Goal: Information Seeking & Learning: Find specific fact

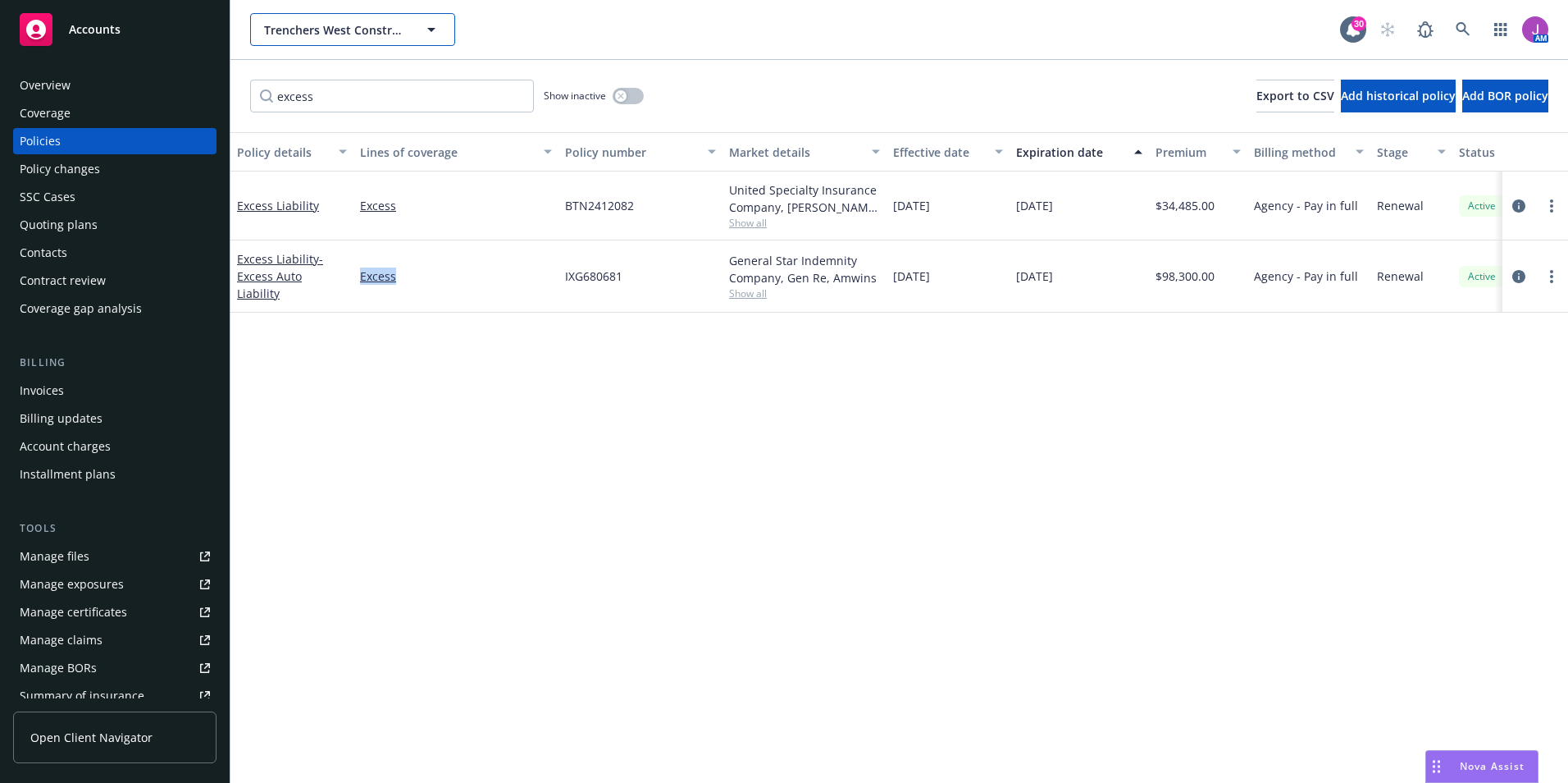
click at [380, 28] on span "Trenchers West Construction Co., Inc." at bounding box center [335, 29] width 142 height 17
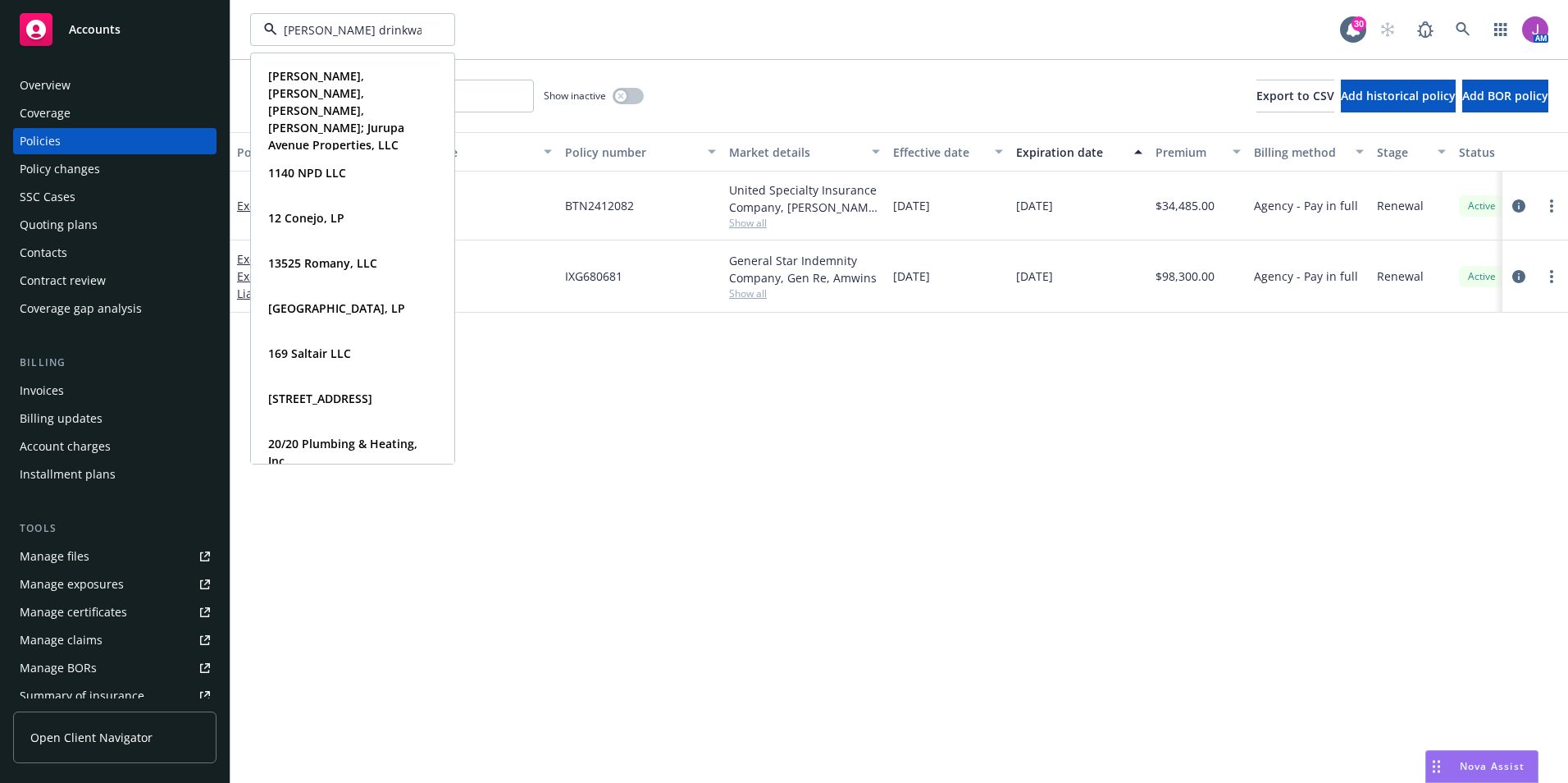
type input "elliott drinkward"
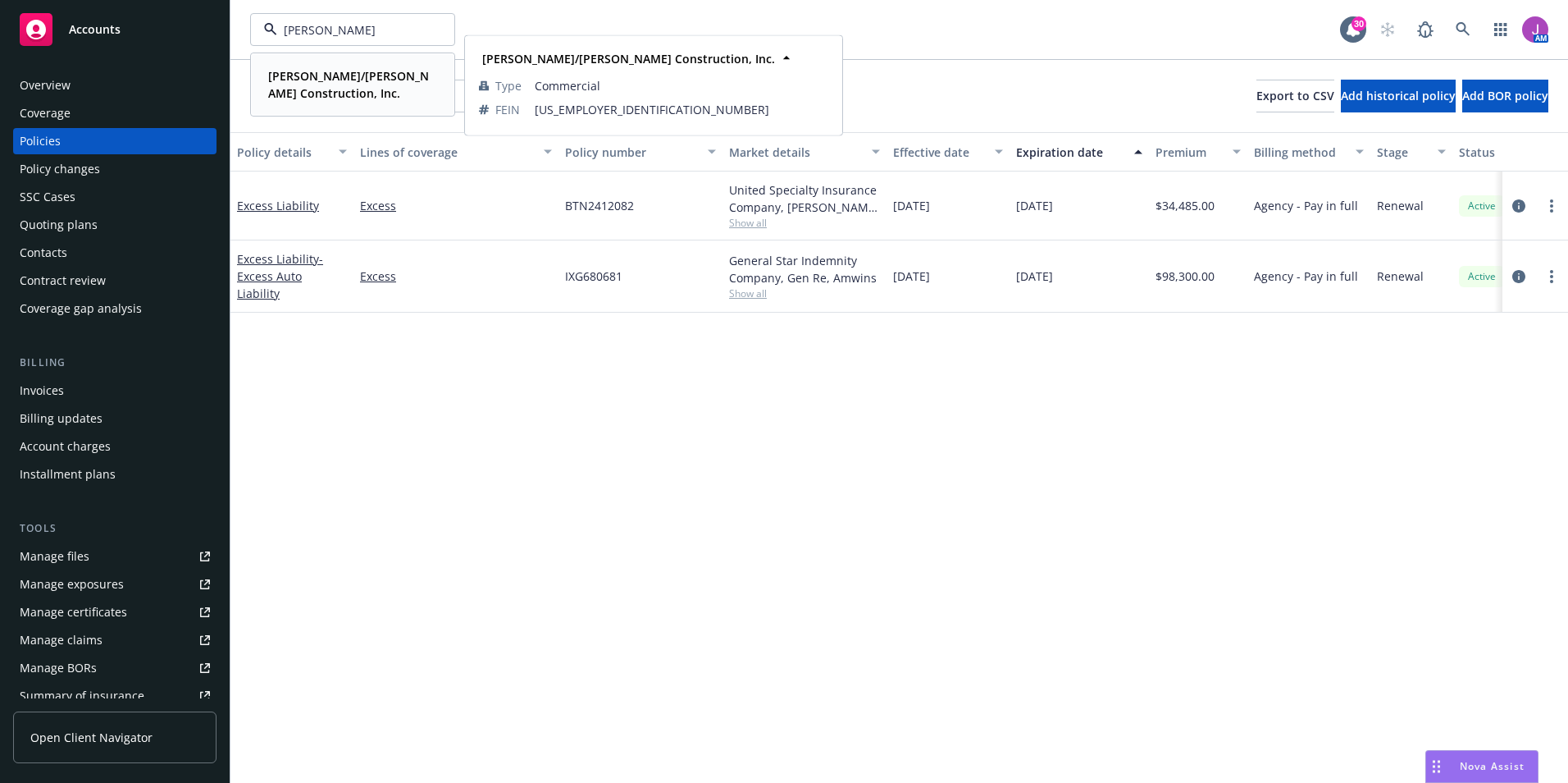
click at [312, 81] on strong "[PERSON_NAME]/[PERSON_NAME] Construction, Inc." at bounding box center [348, 84] width 160 height 33
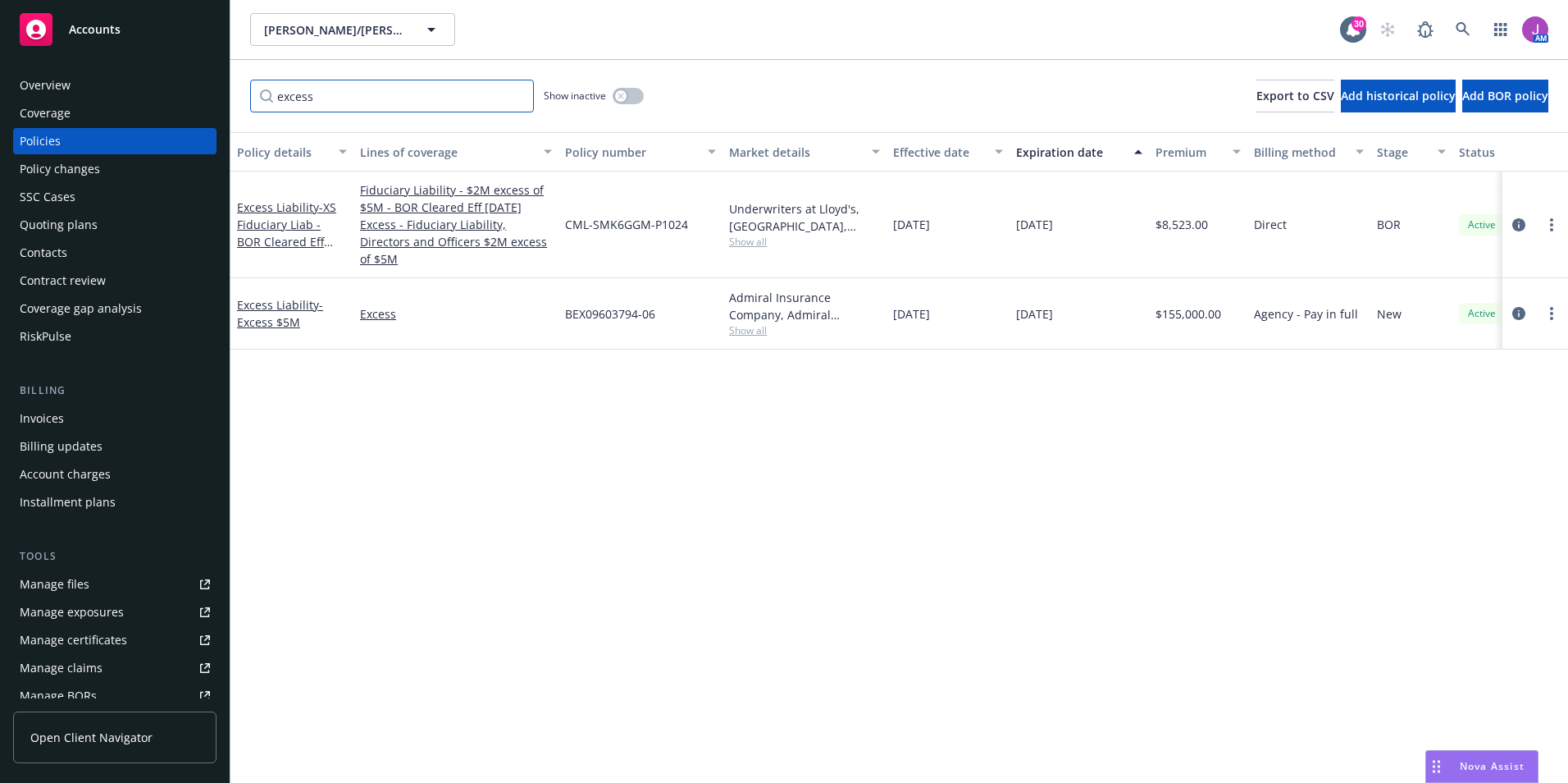
click at [514, 90] on input "excess" at bounding box center [392, 96] width 284 height 33
click at [517, 98] on input "excess" at bounding box center [392, 96] width 284 height 33
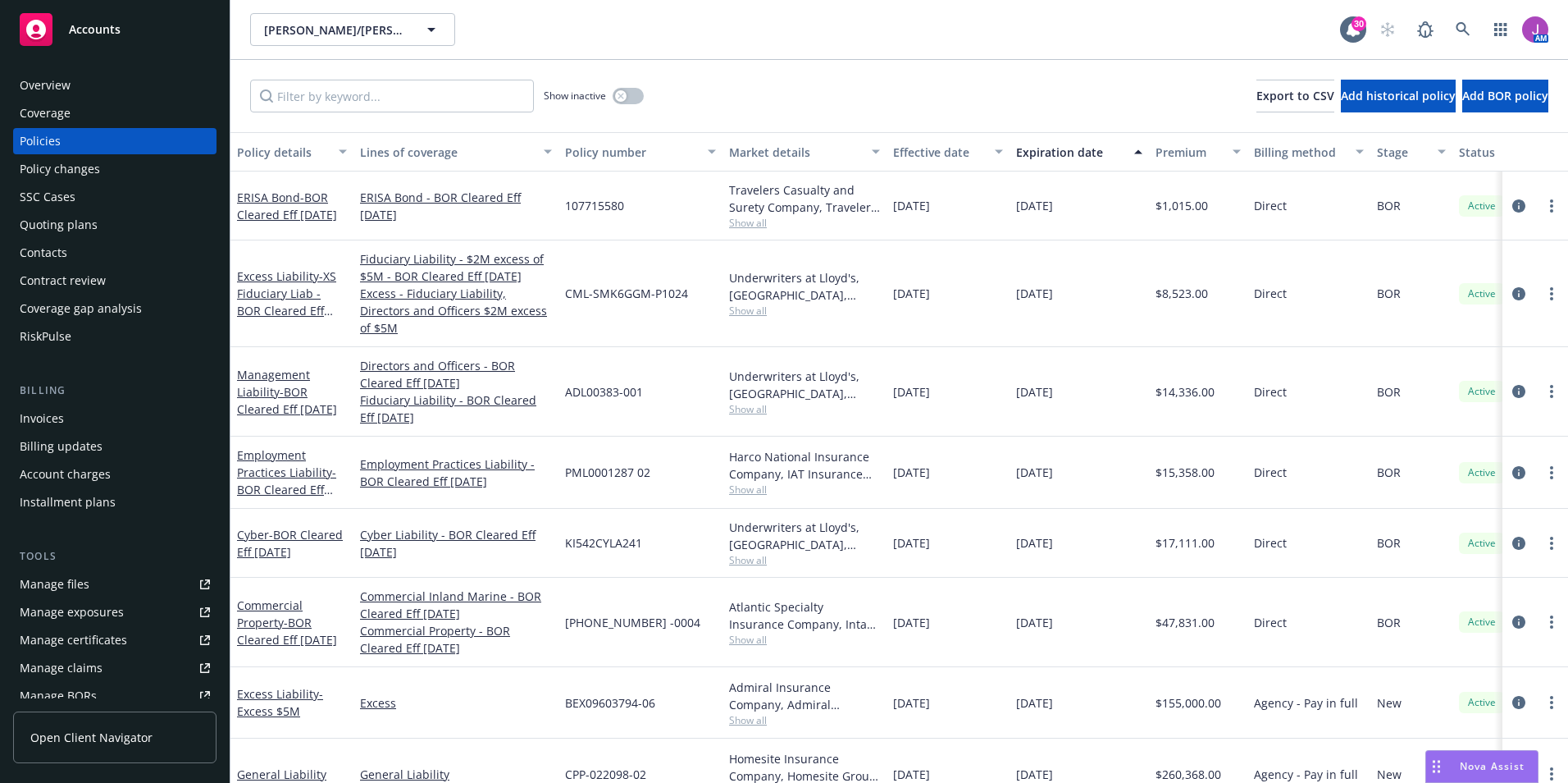
click at [62, 414] on div "Invoices" at bounding box center [42, 419] width 45 height 27
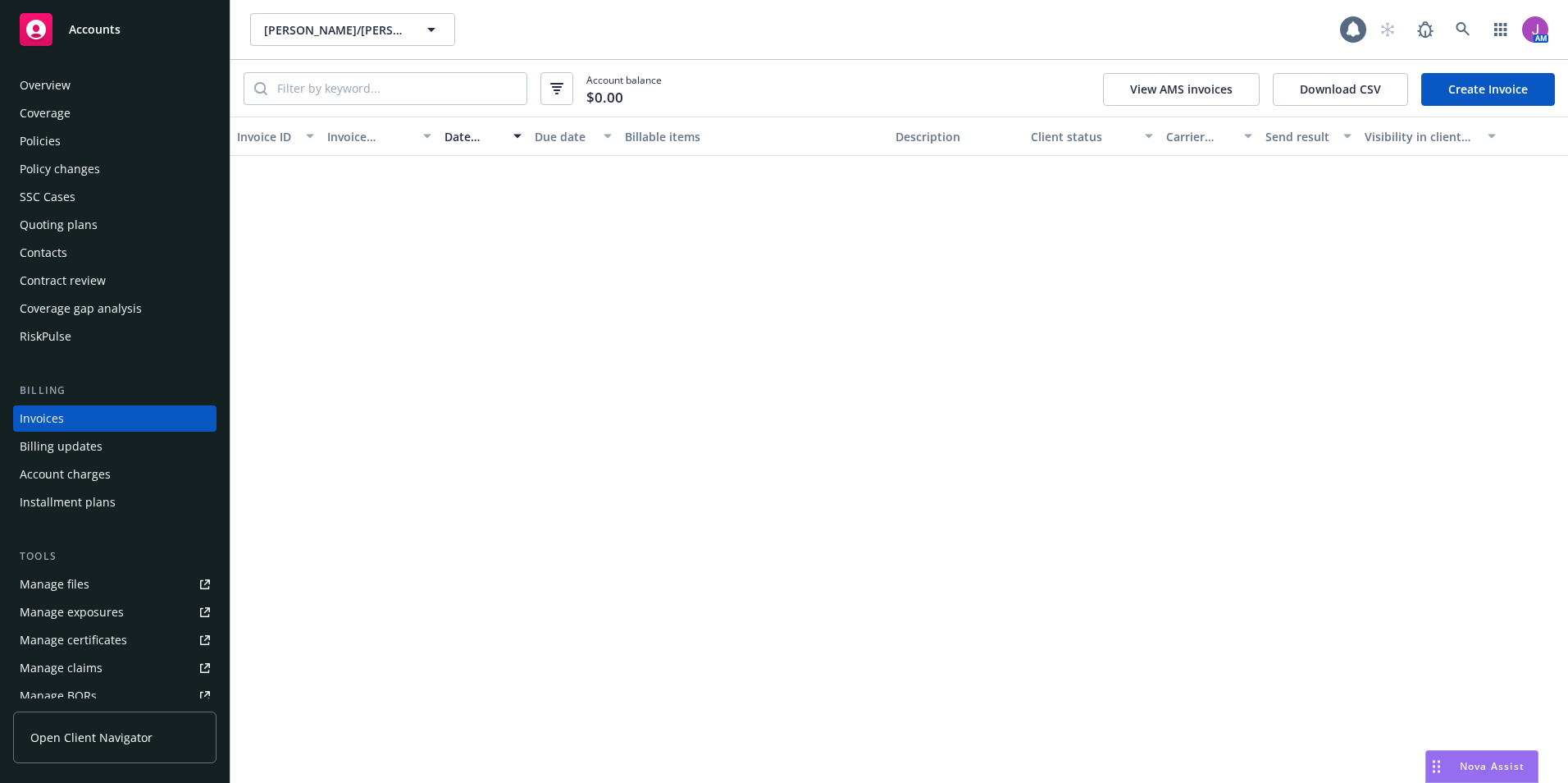
scroll to position [1, 0]
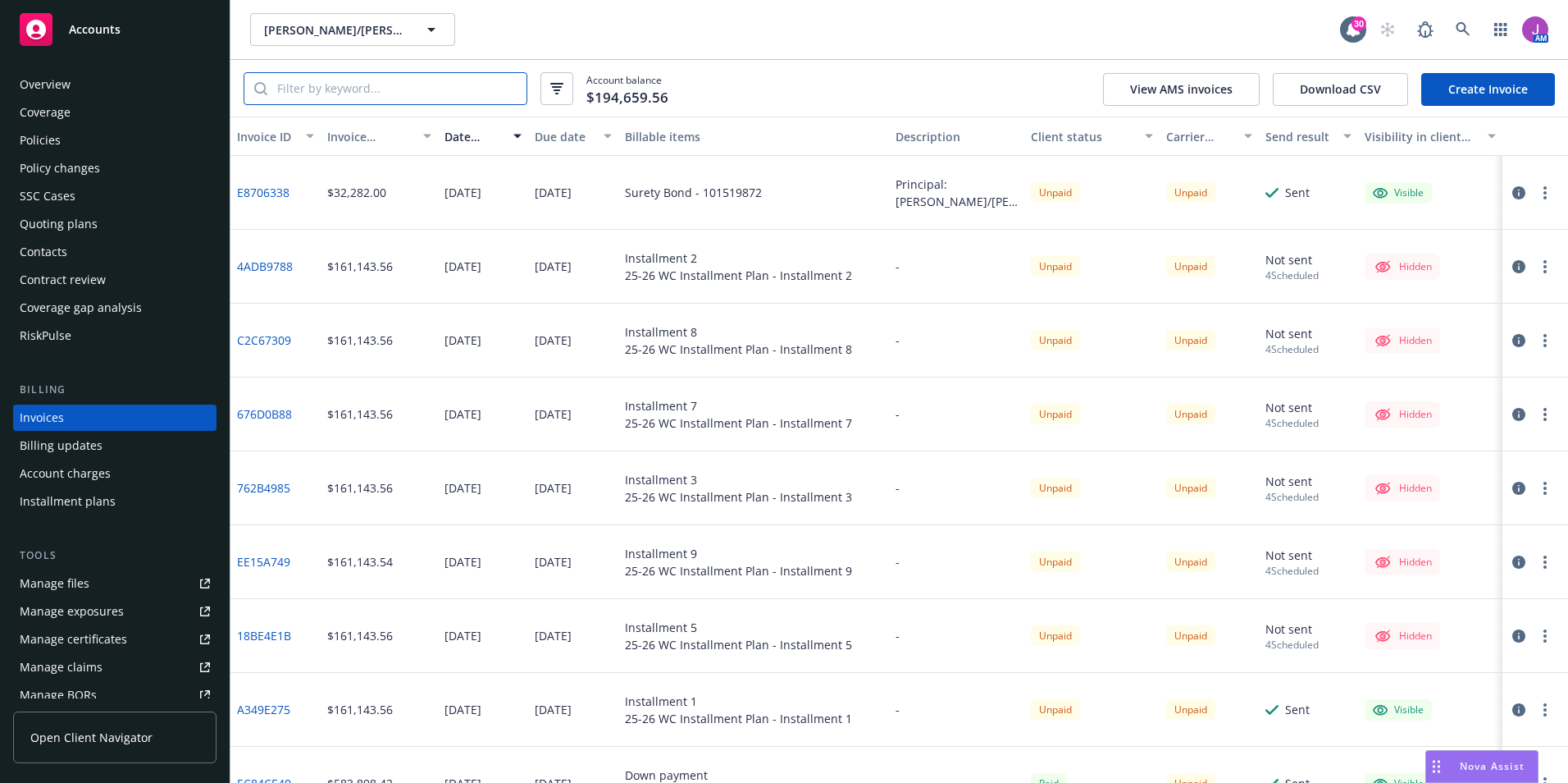
click at [421, 85] on input "search" at bounding box center [397, 88] width 259 height 31
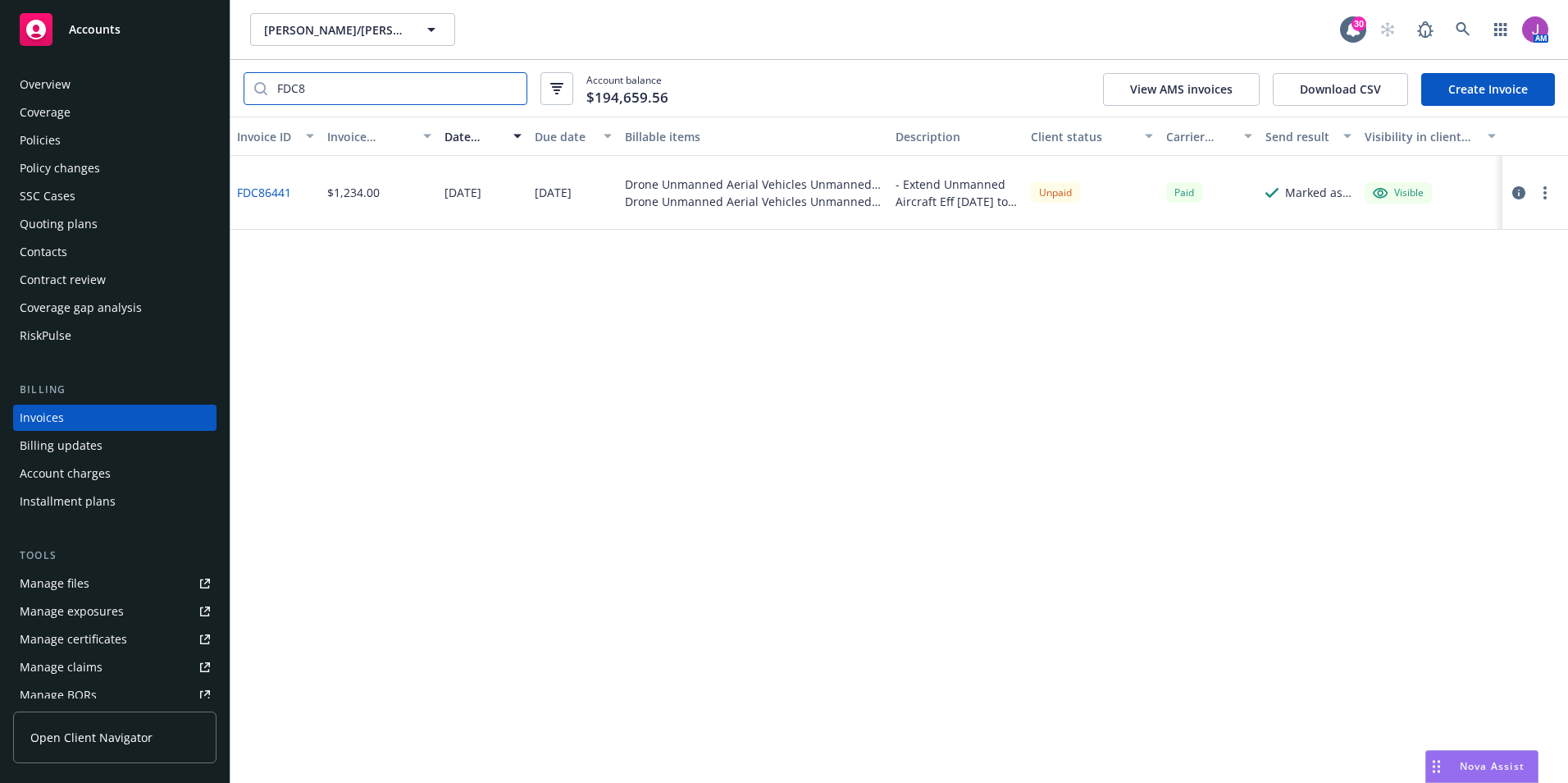
type input "FDC8"
click at [267, 191] on link "FDC86441" at bounding box center [264, 193] width 54 height 17
click at [1059, 194] on div "Unpaid" at bounding box center [1056, 193] width 49 height 21
click at [329, 36] on span "Elliott/Drinkward Construction, Inc." at bounding box center [335, 29] width 142 height 17
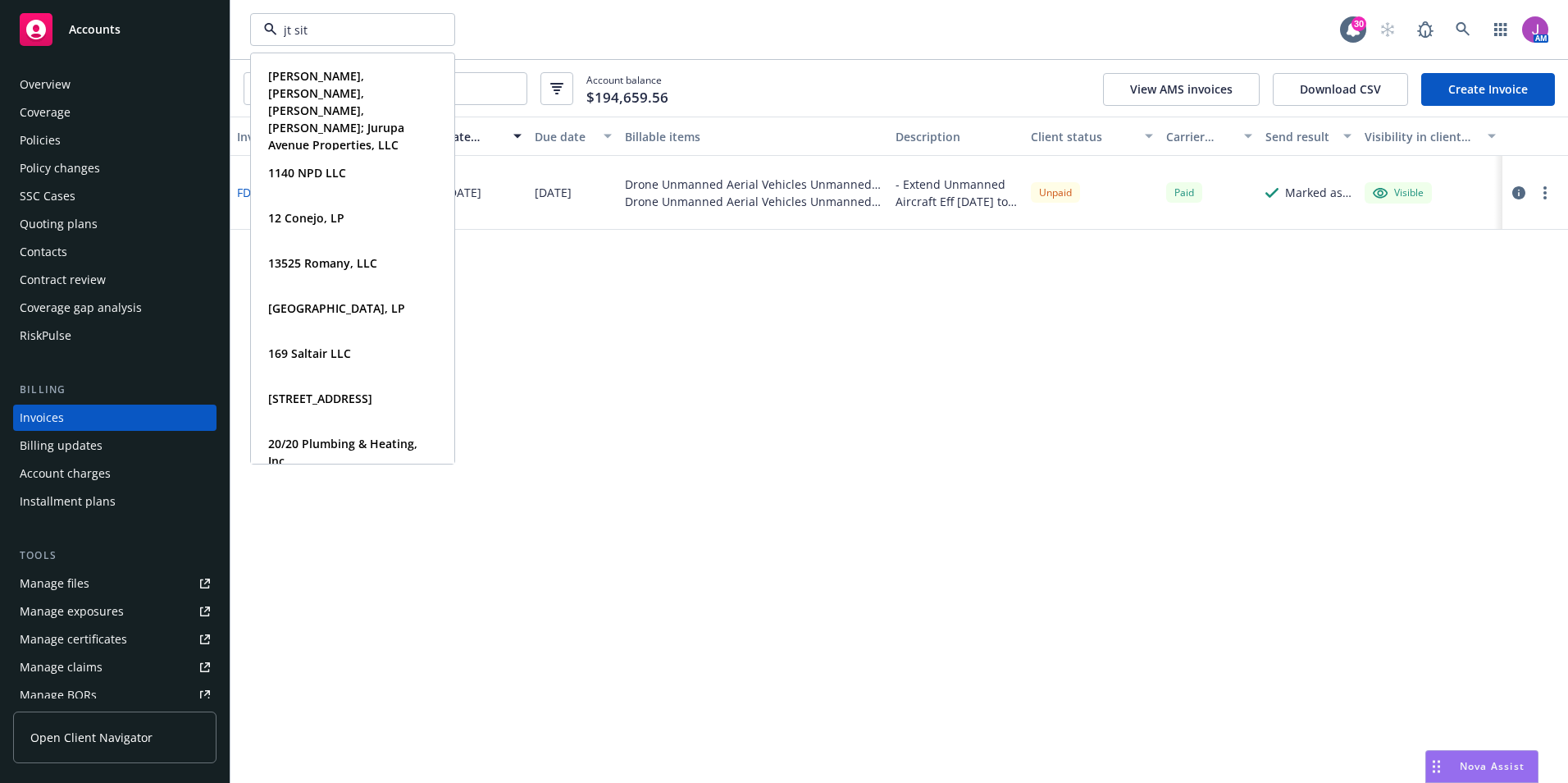
type input "jt site"
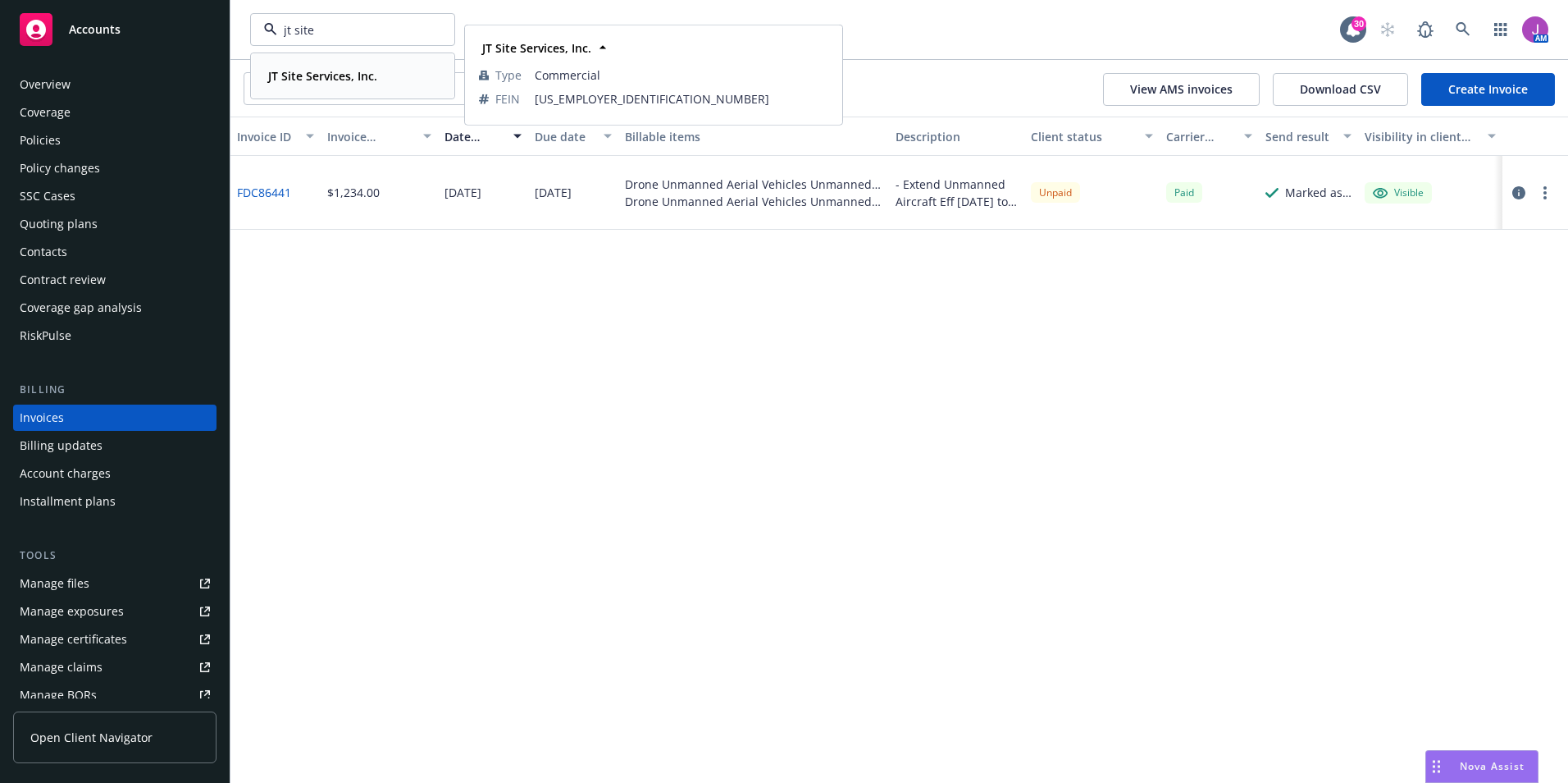
click at [325, 78] on strong "JT Site Services, Inc." at bounding box center [323, 76] width 109 height 15
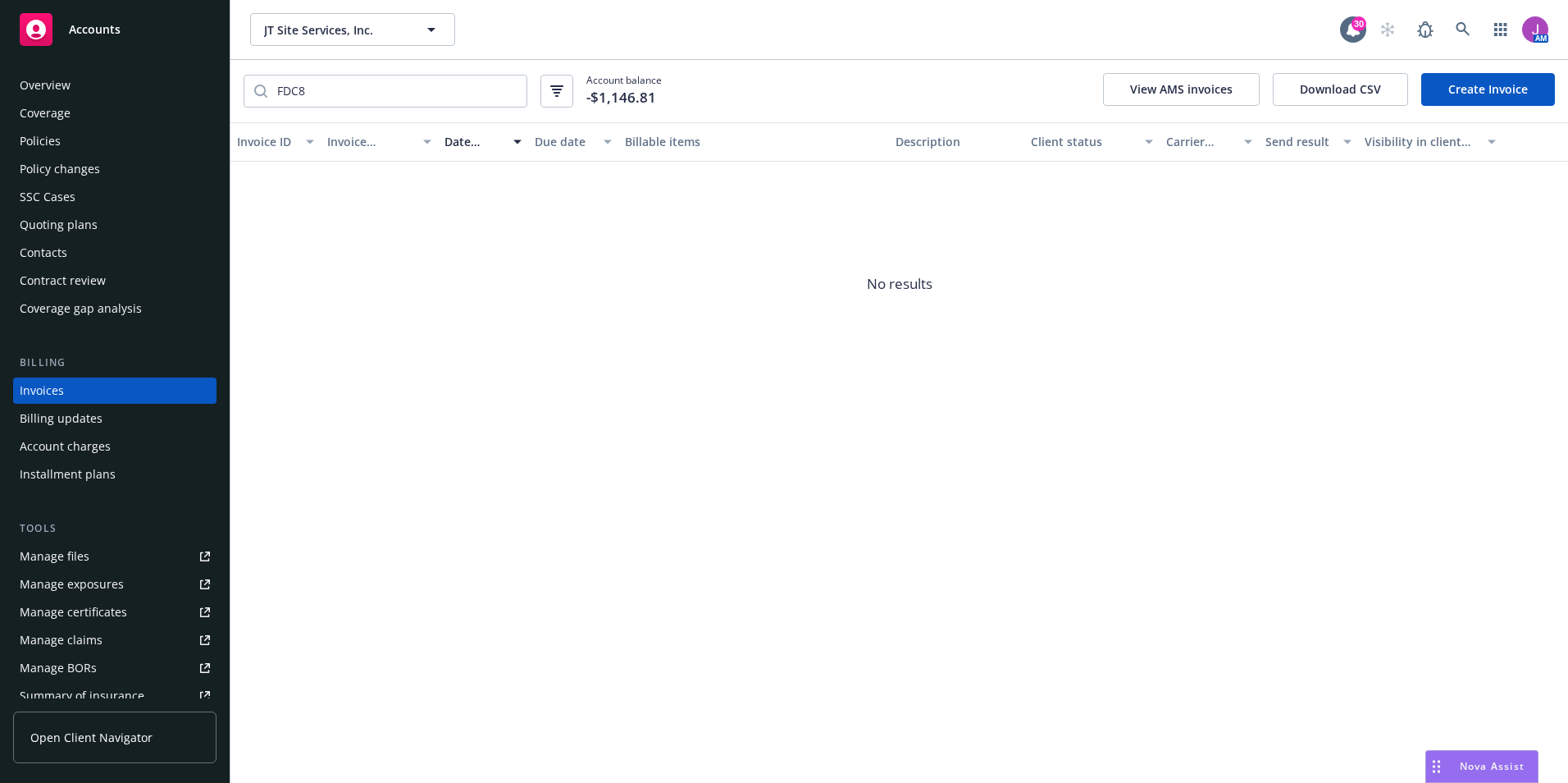
click at [83, 578] on div "Manage exposures" at bounding box center [72, 585] width 104 height 27
click at [355, 22] on span "JT Site Services, Inc." at bounding box center [335, 29] width 142 height 17
type input "elliott"
click at [324, 83] on strong "Elliott/Drinkward Construction, Inc." at bounding box center [348, 84] width 160 height 33
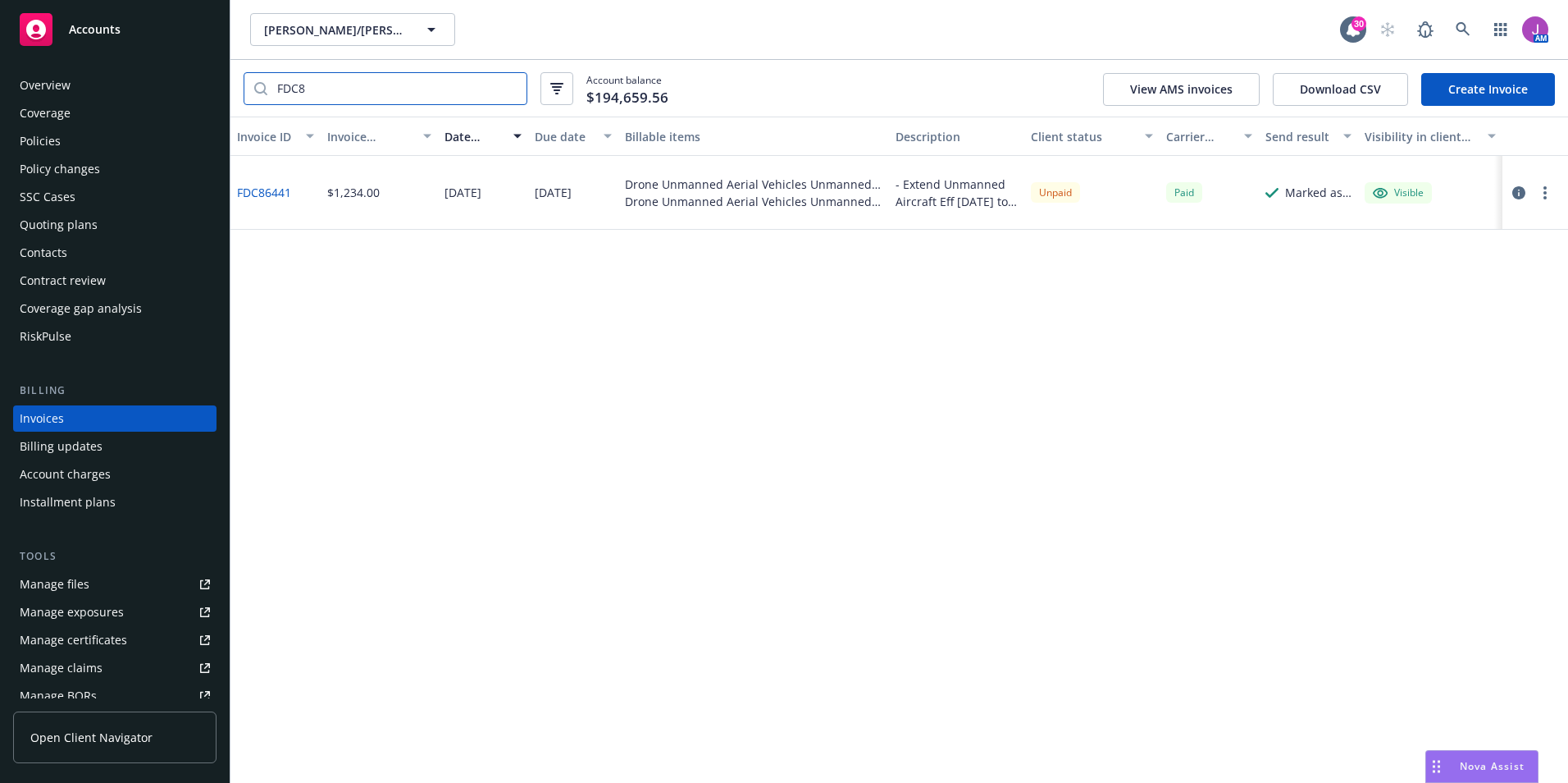
click at [512, 91] on input "FDC8" at bounding box center [397, 88] width 259 height 31
click at [70, 132] on div "Policies" at bounding box center [115, 141] width 191 height 27
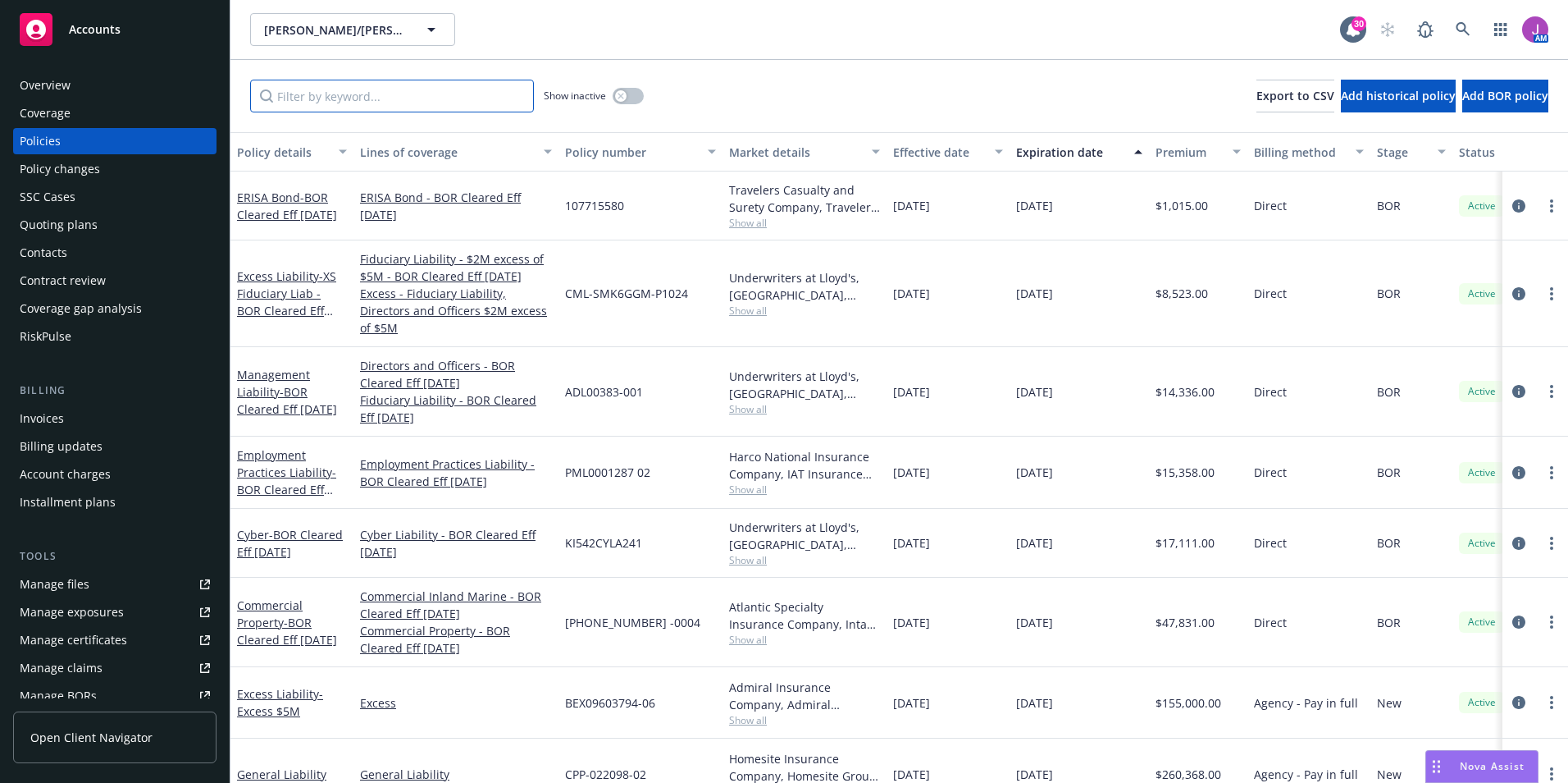
click at [395, 95] on input "Filter by keyword..." at bounding box center [392, 96] width 284 height 33
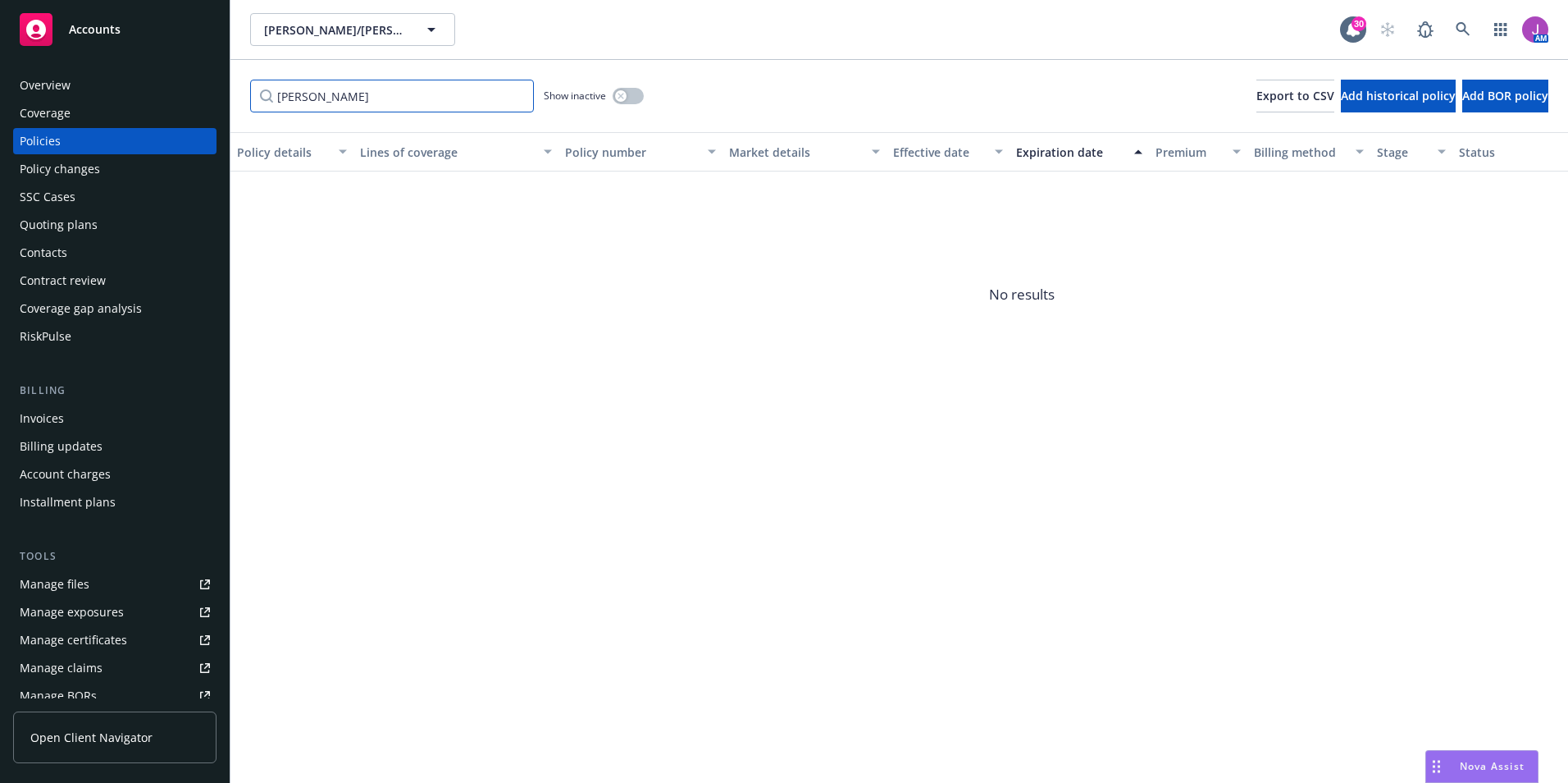
type input "Llyod"
click at [625, 99] on div "button" at bounding box center [621, 96] width 11 height 11
click at [624, 97] on button "button" at bounding box center [628, 96] width 31 height 16
drag, startPoint x: 386, startPoint y: 100, endPoint x: 203, endPoint y: 95, distance: 183.1
click at [211, 95] on div "Accounts Overview Coverage Policies Policy changes SSC Cases Quoting plans Cont…" at bounding box center [784, 391] width 1568 height 783
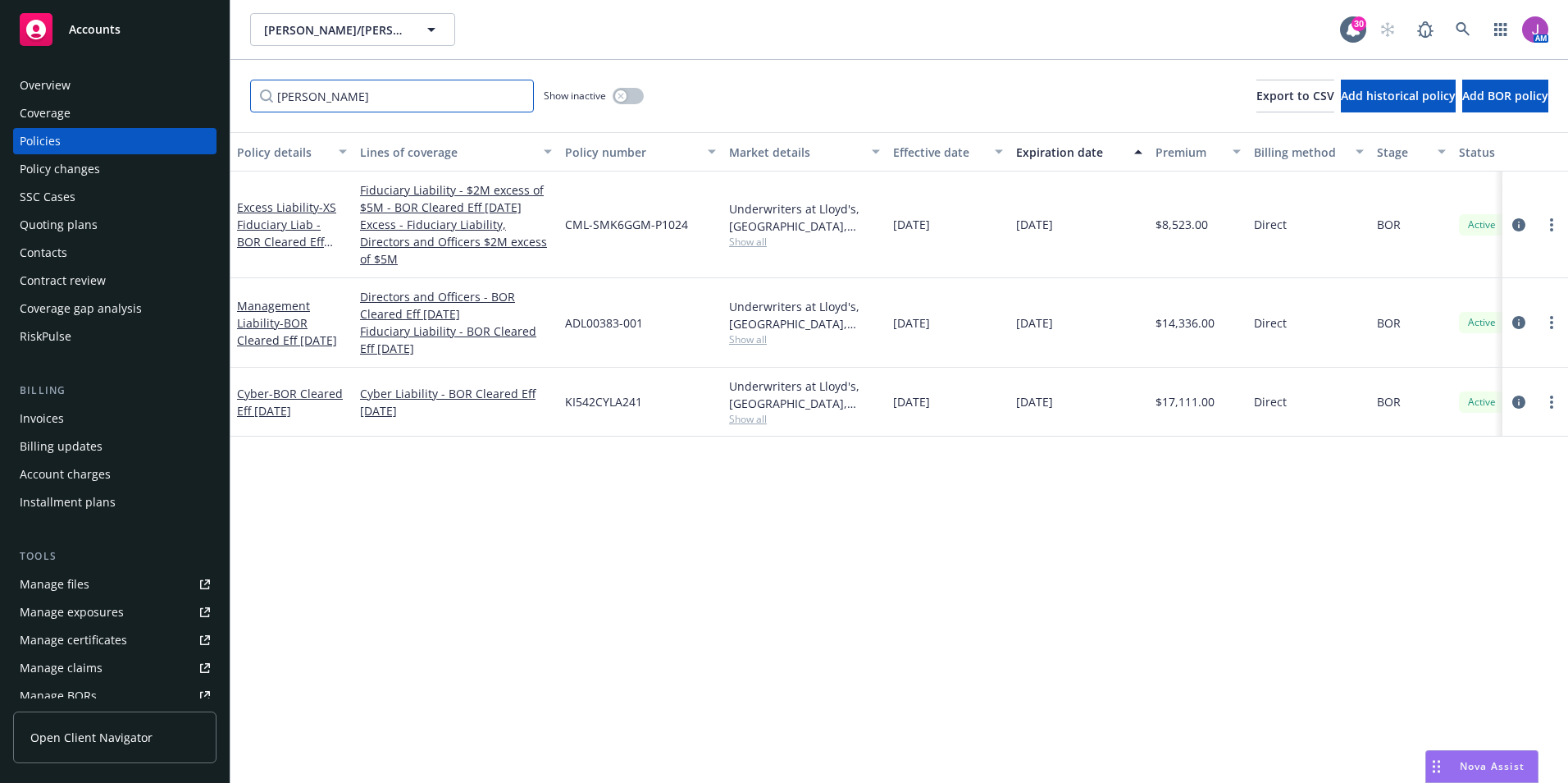
type input "lloyd"
click at [276, 386] on span "- BOR Cleared Eff 5/19/2025" at bounding box center [290, 401] width 106 height 33
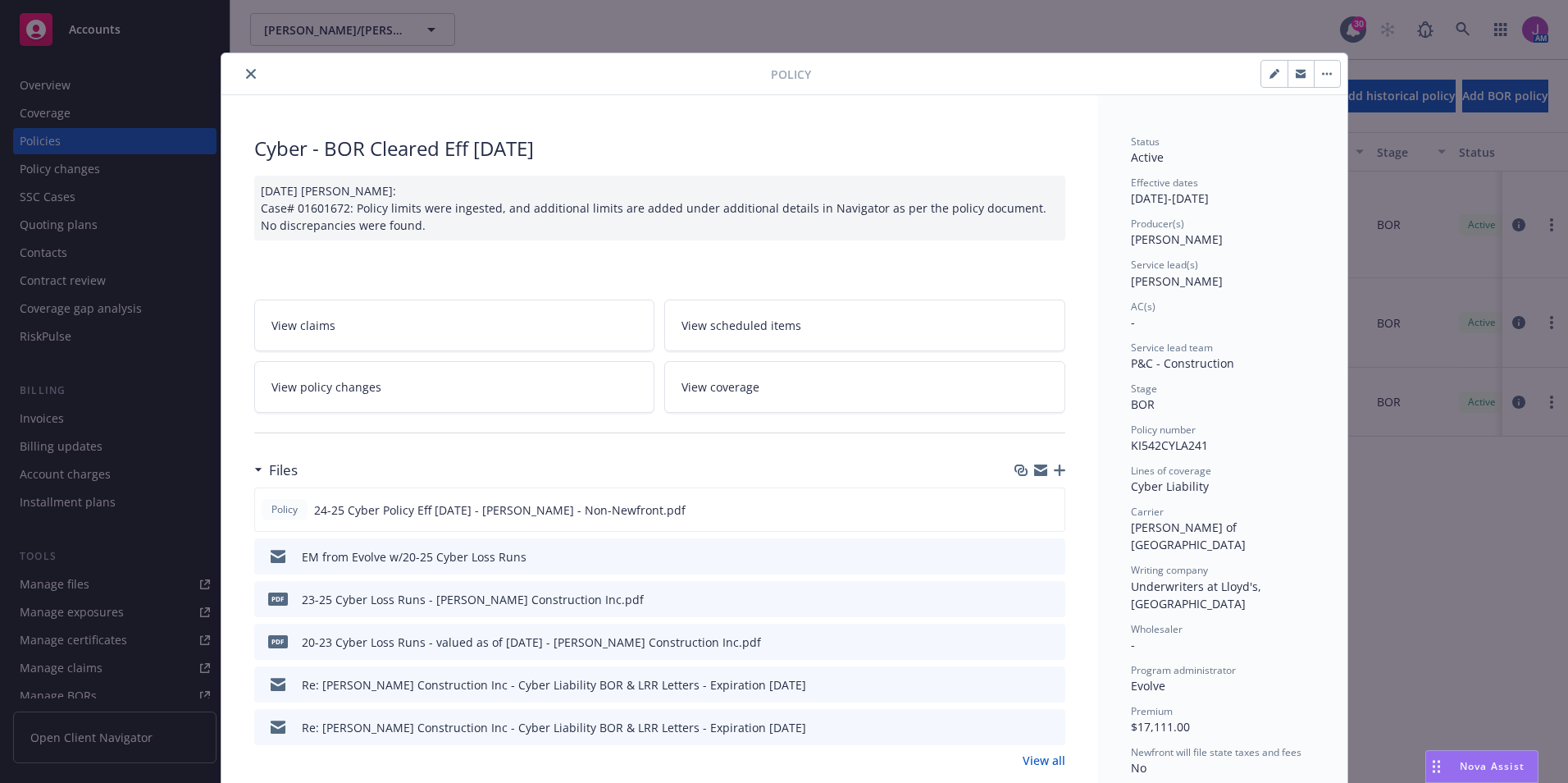
click at [1038, 764] on link "View all" at bounding box center [1043, 760] width 43 height 17
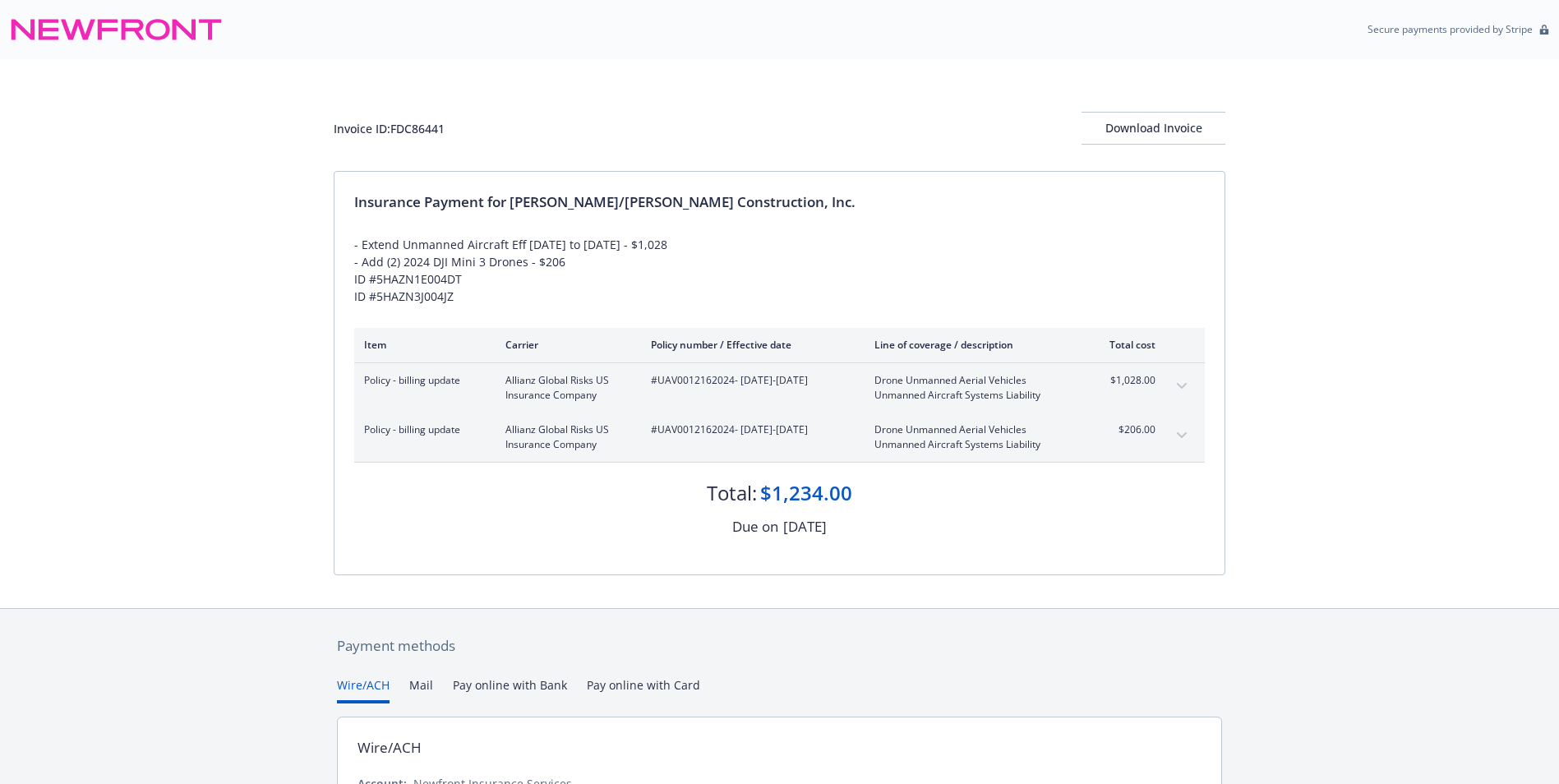
click at [1182, 434] on icon "expand content" at bounding box center [1182, 435] width 10 height 7
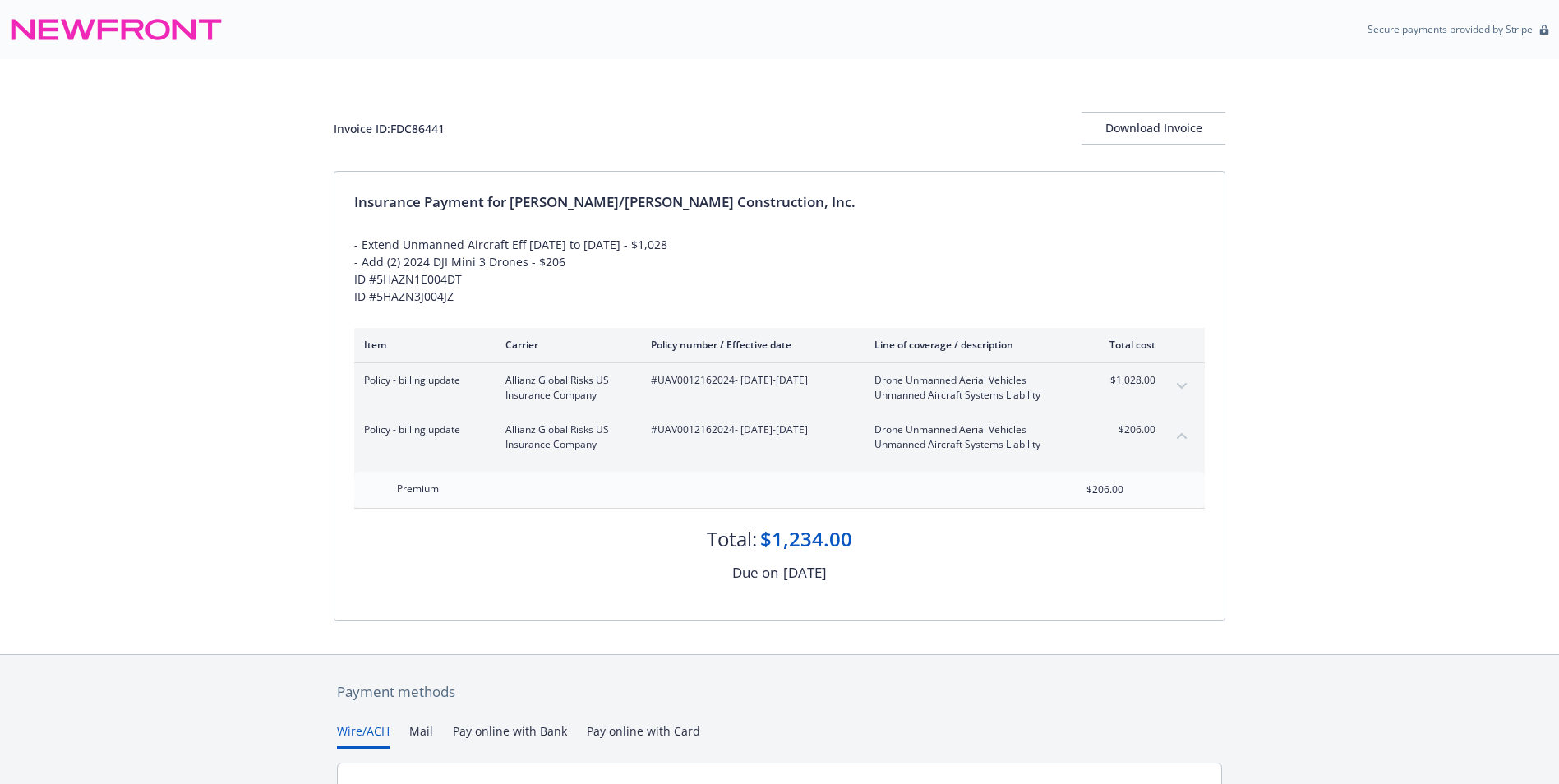
click at [1179, 389] on icon "expand content" at bounding box center [1182, 386] width 10 height 7
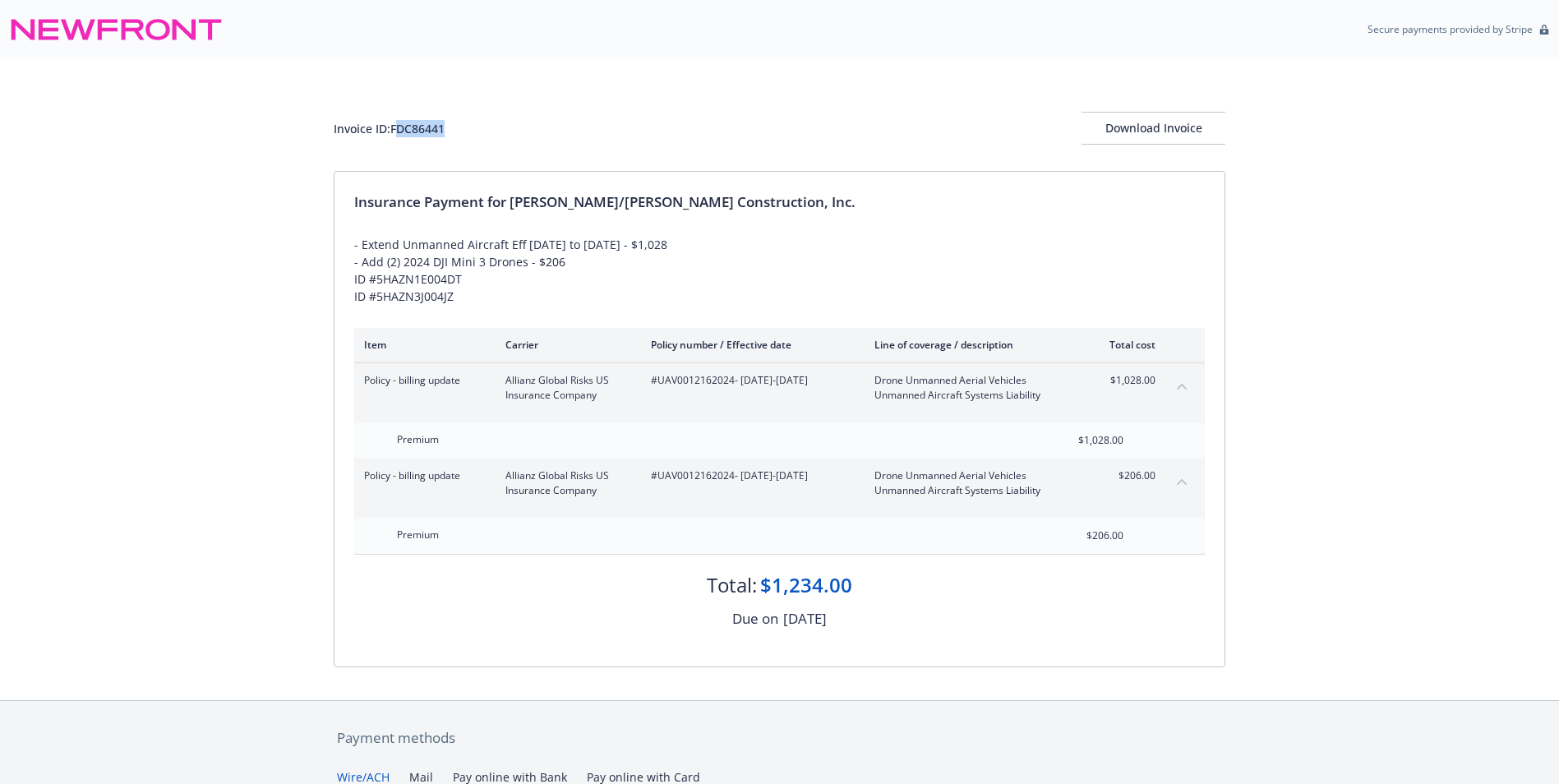
drag, startPoint x: 398, startPoint y: 133, endPoint x: 486, endPoint y: 127, distance: 88.2
click at [486, 127] on div "Invoice ID: FDC86441 Download Invoice" at bounding box center [780, 128] width 892 height 33
drag, startPoint x: 486, startPoint y: 127, endPoint x: 462, endPoint y: 161, distance: 41.6
click at [462, 161] on div "Invoice ID: FDC86441 Download Invoice Insurance Payment for [PERSON_NAME]/[PERS…" at bounding box center [780, 379] width 1559 height 641
drag, startPoint x: 462, startPoint y: 161, endPoint x: 441, endPoint y: 127, distance: 40.0
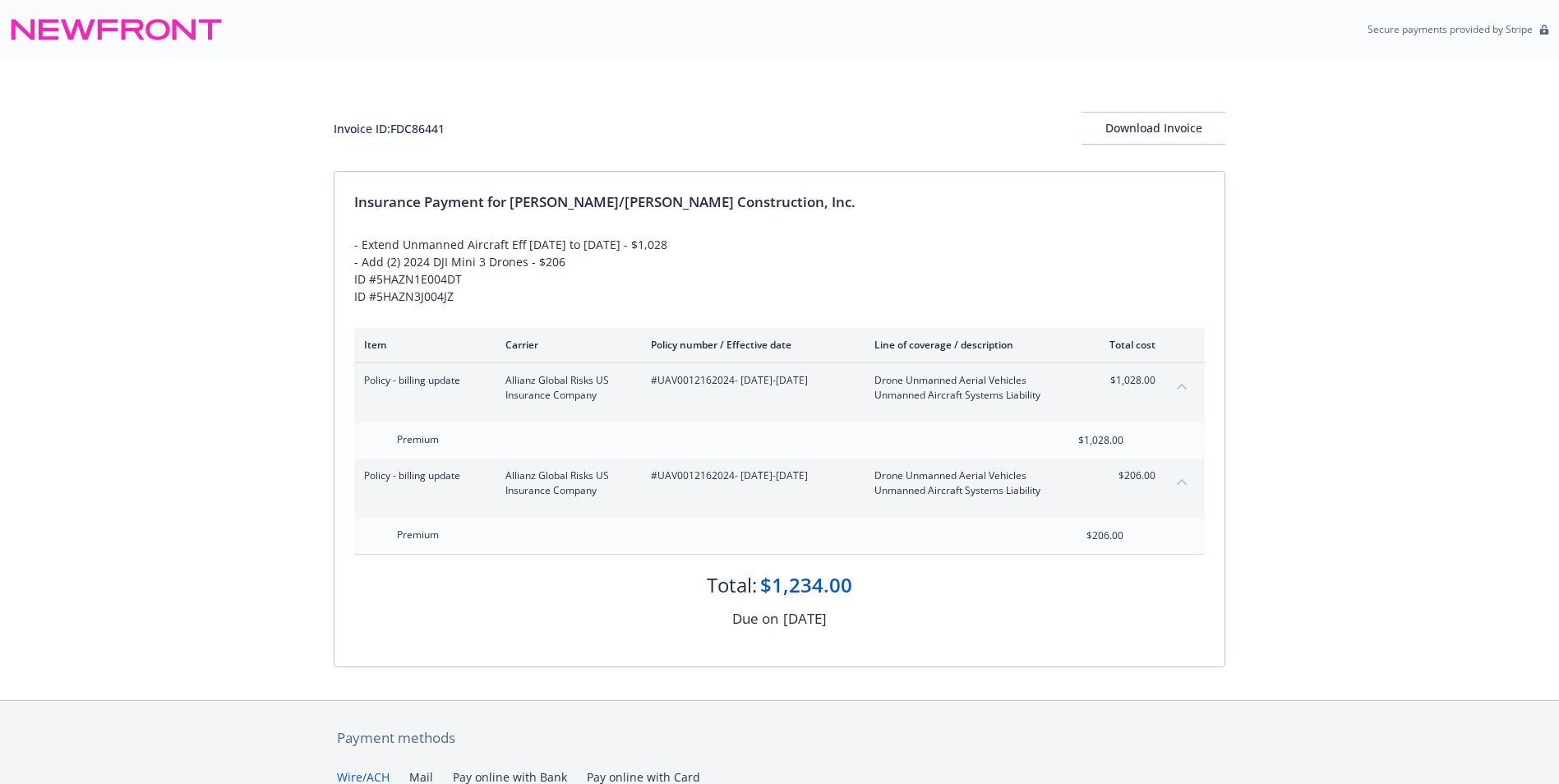
click at [441, 127] on div "Invoice ID: FDC86441" at bounding box center [389, 128] width 111 height 17
drag, startPoint x: 441, startPoint y: 127, endPoint x: 483, endPoint y: 125, distance: 42.0
click at [483, 125] on div "Invoice ID: FDC86441 Download Invoice" at bounding box center [780, 128] width 892 height 33
click at [394, 145] on div "Invoice ID: FDC86441 Download Invoice" at bounding box center [780, 115] width 892 height 112
drag, startPoint x: 392, startPoint y: 125, endPoint x: 491, endPoint y: 132, distance: 99.2
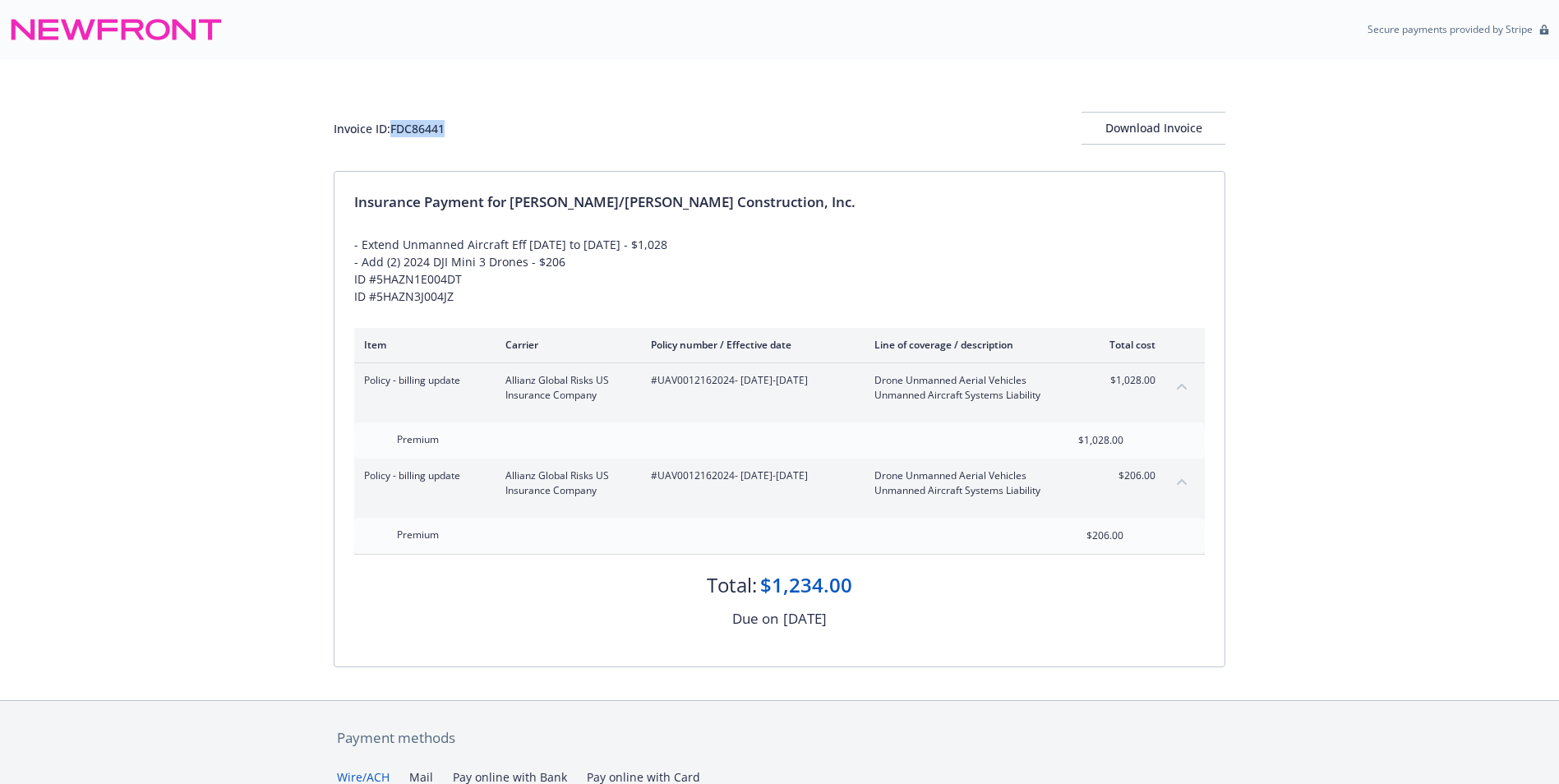
click at [491, 132] on div "Invoice ID: FDC86441 Download Invoice" at bounding box center [780, 128] width 892 height 33
copy div "FDC86441"
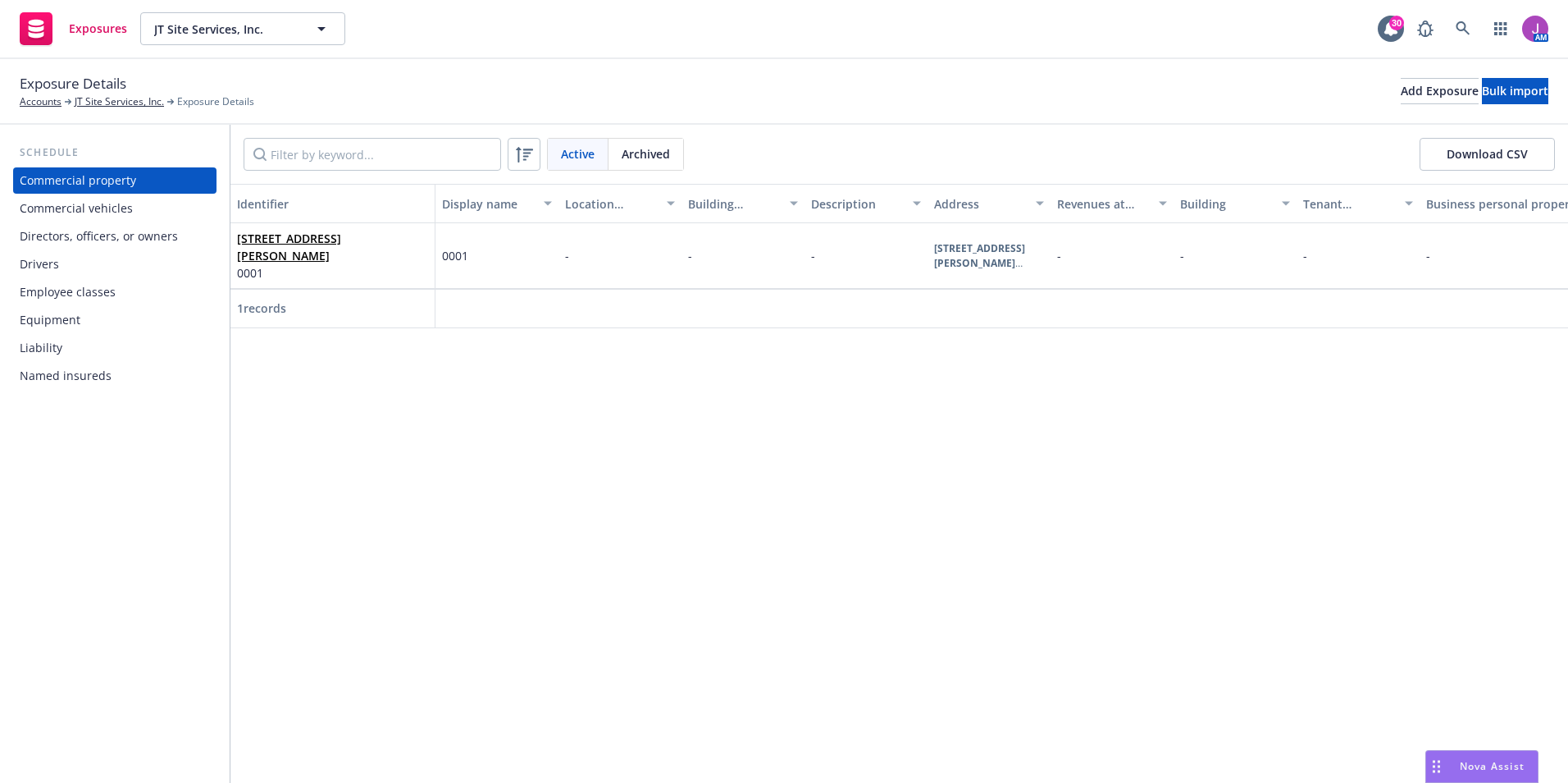
click at [71, 324] on div "Equipment" at bounding box center [50, 320] width 61 height 27
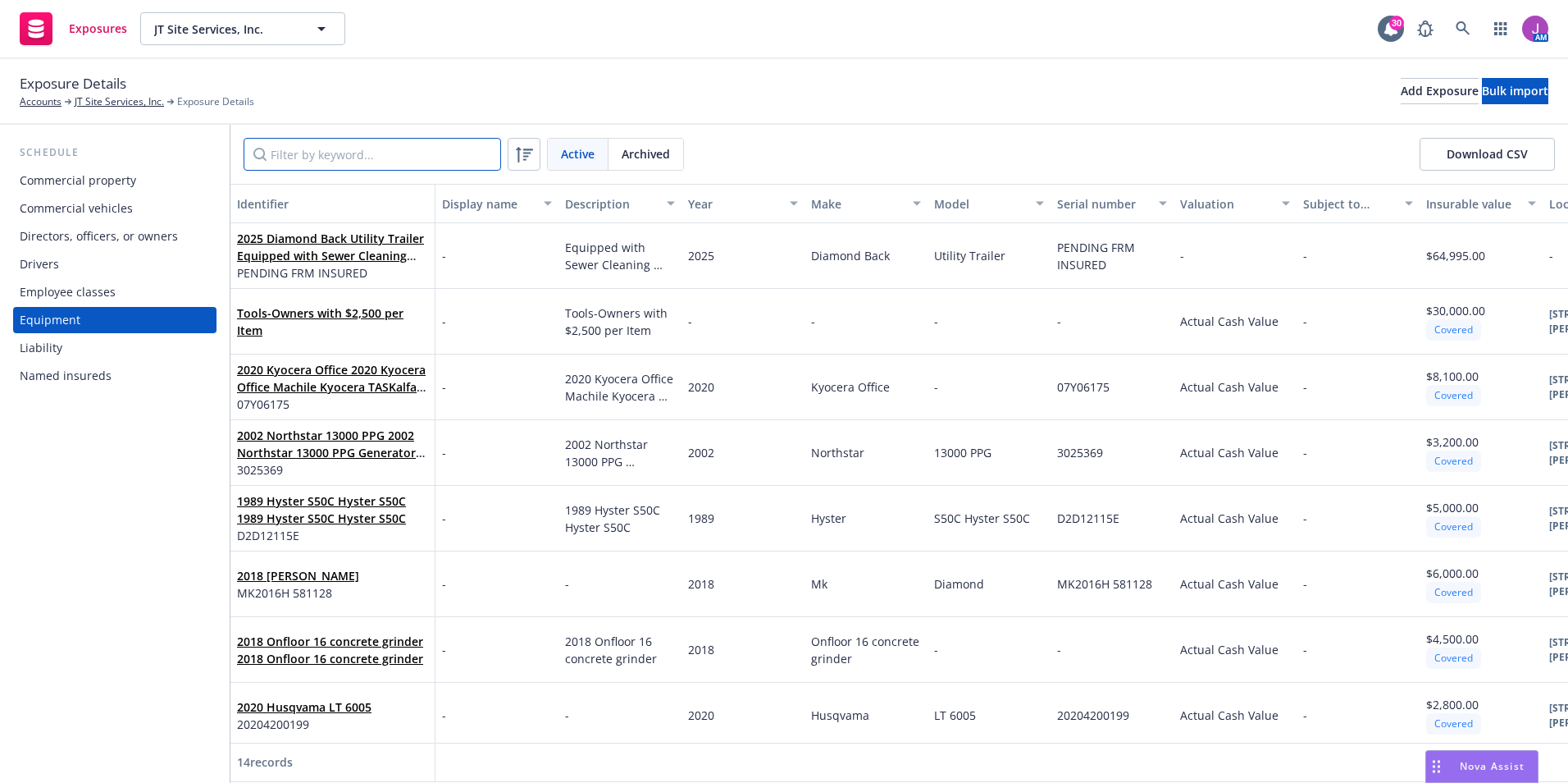
click at [307, 155] on input "Filter by keyword..." at bounding box center [373, 154] width 258 height 33
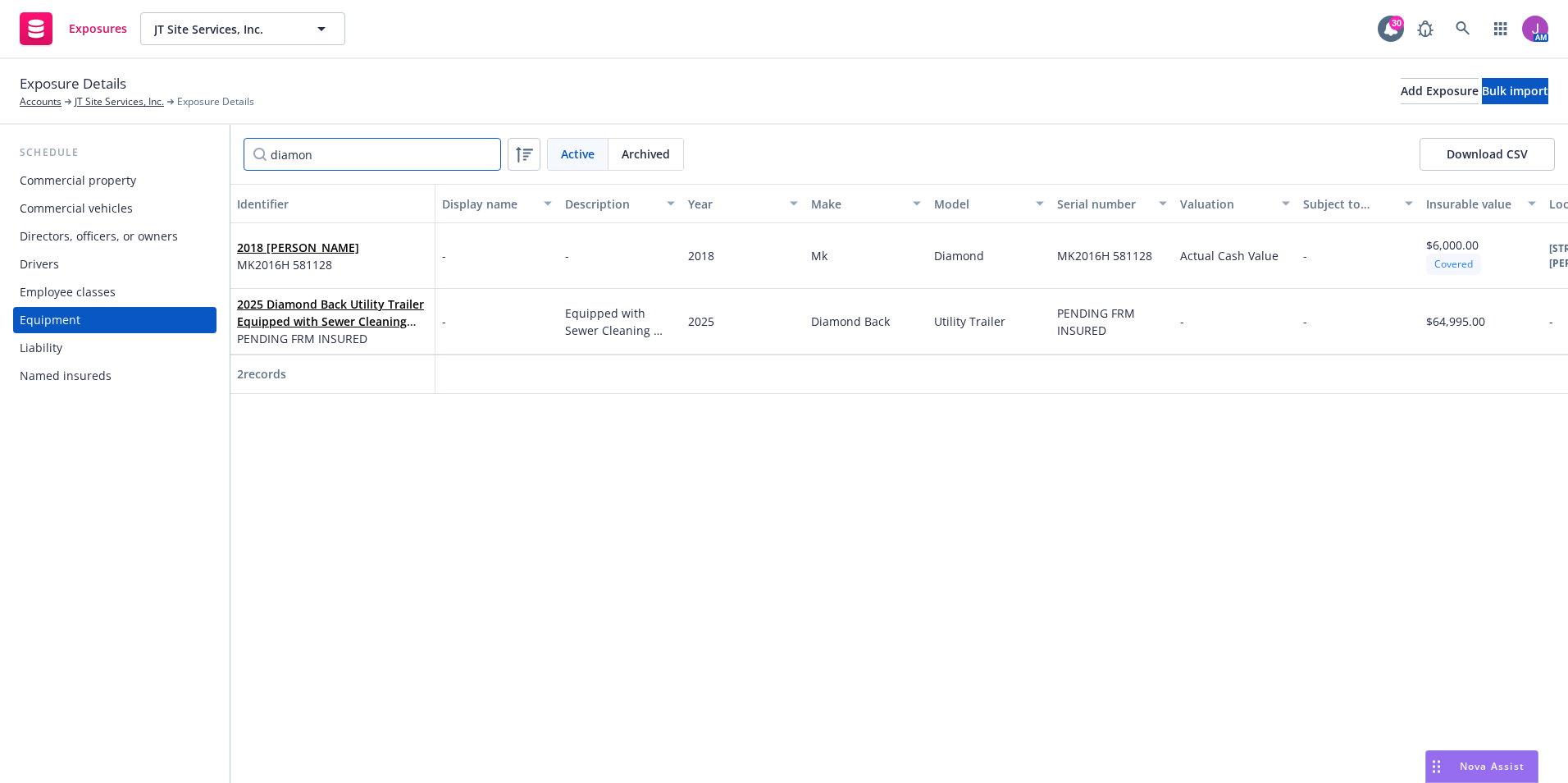
type input "diamon"
click at [392, 345] on span "PENDING FRM INSURED" at bounding box center [332, 339] width 191 height 17
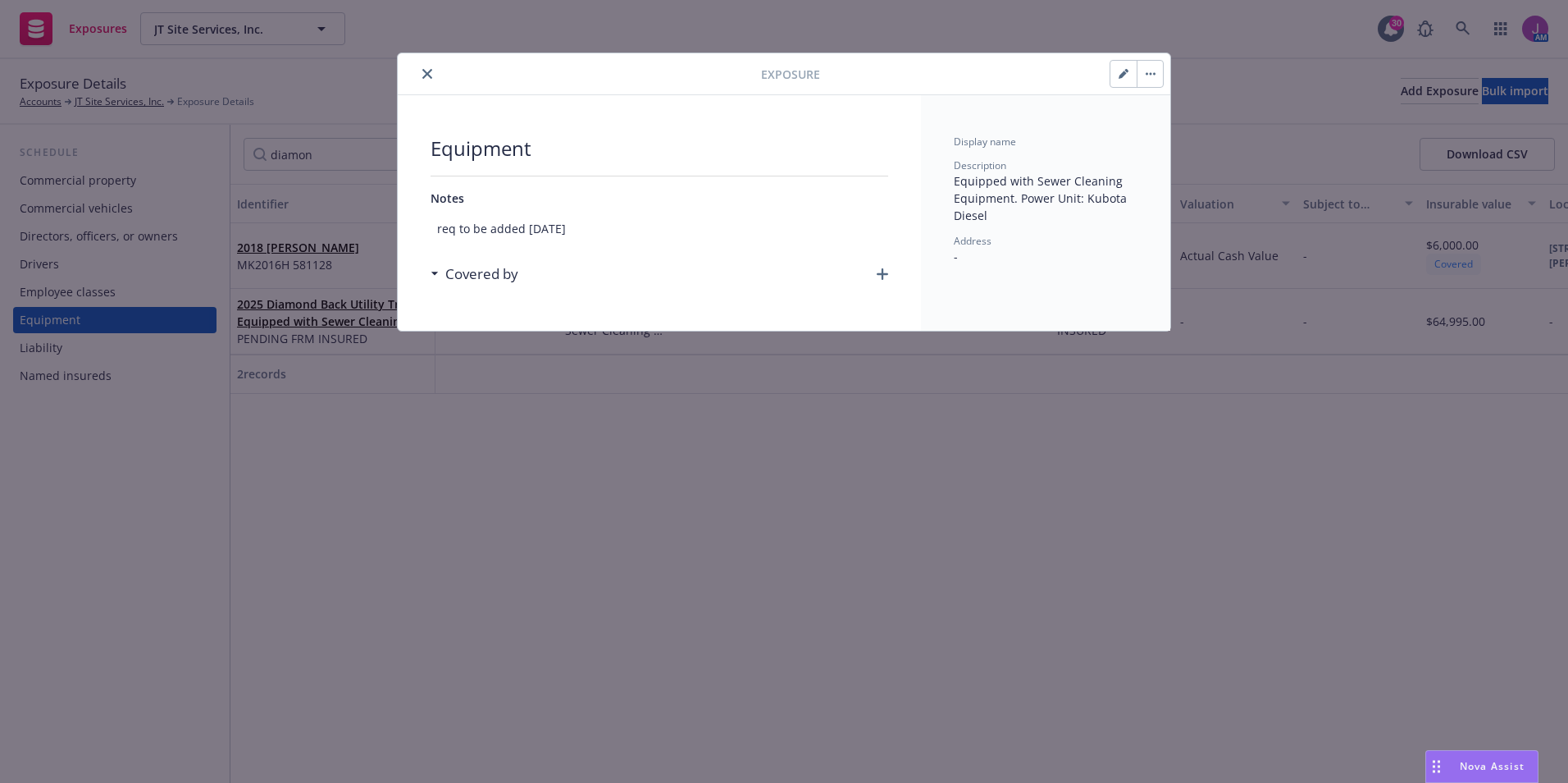
click at [1119, 82] on button "button" at bounding box center [1124, 74] width 27 height 27
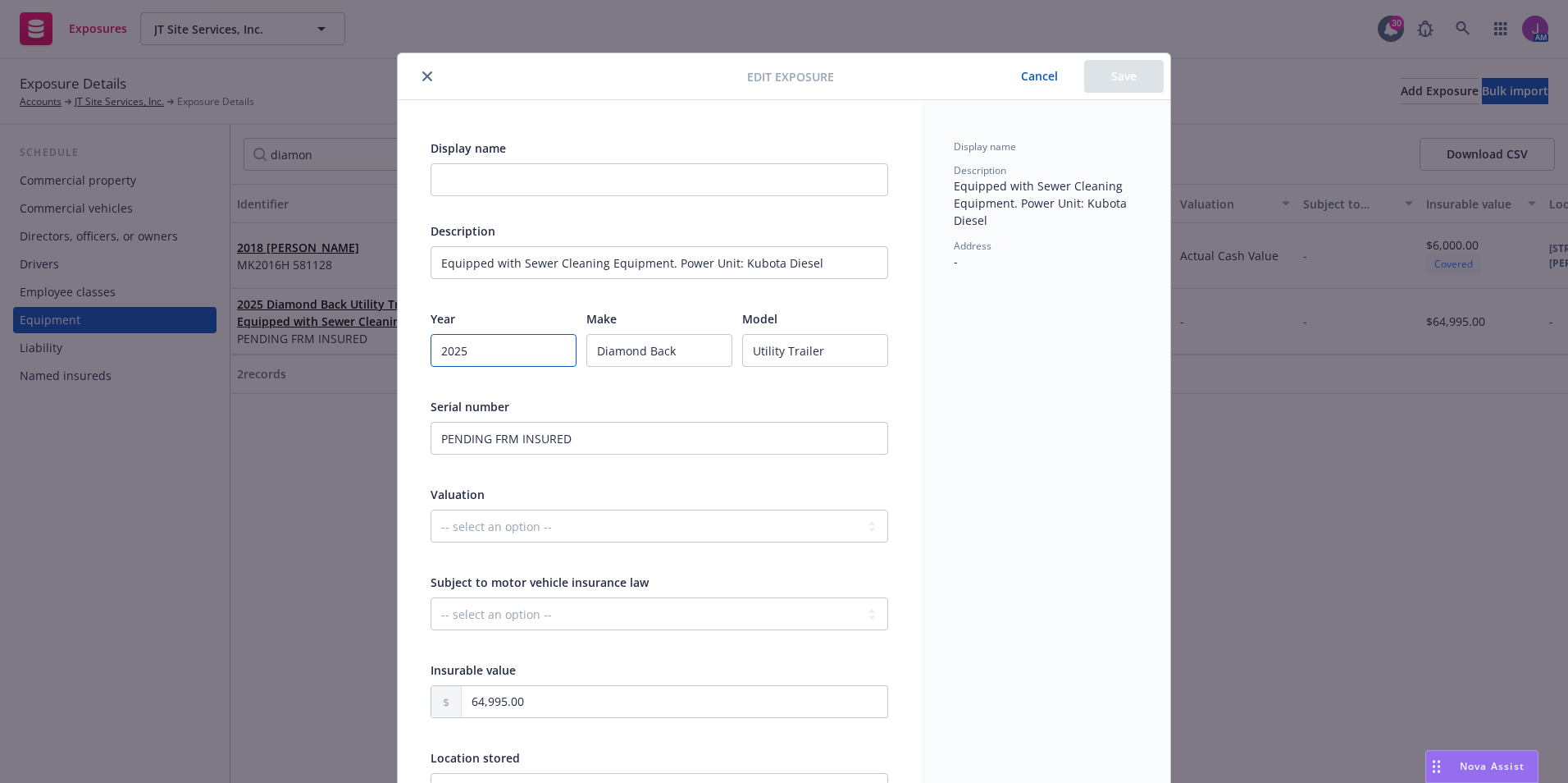
drag, startPoint x: 483, startPoint y: 352, endPoint x: 406, endPoint y: 351, distance: 77.0
click at [406, 351] on div "Display name Description Equipped with Sewer Cleaning Equipment. Power Unit: Ku…" at bounding box center [659, 531] width 524 height 862
type textarea "x"
type input "2"
type textarea "x"
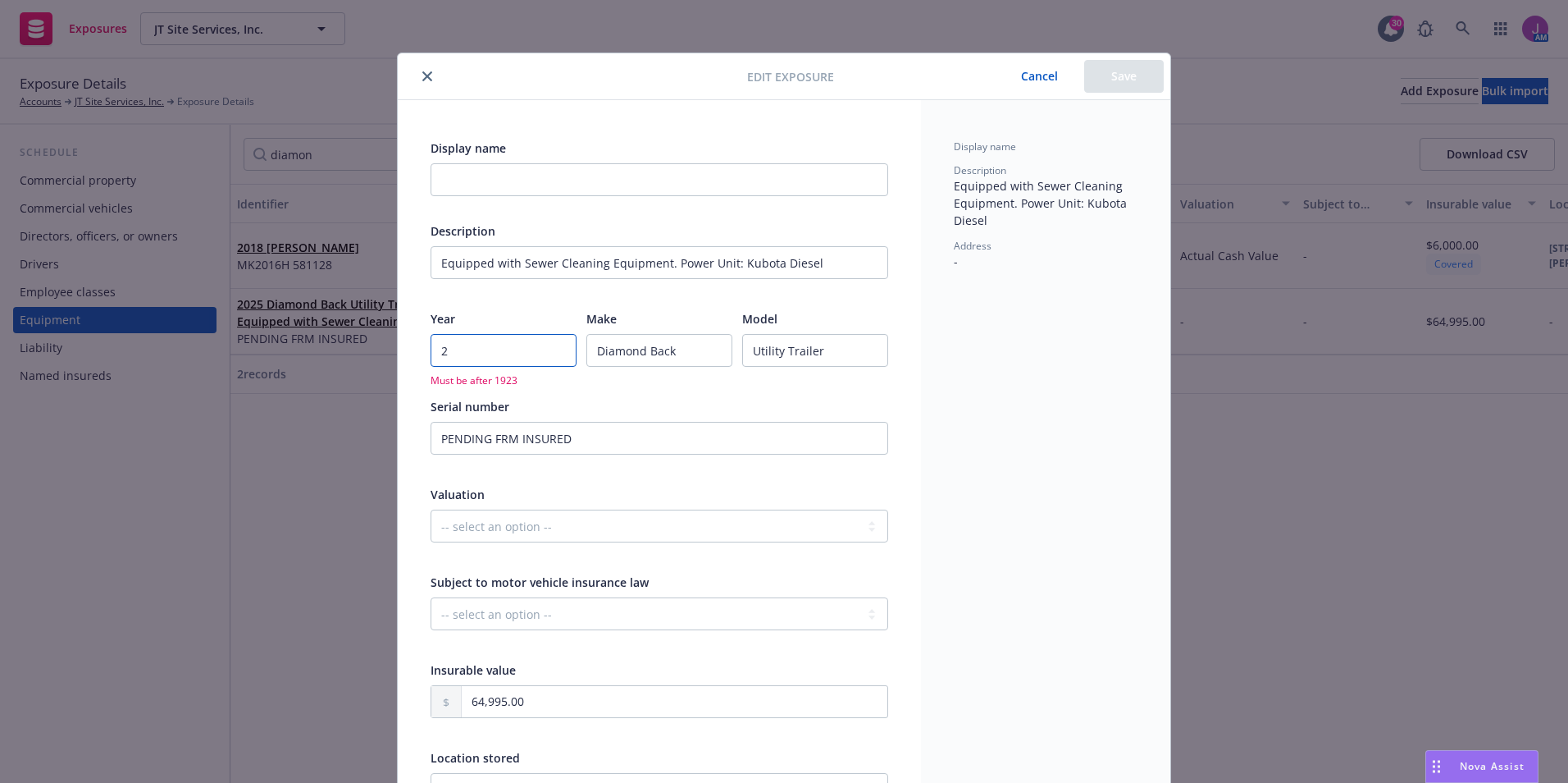
type input "20"
type textarea "x"
type input "202"
type textarea "x"
type input "2024"
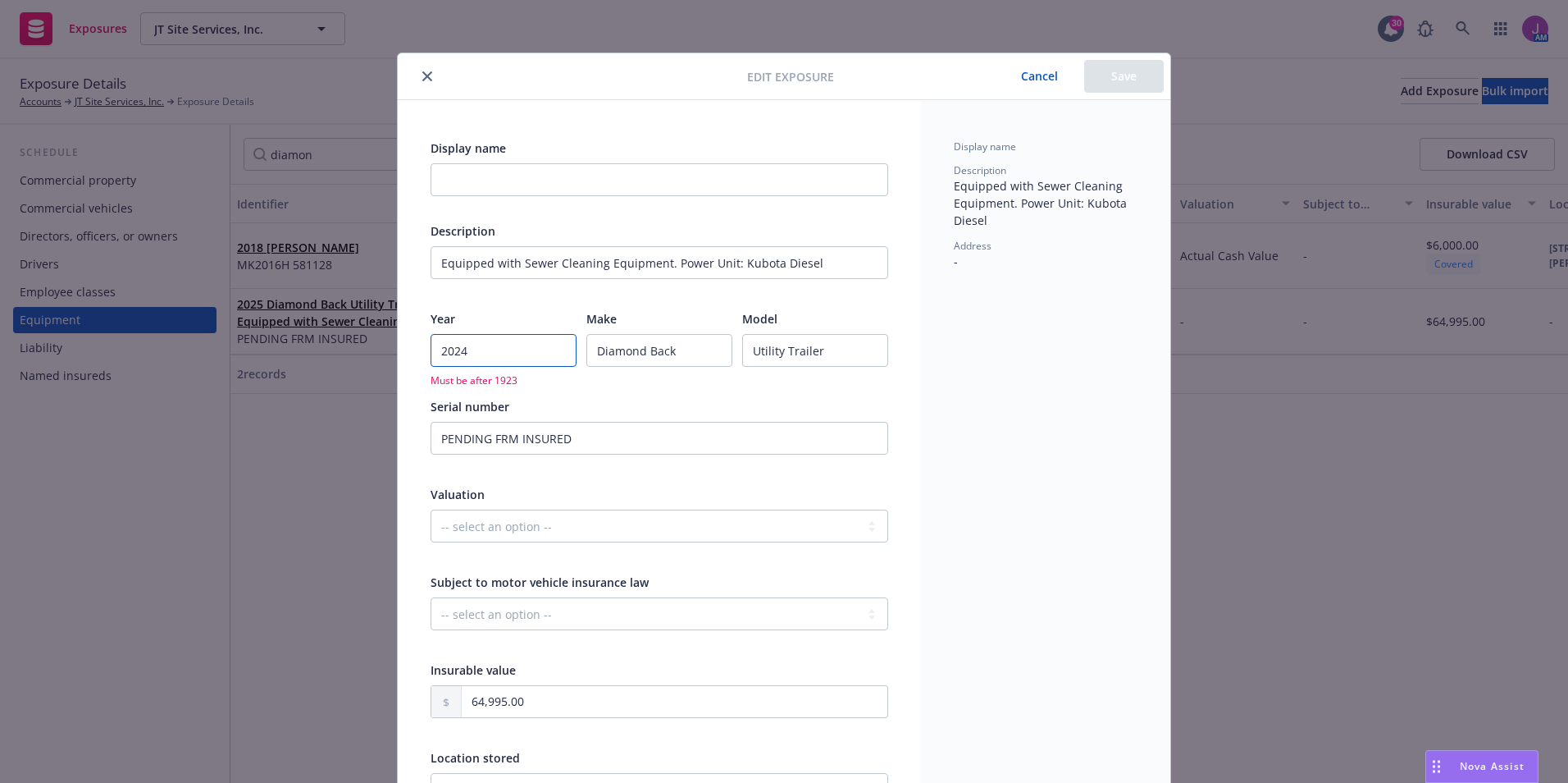
type textarea "x"
type input "2024"
click at [741, 401] on div "Serial number" at bounding box center [659, 406] width 458 height 17
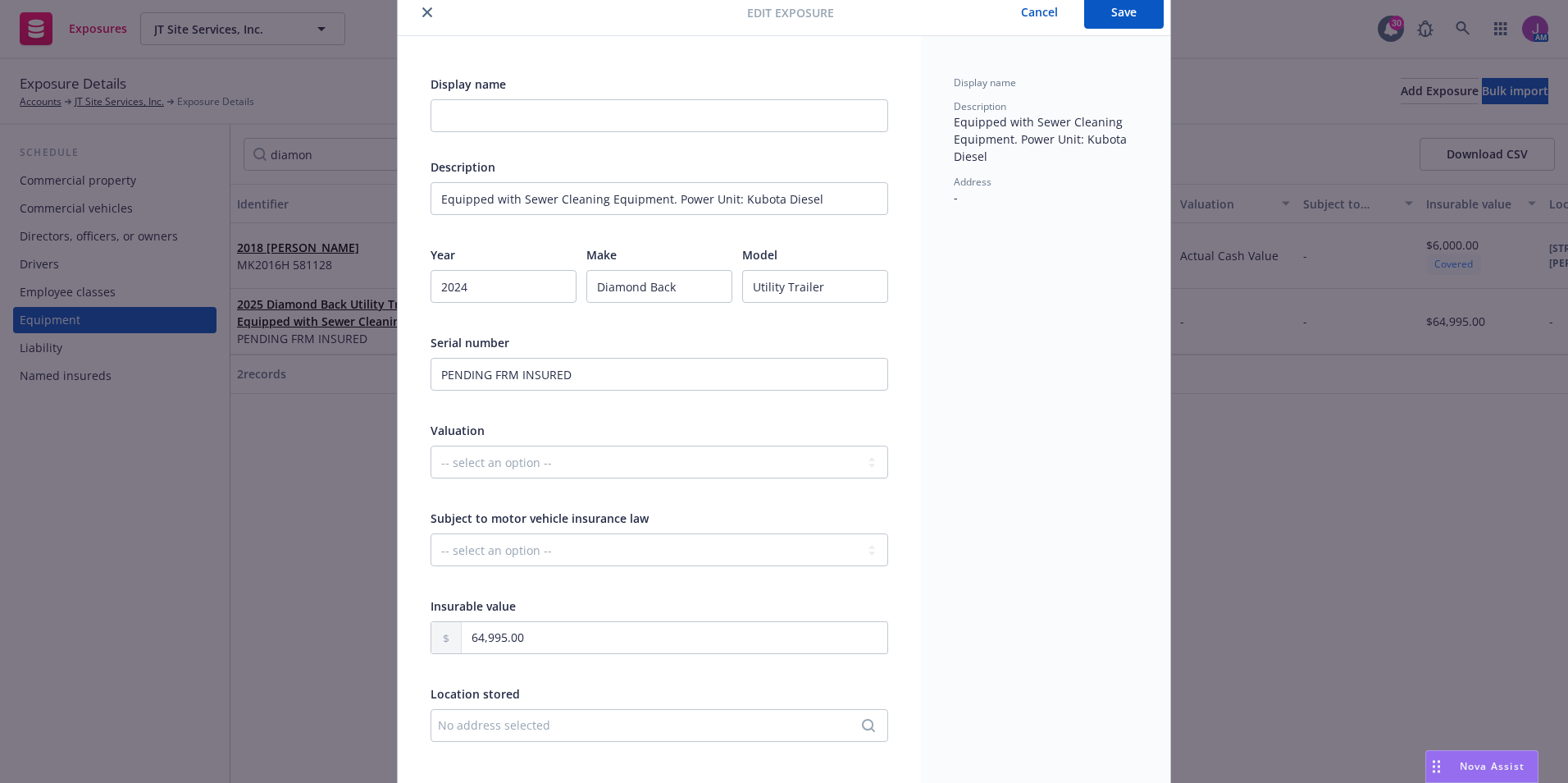
scroll to position [164, 0]
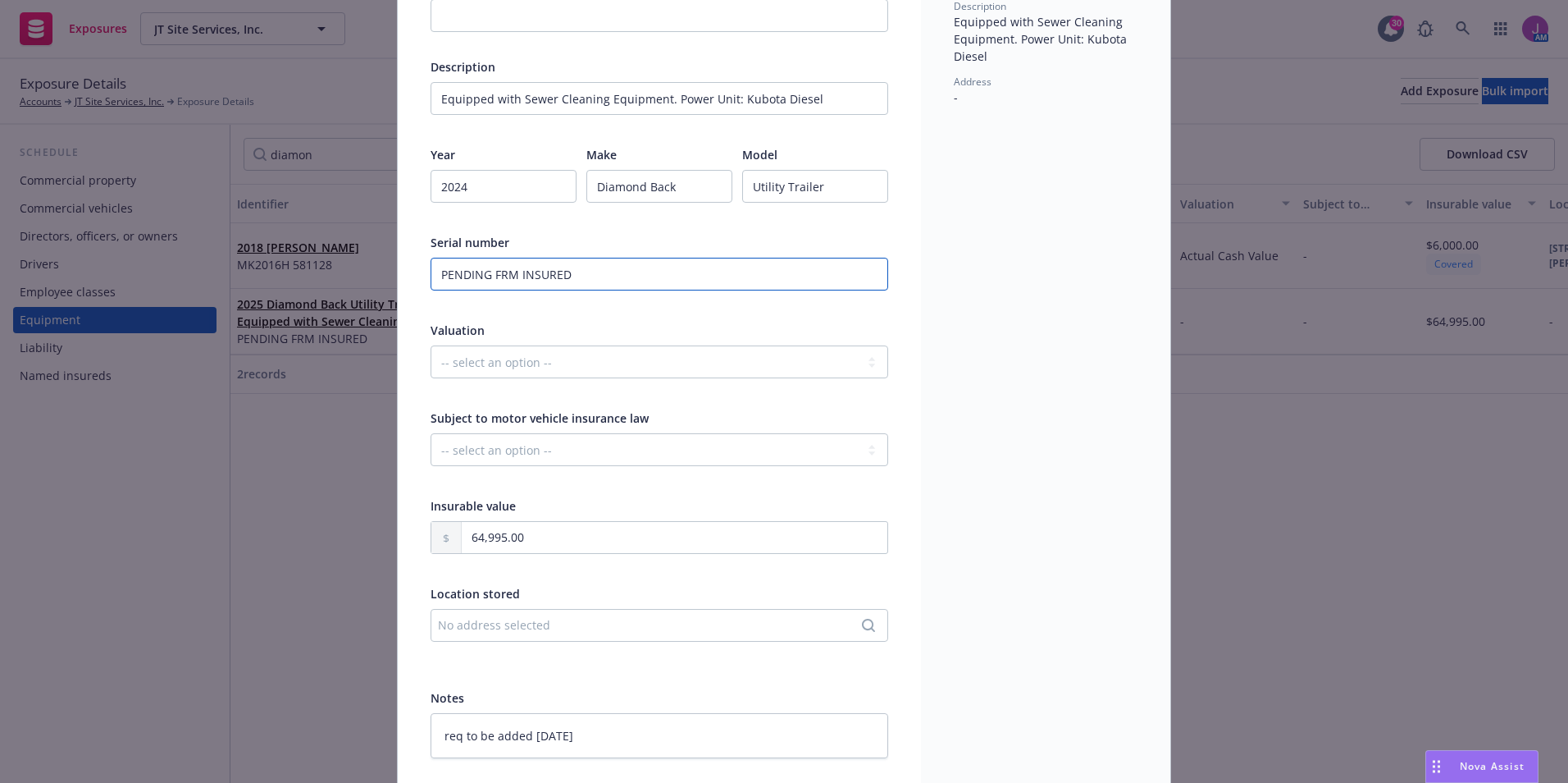
drag, startPoint x: 458, startPoint y: 265, endPoint x: 360, endPoint y: 258, distance: 98.2
click at [361, 258] on div "Edit exposure Cancel Save Display name Description Equipped with Sewer Cleaning…" at bounding box center [784, 391] width 1568 height 783
type textarea "x"
click at [1396, 552] on div "Edit exposure Cancel Save Display name Description Equipped with Sewer Cleaning…" at bounding box center [784, 391] width 1568 height 783
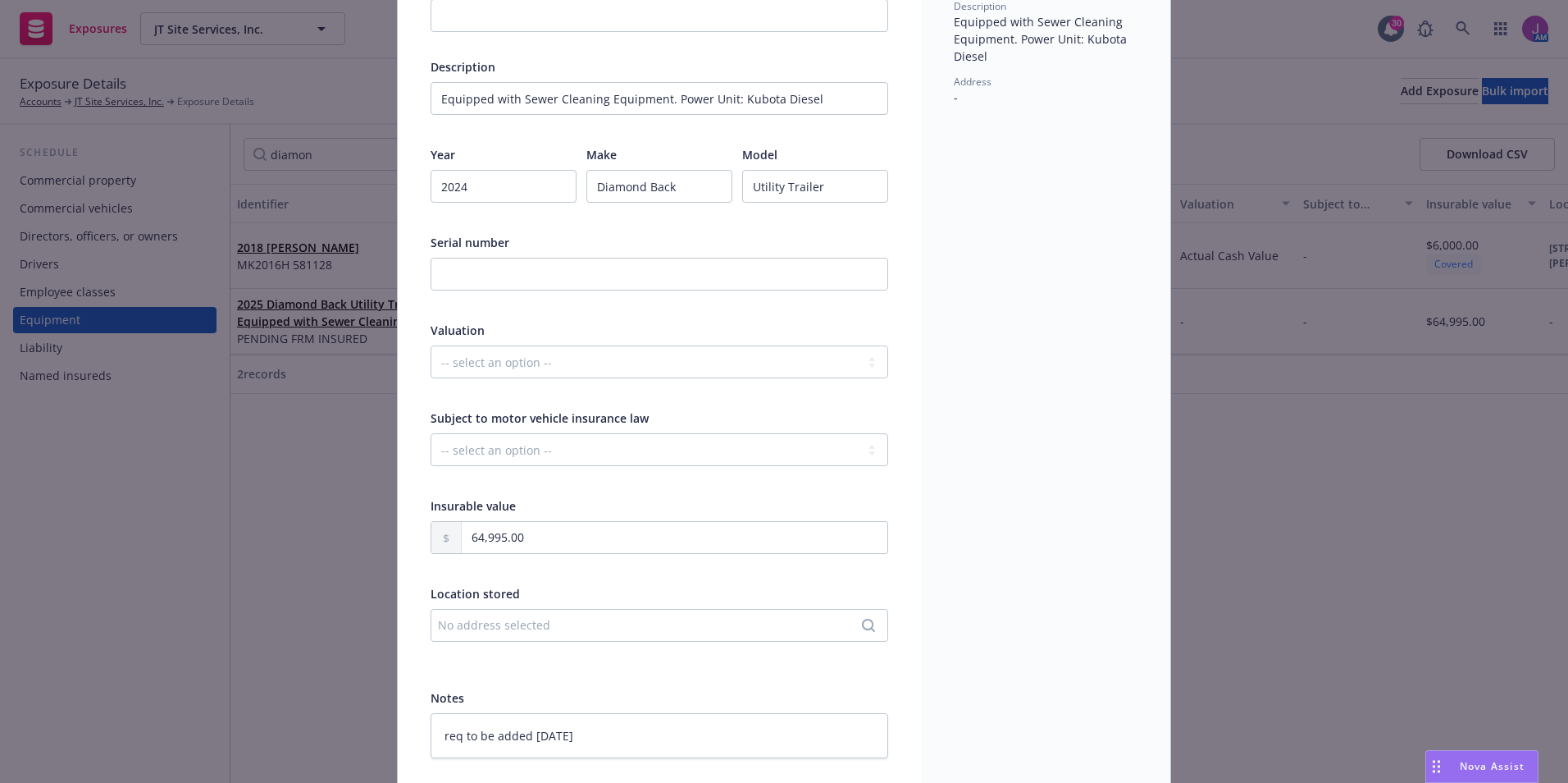
click at [1392, 514] on div "Edit exposure Cancel Save Display name Description Equipped with Sewer Cleaning…" at bounding box center [784, 391] width 1568 height 783
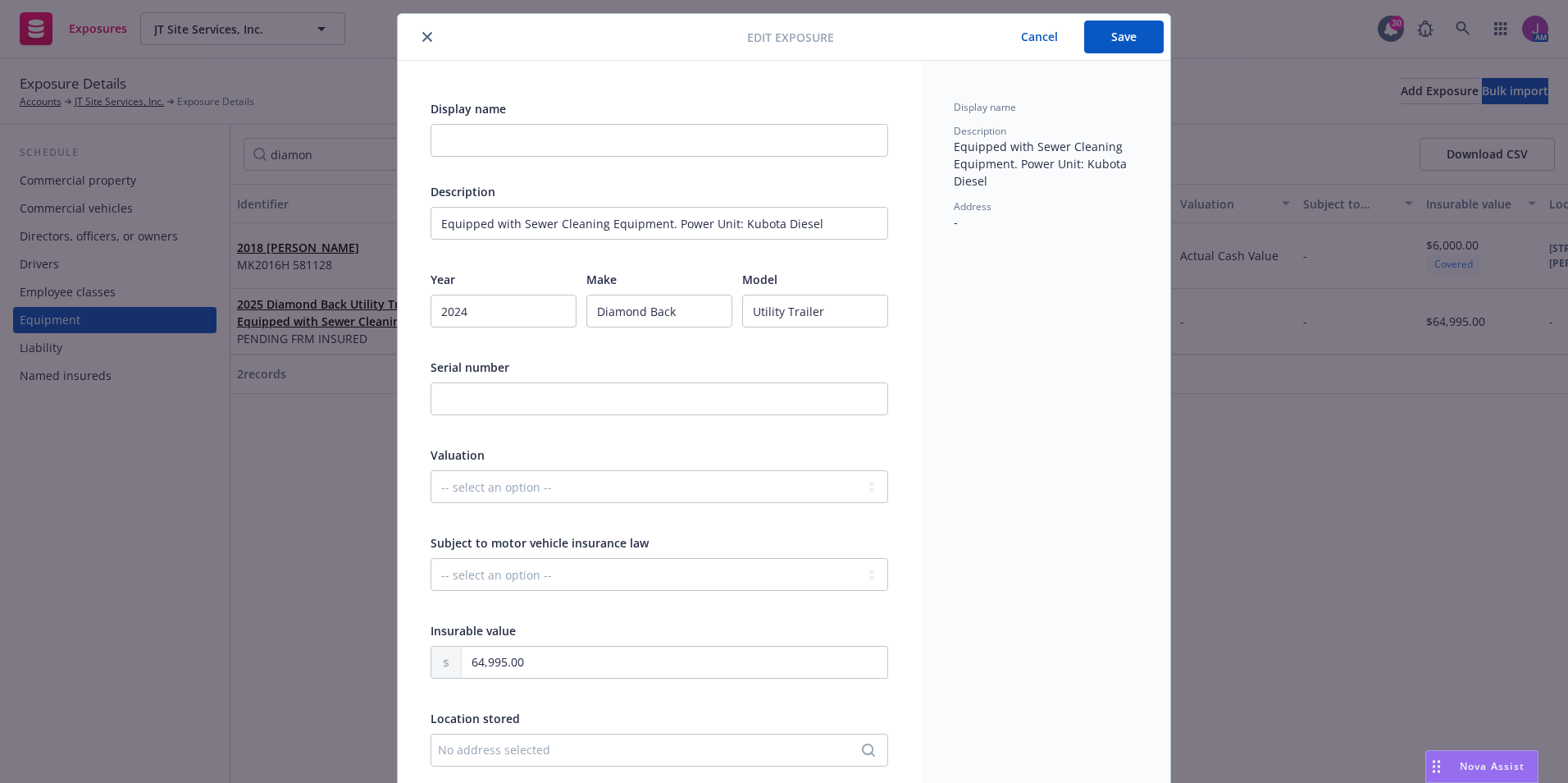
scroll to position [0, 0]
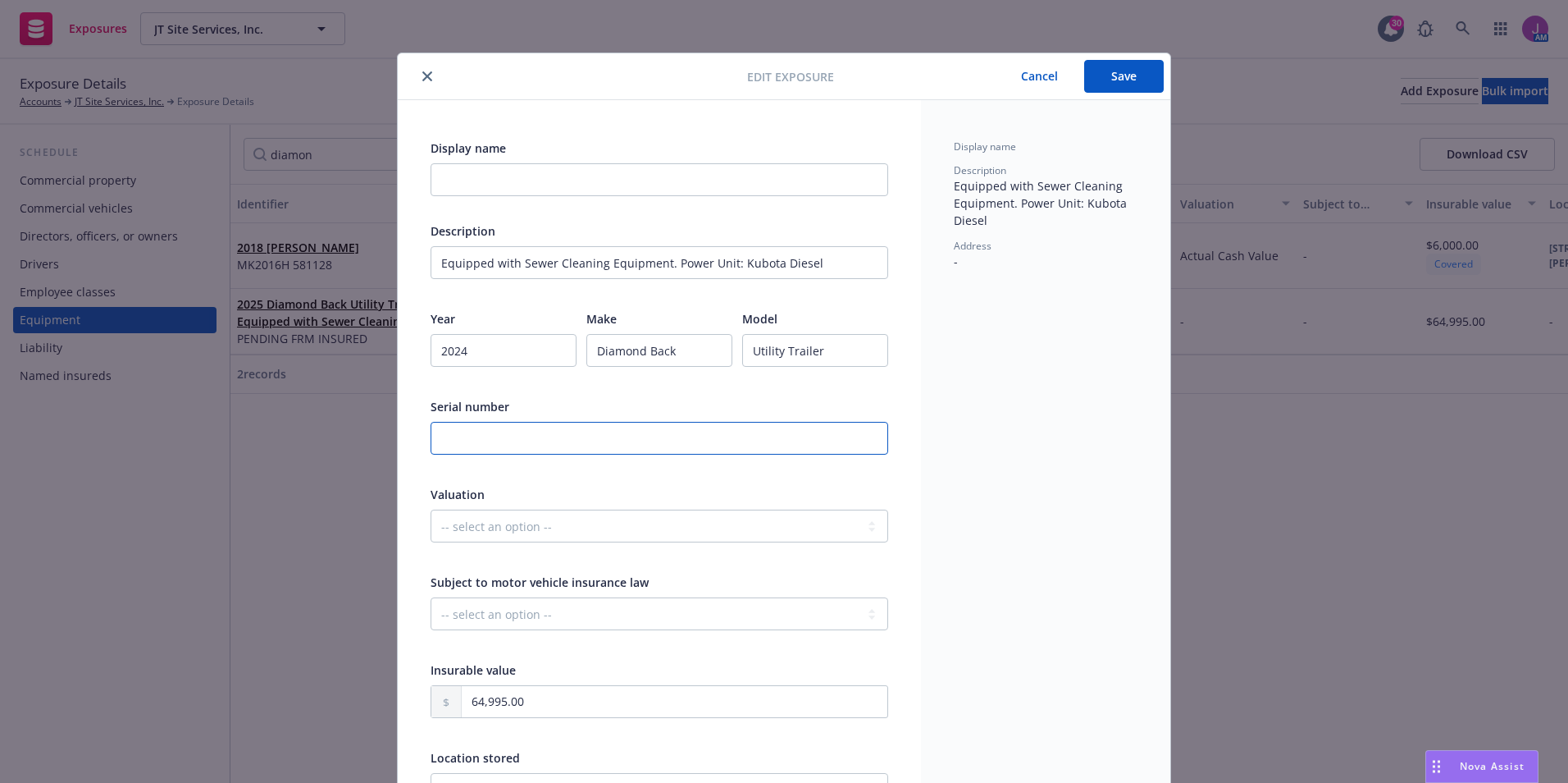
click at [466, 451] on input "text" at bounding box center [659, 438] width 458 height 33
drag, startPoint x: 850, startPoint y: 271, endPoint x: 422, endPoint y: 258, distance: 428.2
click at [422, 258] on div "Display name Description Equipped with Sewer Cleaning Equipment. Power Unit: Ku…" at bounding box center [659, 531] width 524 height 862
paste input "W/ALL ATTACHMENTS /"
type textarea "x"
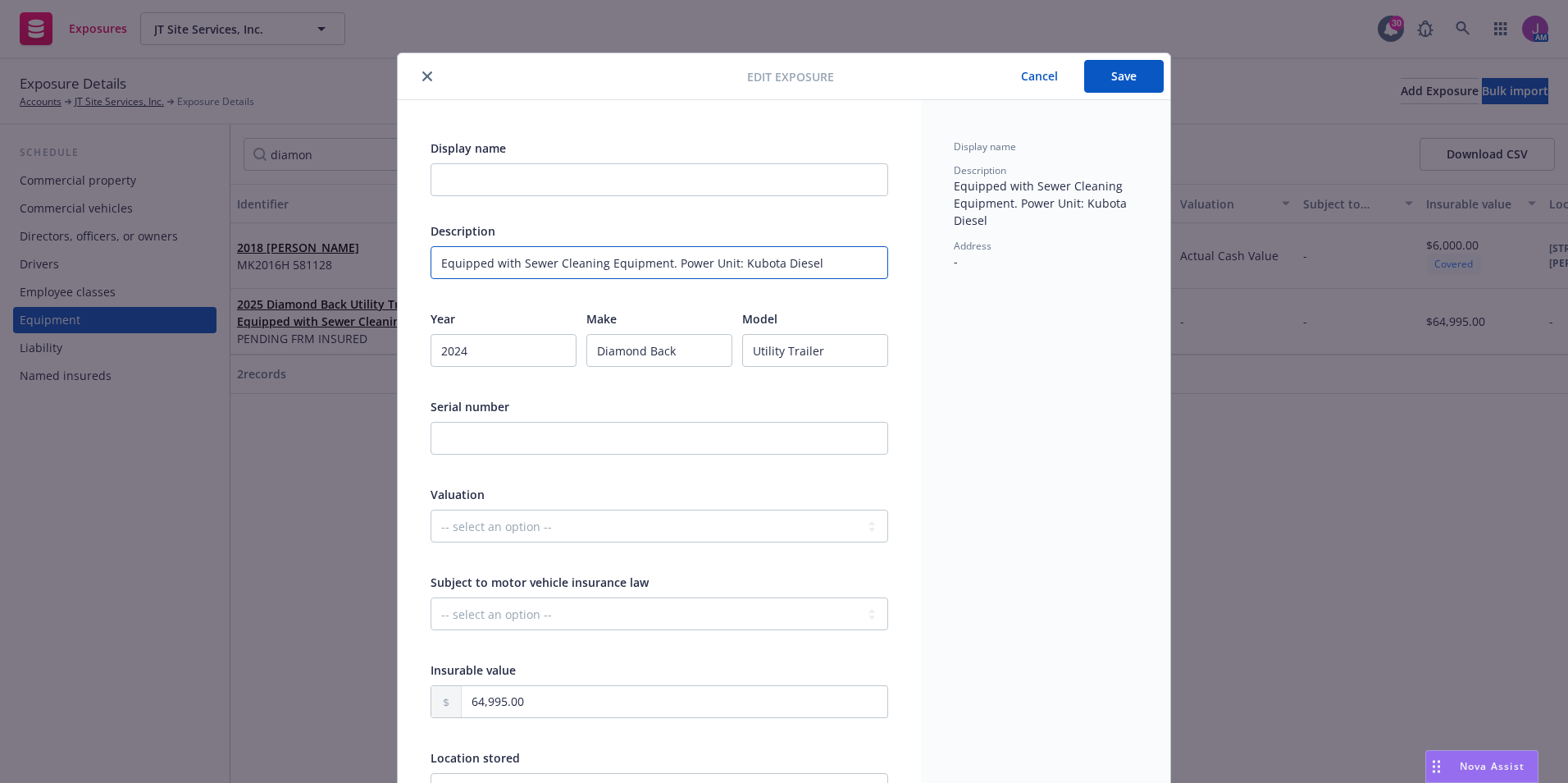
type input "W/ALL ATTACHMENTS /"
type textarea "x"
type input "W/ALL ATTACHMENTS /"
drag, startPoint x: 1393, startPoint y: 525, endPoint x: 813, endPoint y: 354, distance: 604.7
click at [1374, 517] on div "Edit exposure Cancel Save Display name Description W/ALL ATTACHMENTS / Year 202…" at bounding box center [784, 391] width 1568 height 783
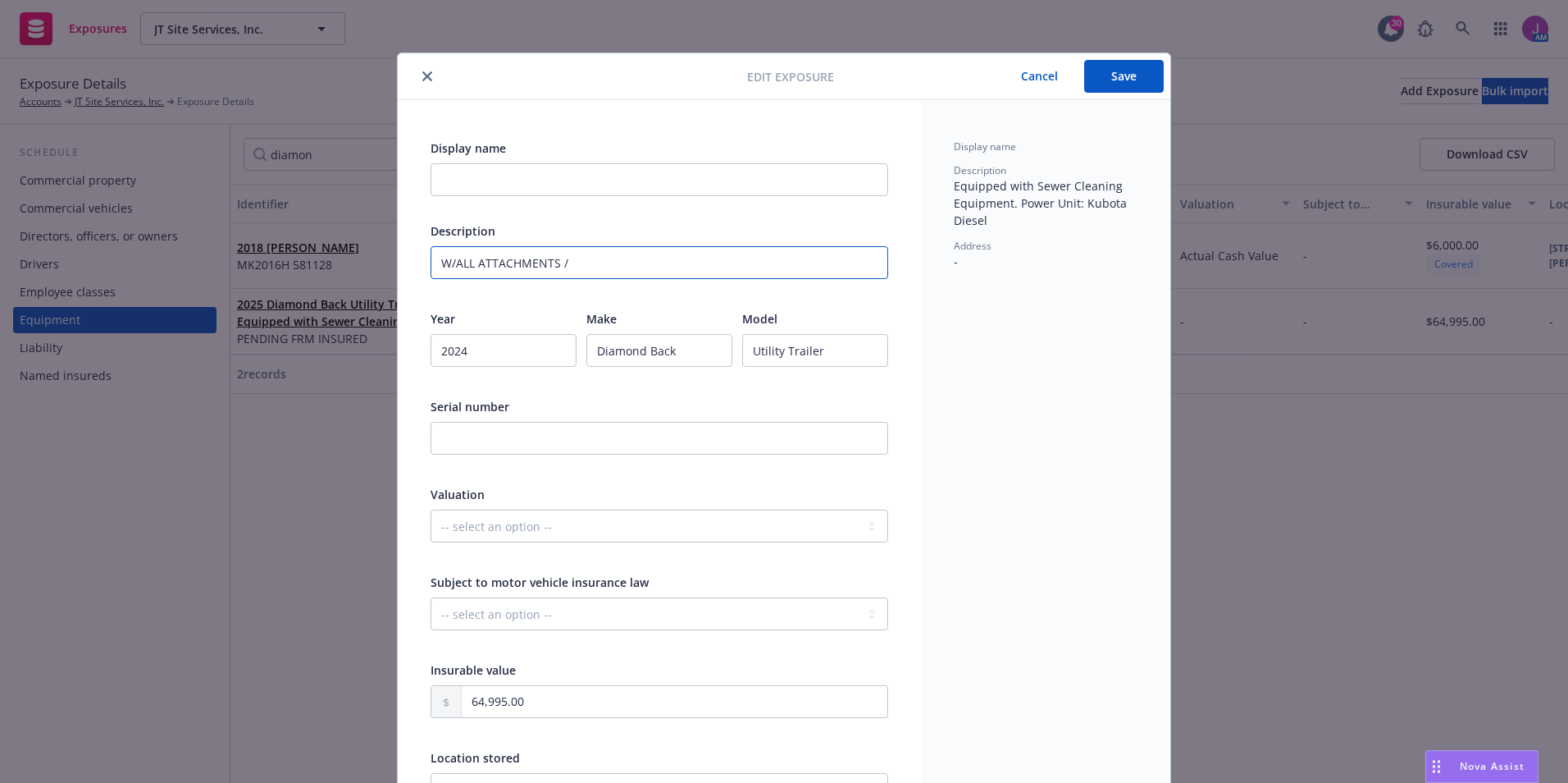
click at [591, 258] on input "W/ALL ATTACHMENTS /" at bounding box center [659, 262] width 458 height 33
paste input "1G9BU1227RP562418, KUBOTA DIESEL POWER UNIT"
type textarea "x"
type input "W/ALL ATTACHMENTS /1G9BU1227RP562418, KUBOTA DIESEL POWER UNIT"
click at [561, 262] on input "W/ALL ATTACHMENTS /1G9BU1227RP562418, KUBOTA DIESEL POWER UNIT" at bounding box center [659, 262] width 458 height 33
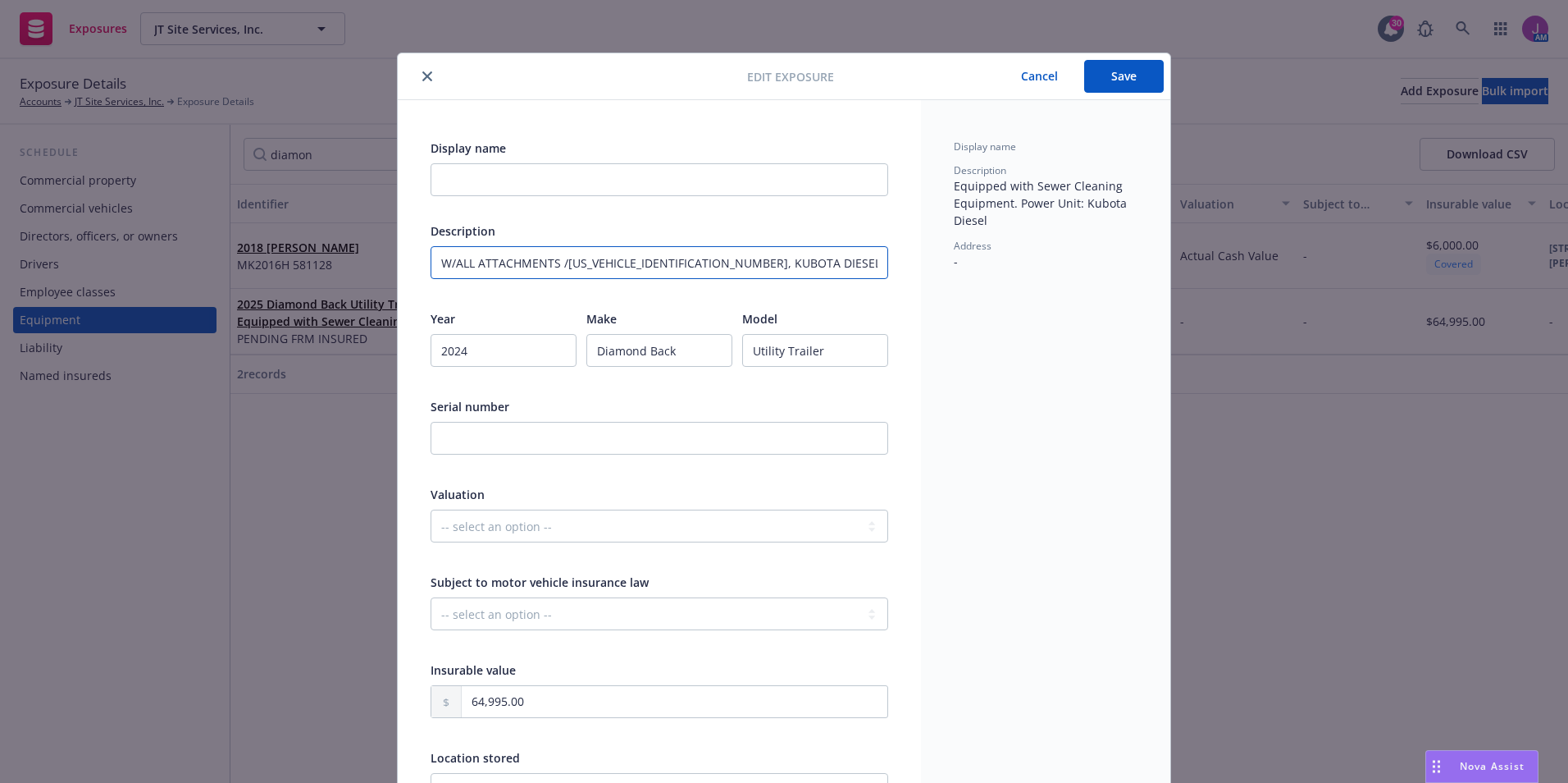
type textarea "x"
type input "W/ALL ATTACHMENTS / 1G9BU1227RP562418, KUBOTA DIESEL POWER UNIT"
type textarea "x"
type input "W/ALL ATTACHMENTS / 1G9BU1227RP562418, KUBOTA DIESEL POWER UNIT"
click at [500, 431] on input "text" at bounding box center [659, 438] width 458 height 33
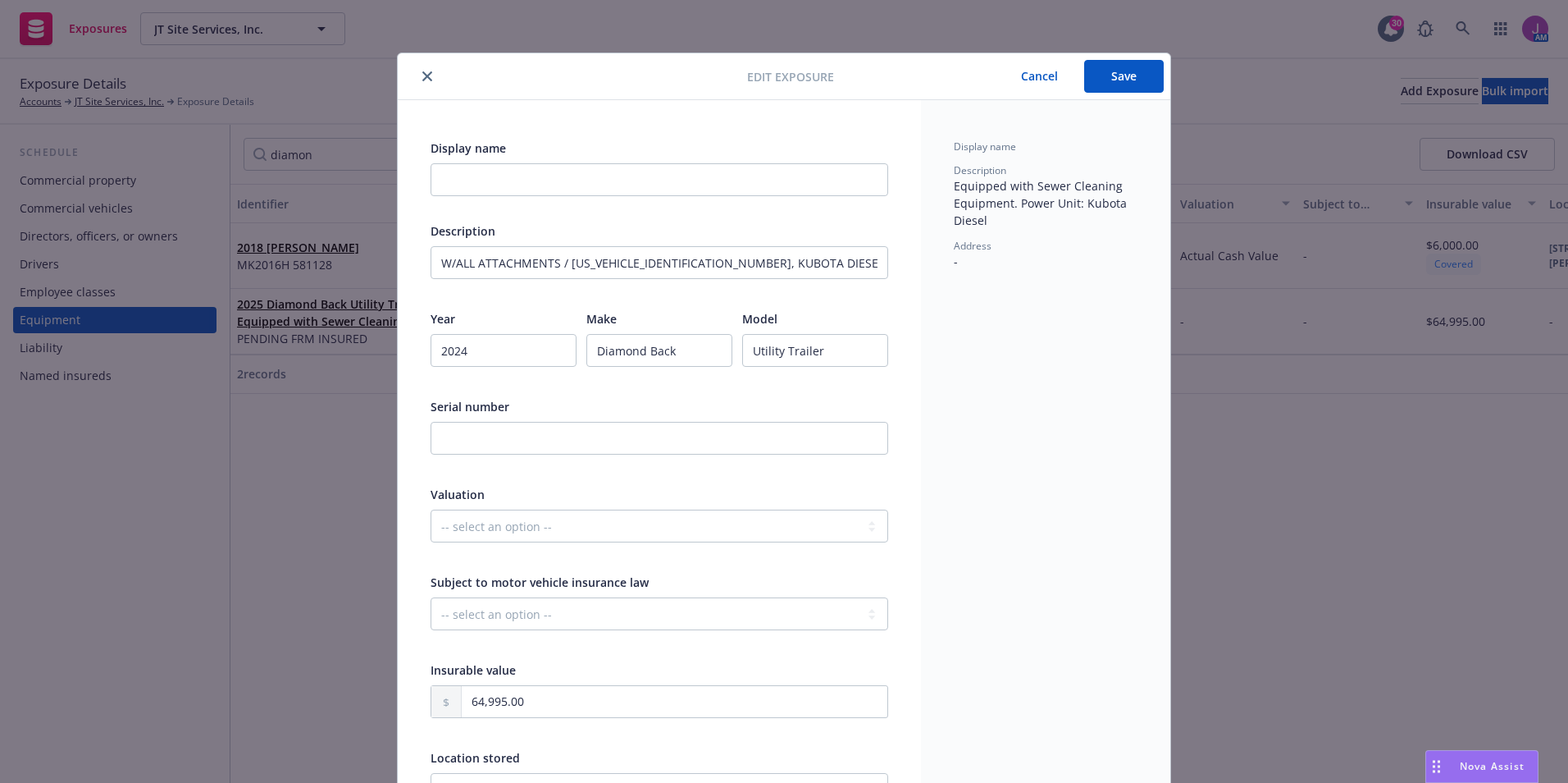
drag, startPoint x: 244, startPoint y: 548, endPoint x: 601, endPoint y: 319, distance: 424.1
click at [244, 548] on div "Edit exposure Cancel Save Display name Description W/ALL ATTACHMENTS / 1G9BU122…" at bounding box center [784, 391] width 1568 height 783
click at [489, 434] on input "text" at bounding box center [659, 438] width 458 height 33
paste input "PL57435"
type textarea "x"
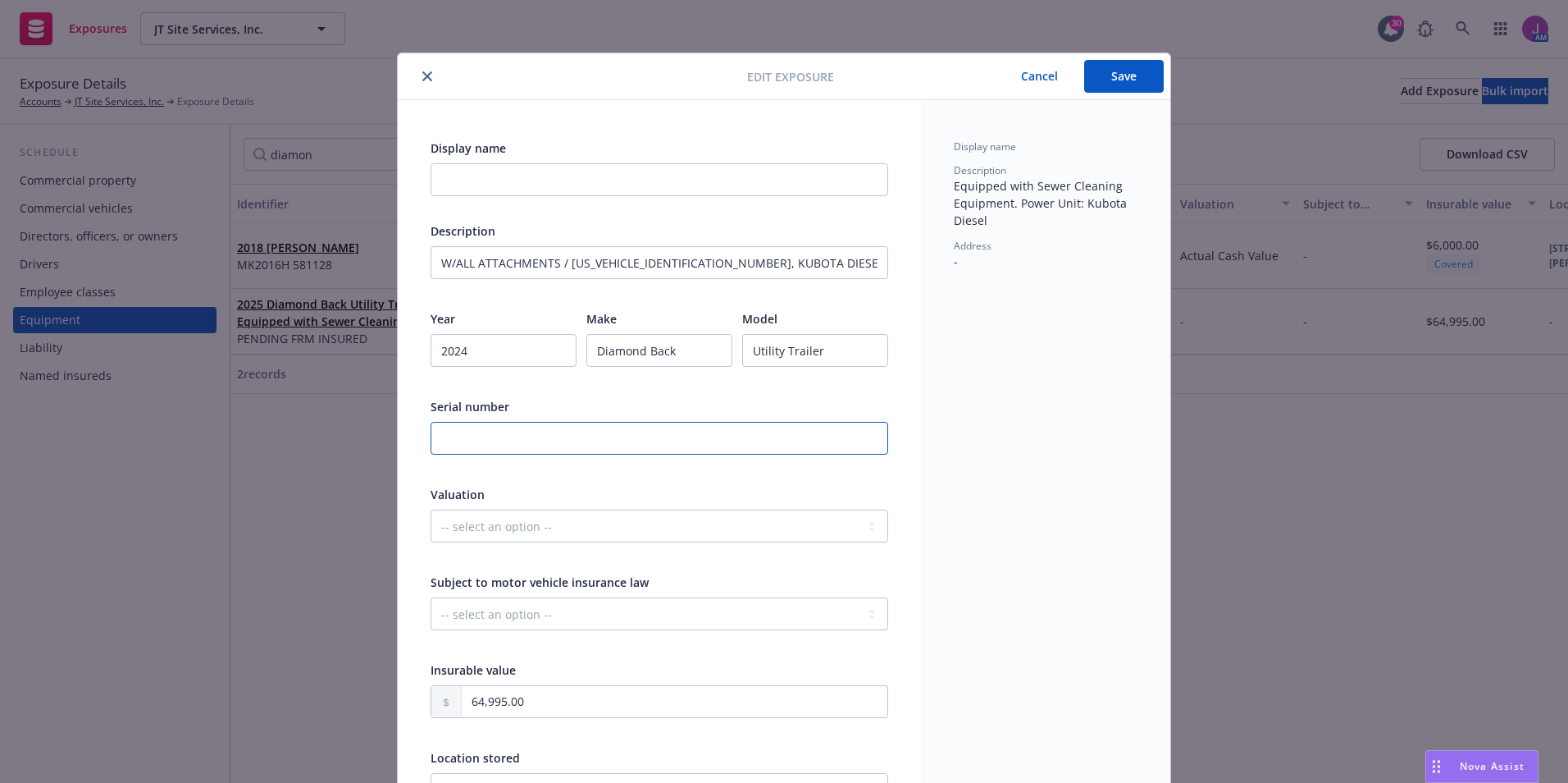
type input "PL57435"
type textarea "x"
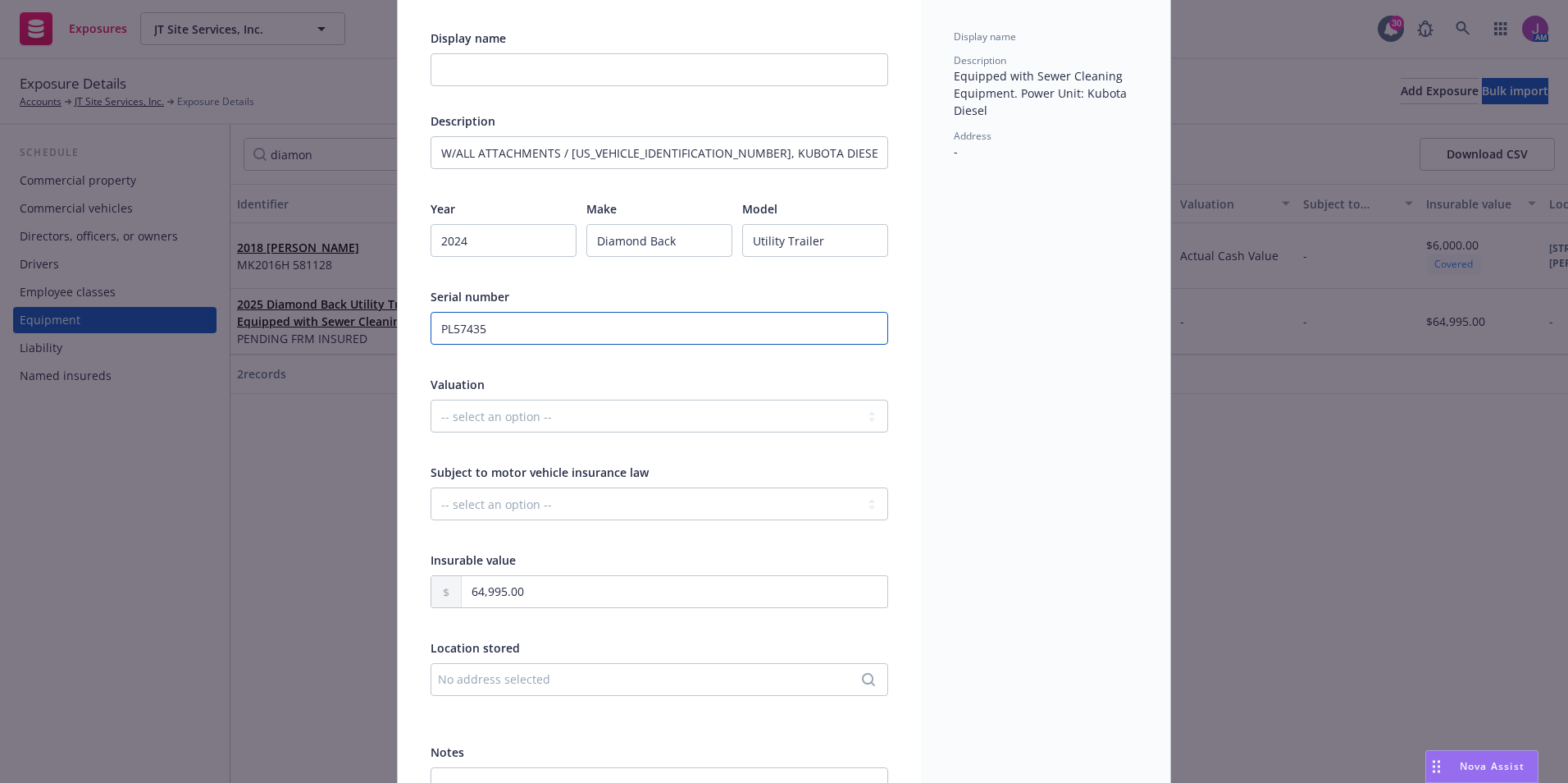
scroll to position [233, 0]
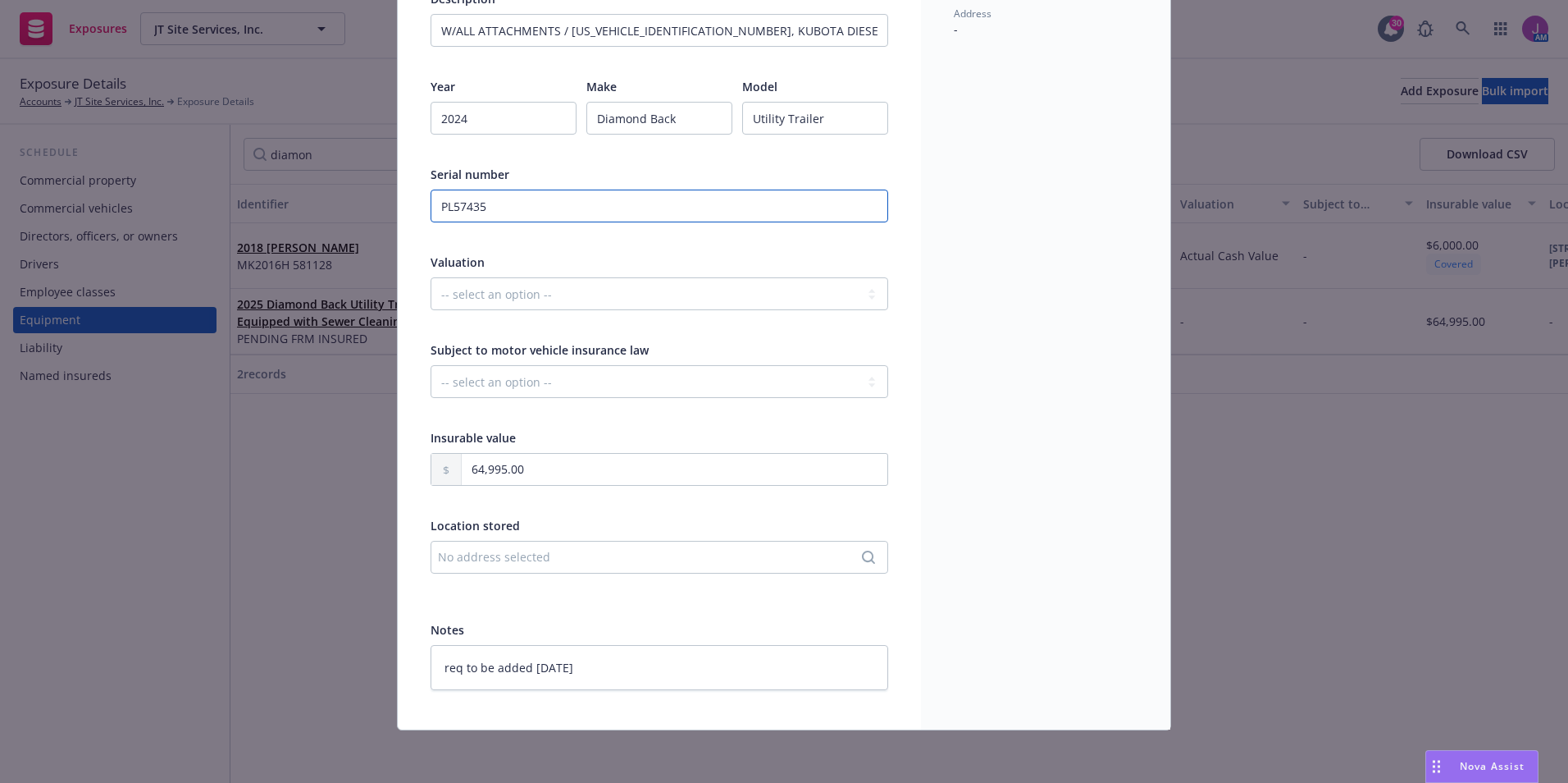
type input "PL57435"
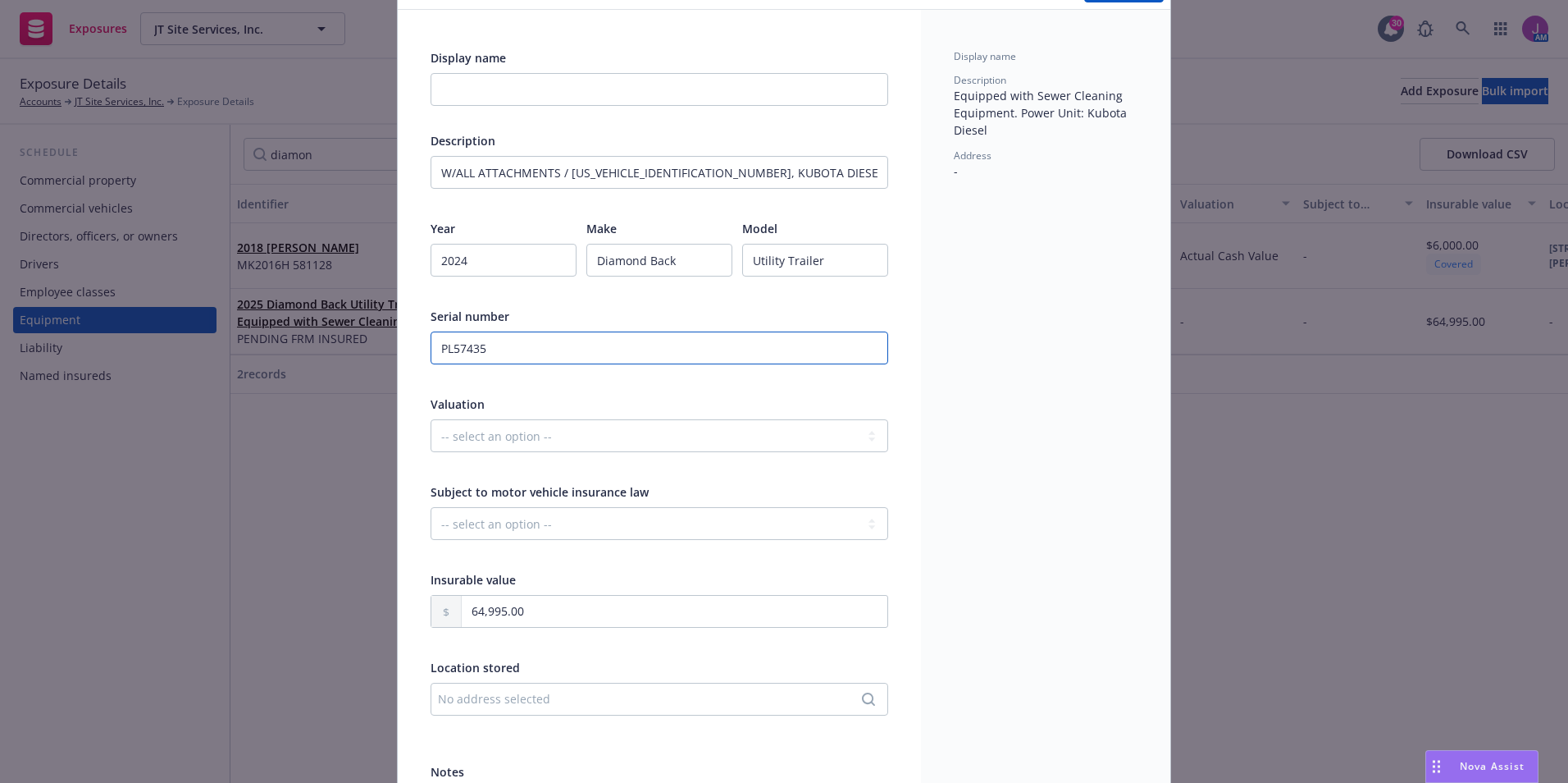
scroll to position [0, 0]
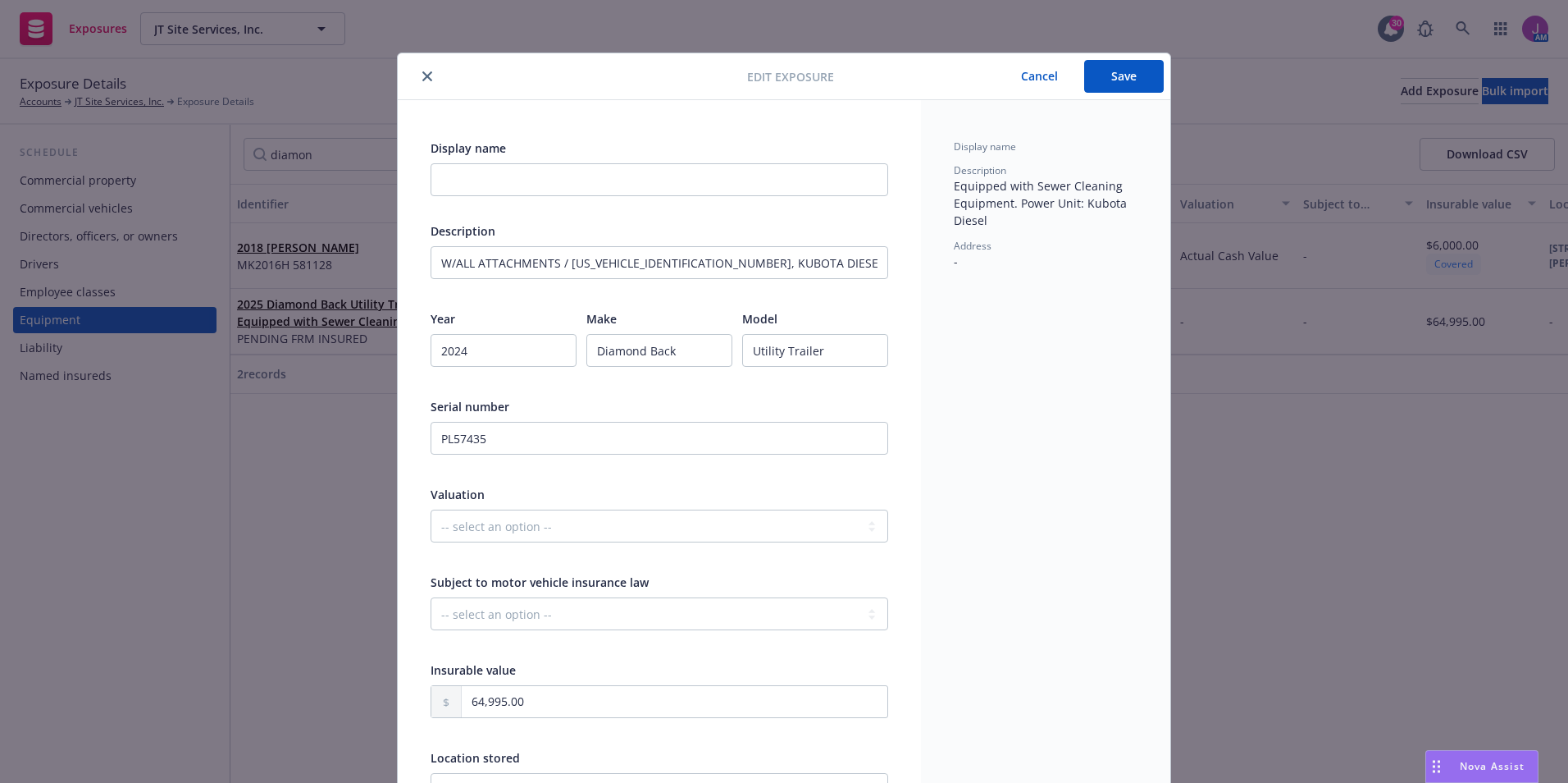
click at [1108, 90] on button "Save" at bounding box center [1124, 76] width 80 height 33
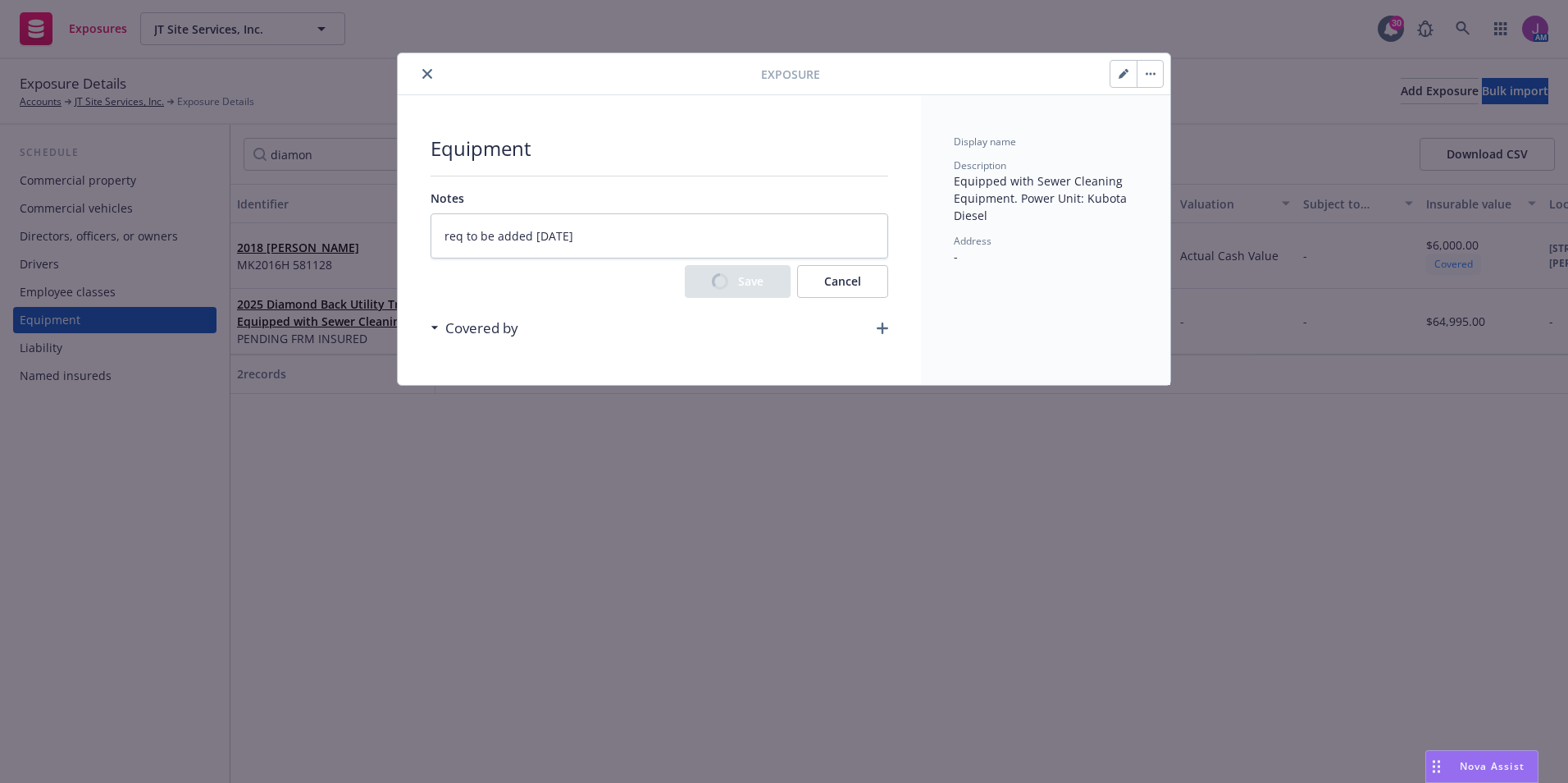
type textarea "x"
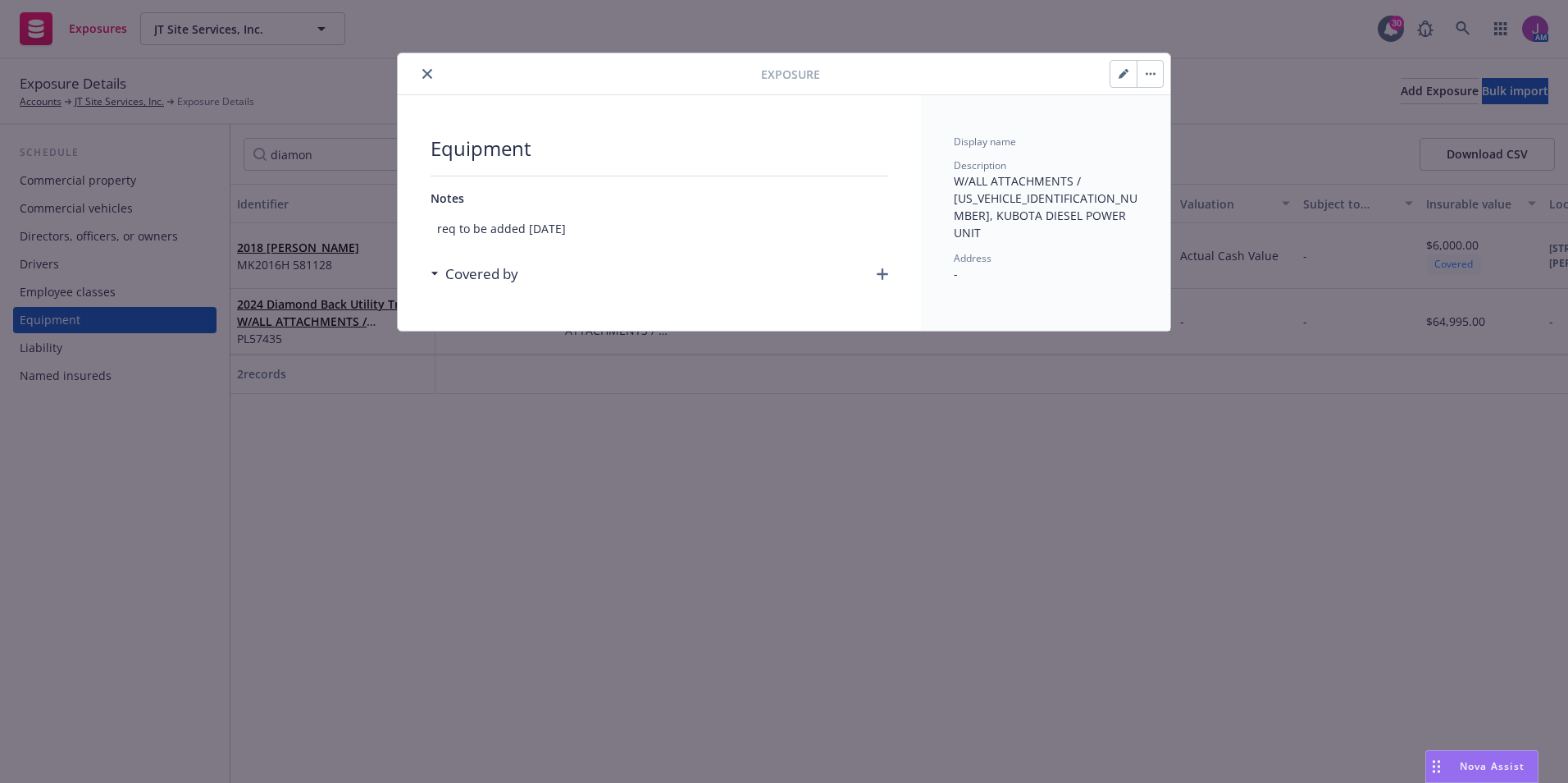
click at [434, 74] on button "close" at bounding box center [427, 73] width 20 height 20
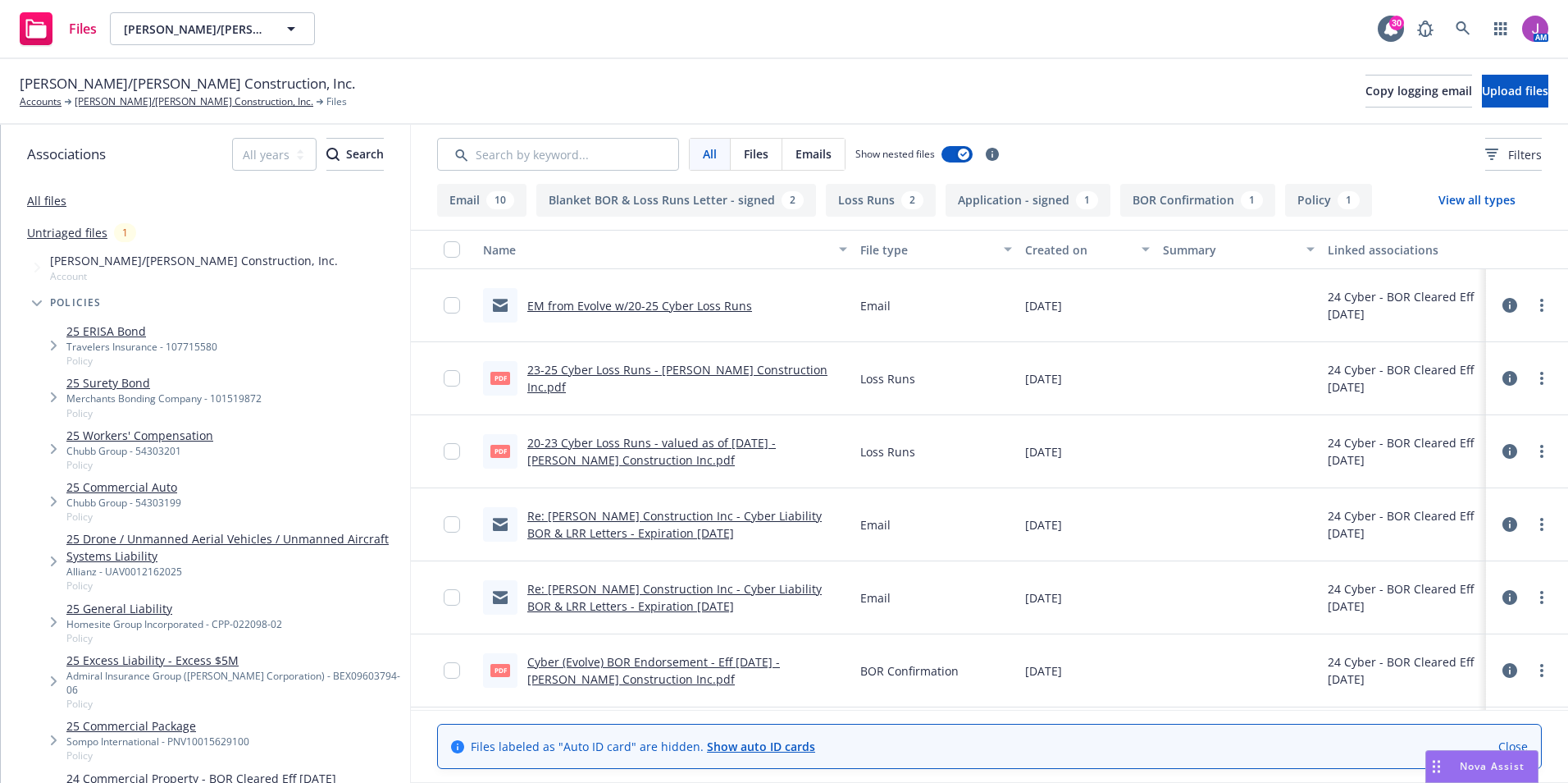
click at [675, 305] on link "EM from Evolve w/20-25 Cyber Loss Runs" at bounding box center [639, 306] width 225 height 15
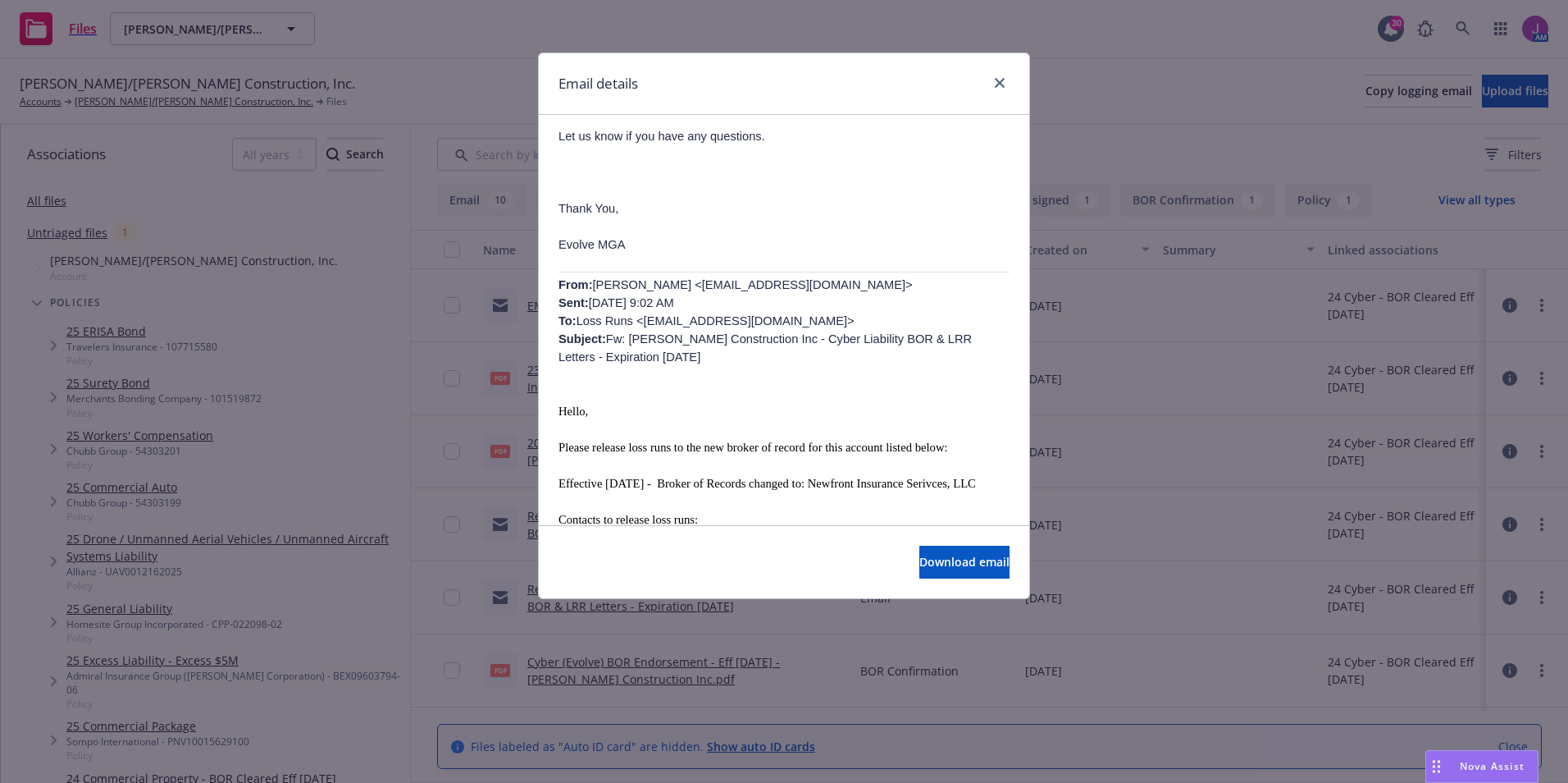
scroll to position [410, 0]
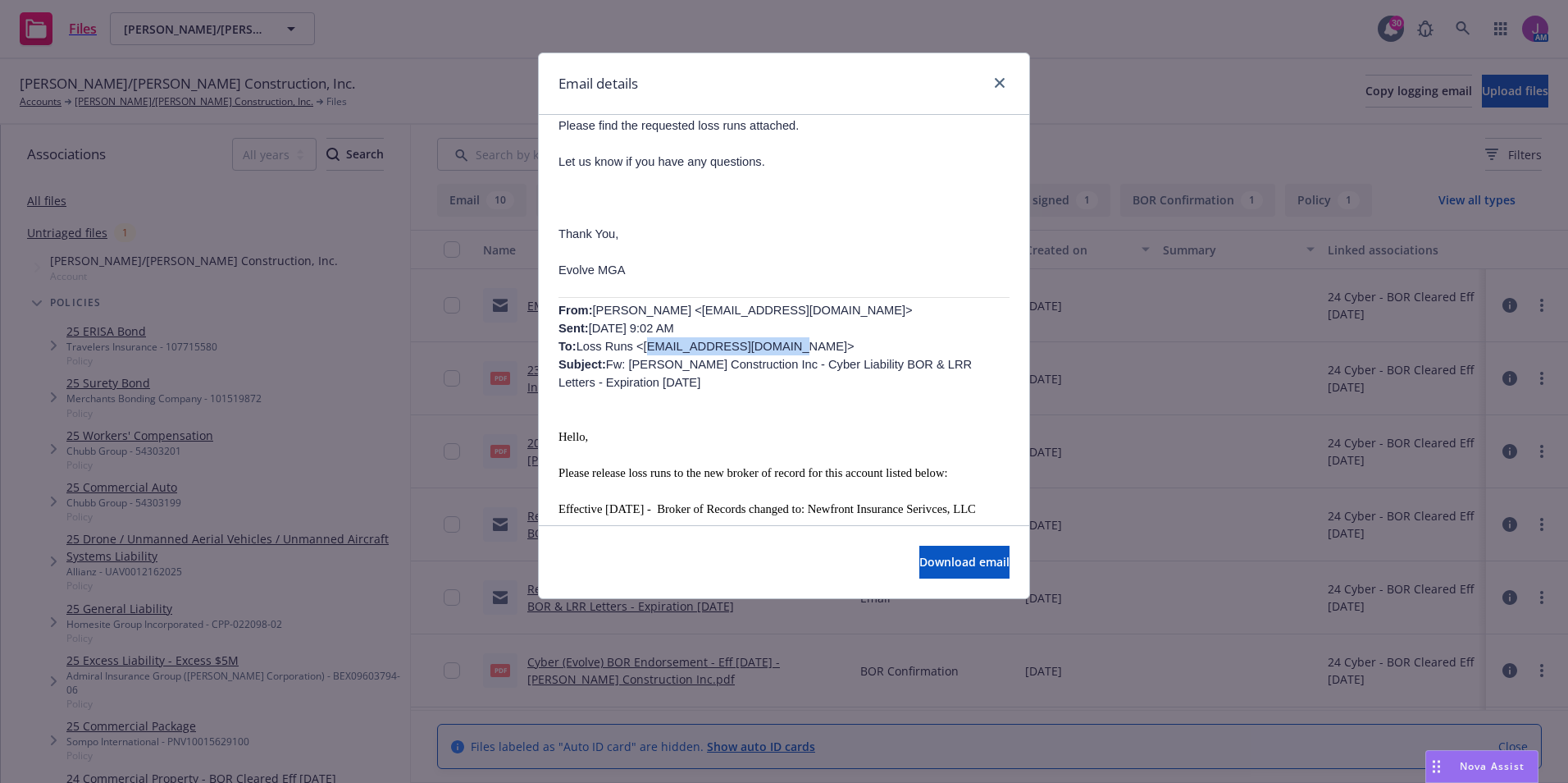
drag, startPoint x: 633, startPoint y: 327, endPoint x: 759, endPoint y: 330, distance: 126.0
click at [759, 330] on p "From: Bre Rawls <bre@evolvemga.com> Sent: Thursday, May 22, 2025 9:02 AM To: Lo…" at bounding box center [784, 345] width 452 height 90
drag, startPoint x: 759, startPoint y: 330, endPoint x: 746, endPoint y: 329, distance: 13.0
copy p "lossruns@evolvemga.com"
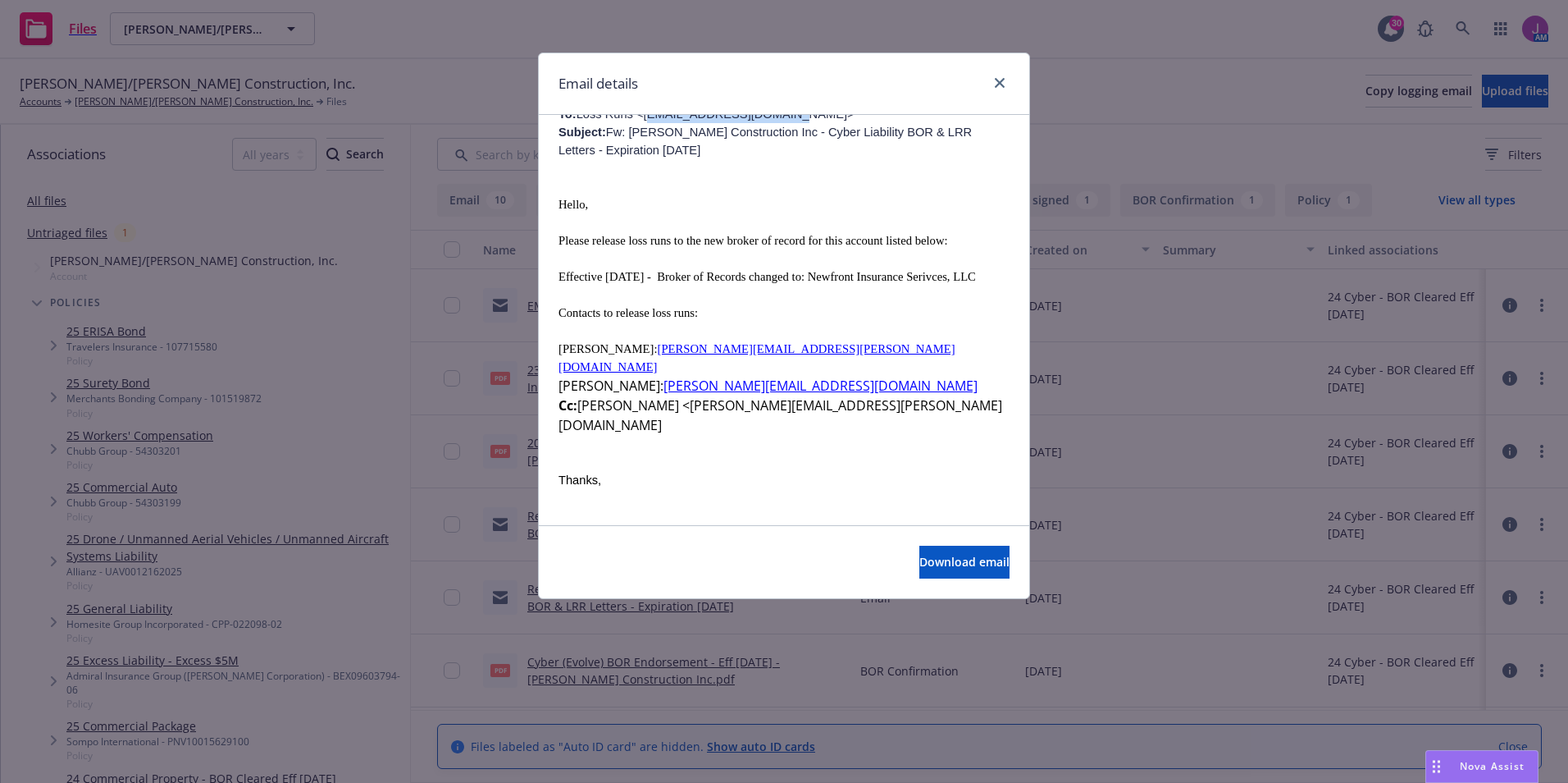
scroll to position [657, 0]
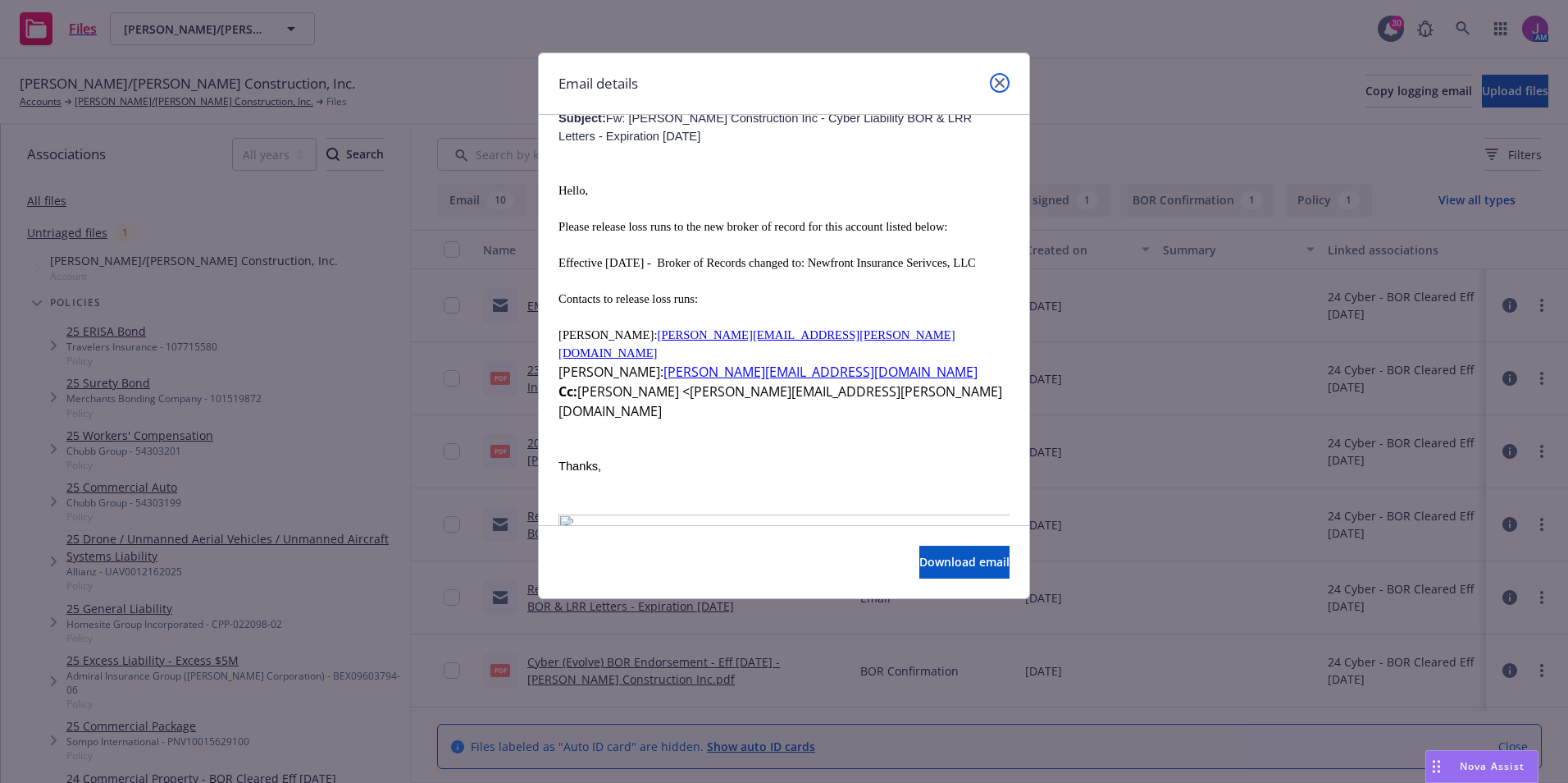
click at [1005, 84] on link "close" at bounding box center [1000, 83] width 20 height 20
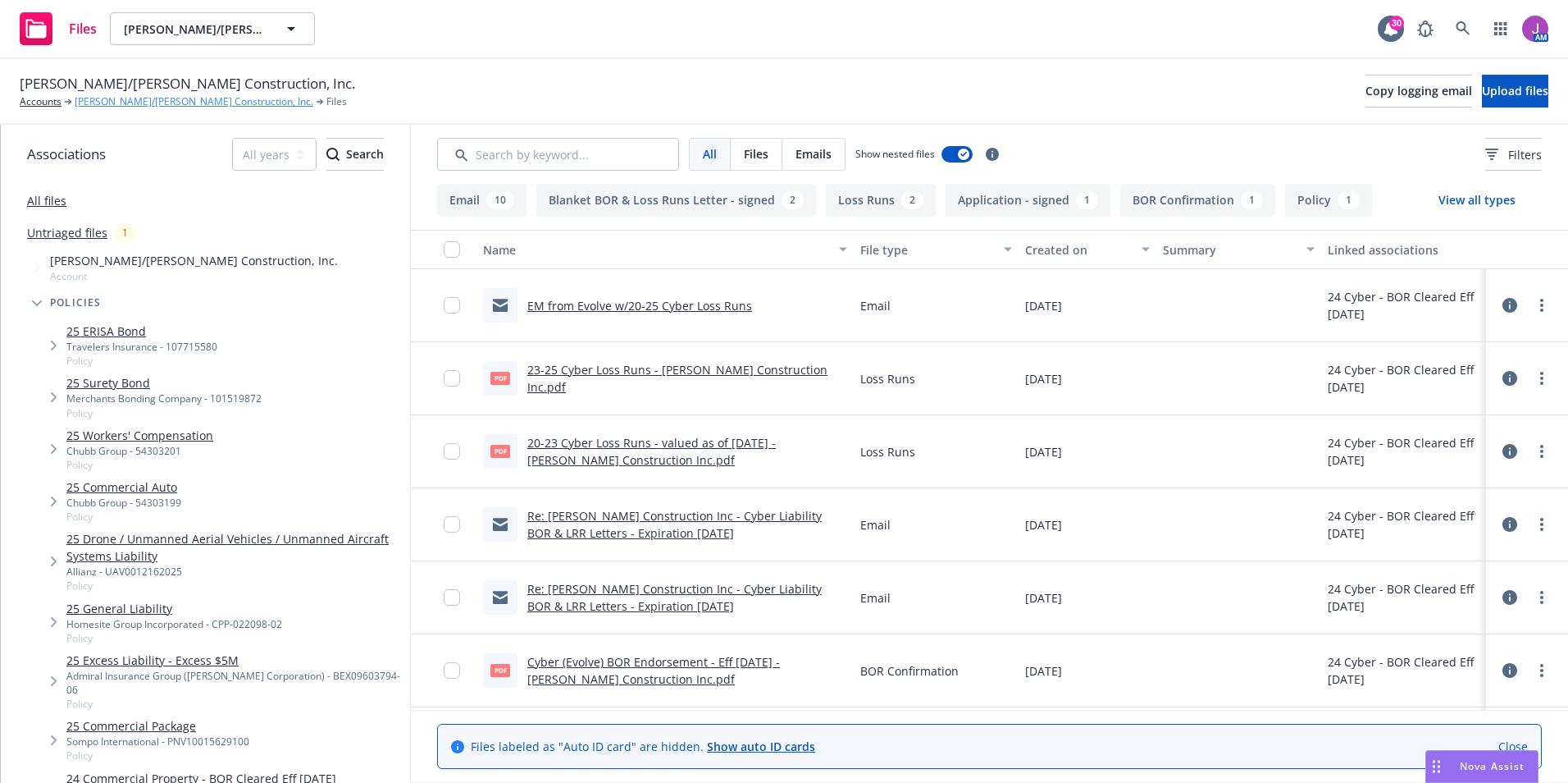
click at [163, 106] on link "Elliott/Drinkward Construction, Inc." at bounding box center [194, 102] width 239 height 15
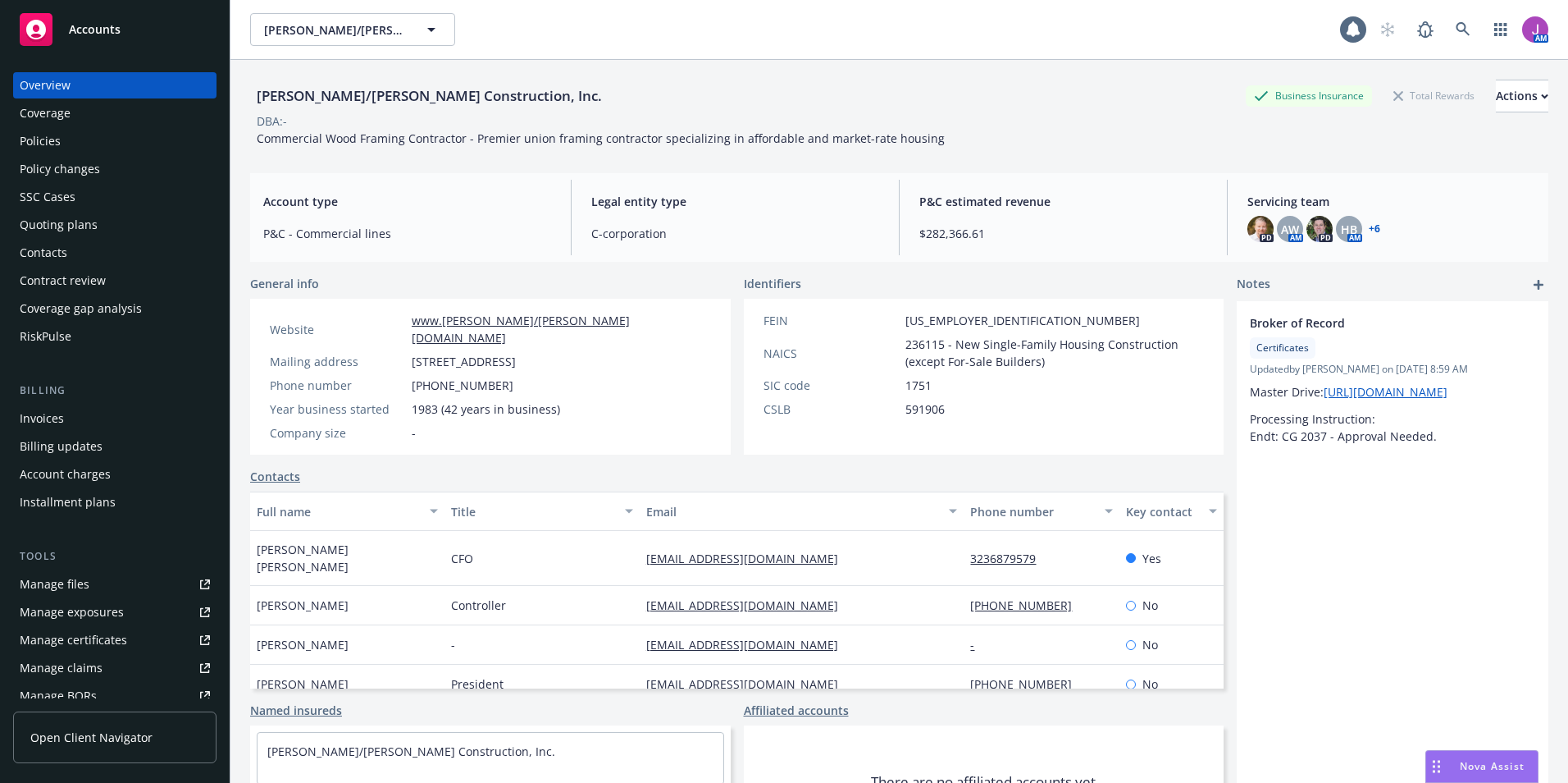
click at [54, 134] on div "Policies" at bounding box center [40, 141] width 41 height 27
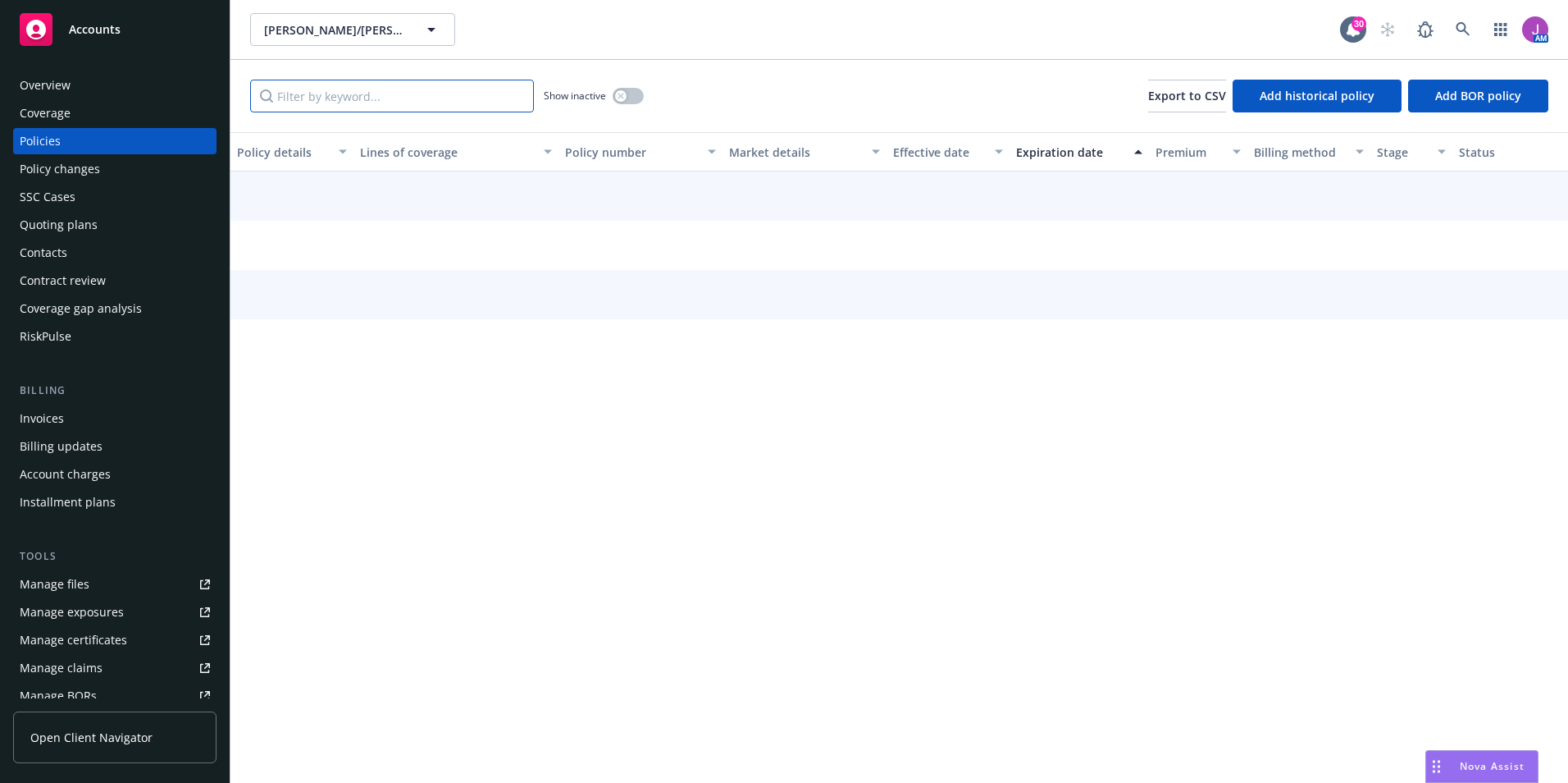
click at [339, 107] on input "Filter by keyword..." at bounding box center [392, 96] width 284 height 33
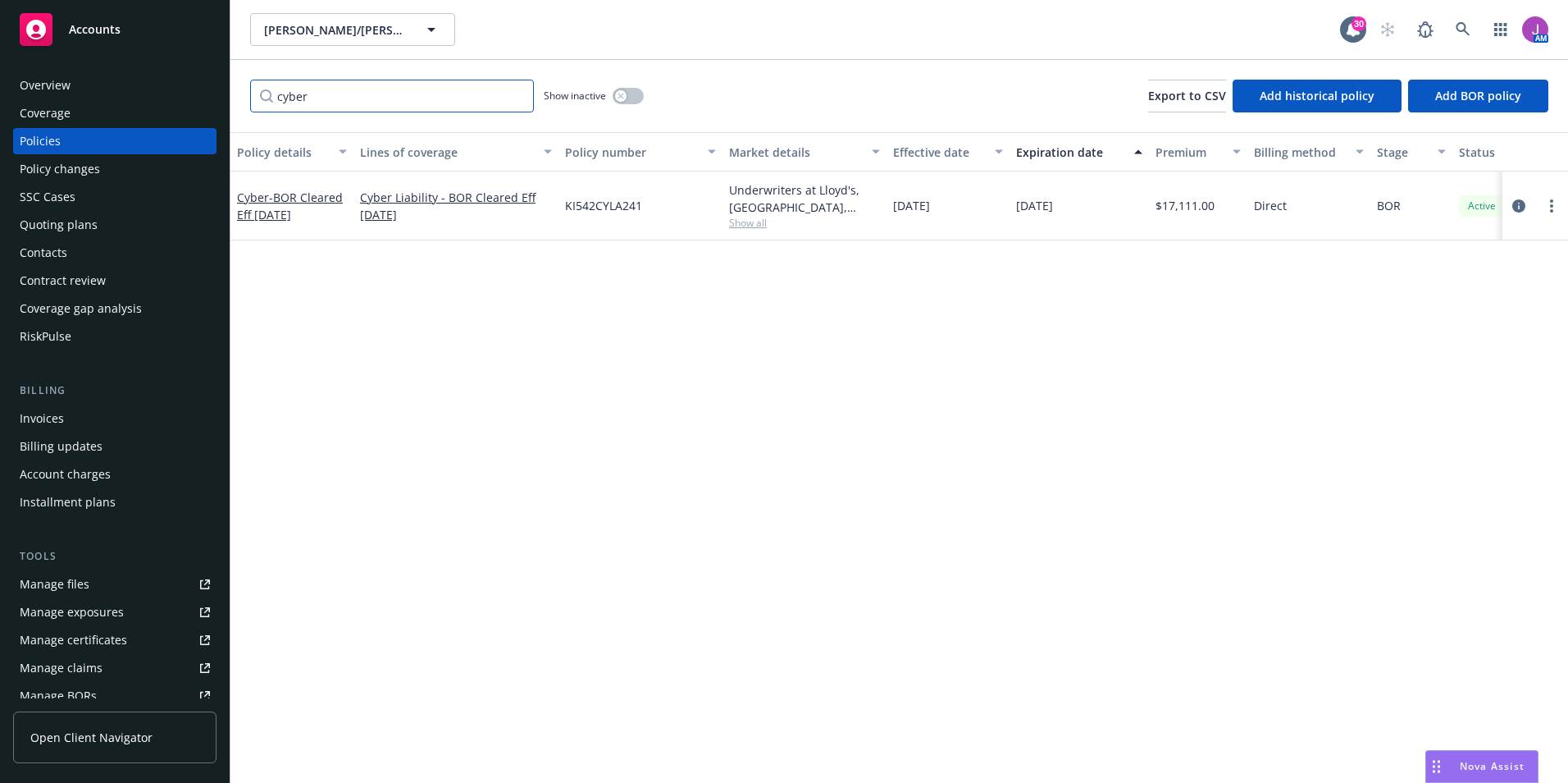
type input "cyber"
drag, startPoint x: 561, startPoint y: 206, endPoint x: 646, endPoint y: 209, distance: 85.1
click at [646, 209] on div "KI542CYLA241" at bounding box center [640, 206] width 164 height 69
copy span "KI542CYLA241"
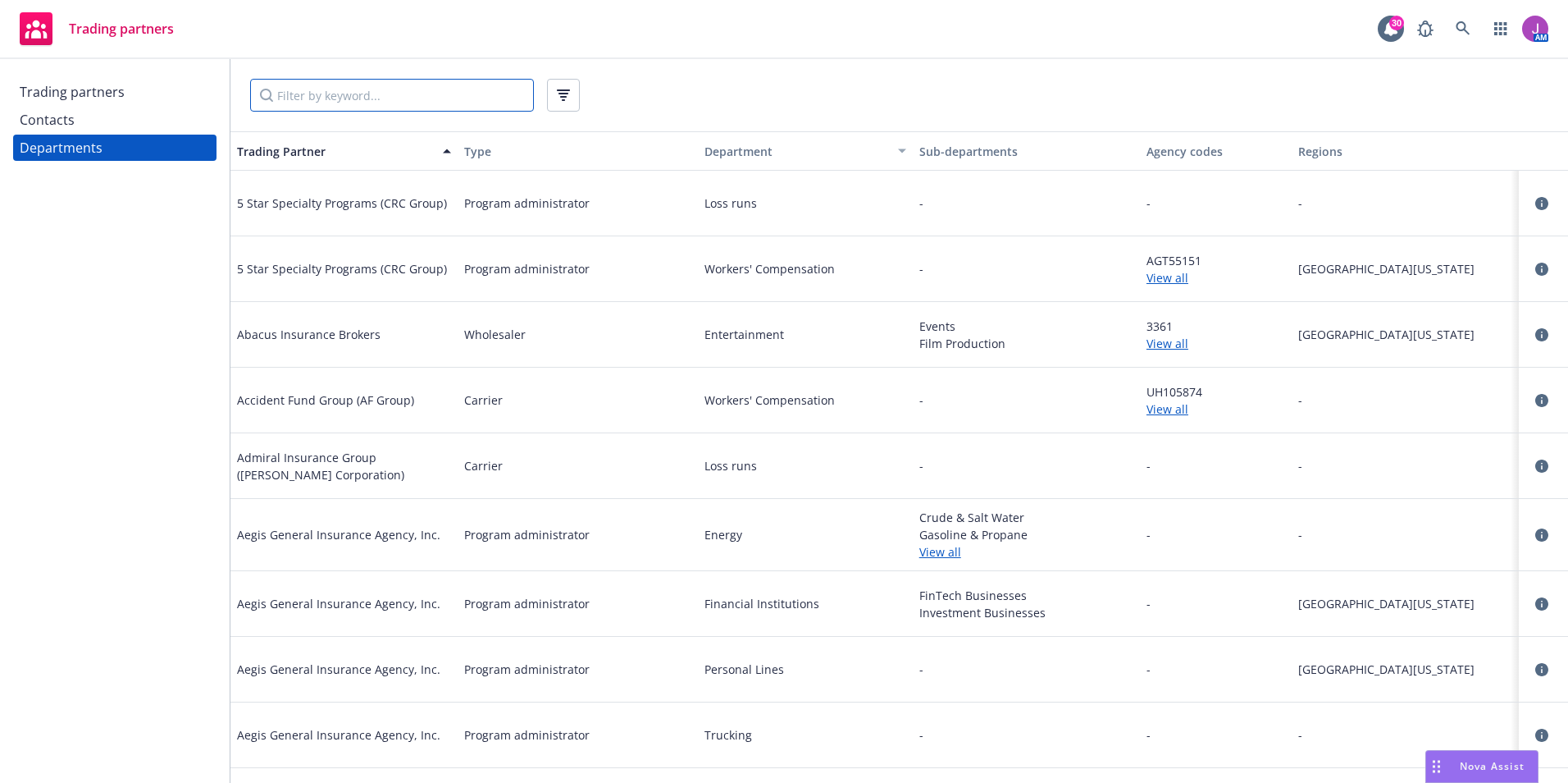
click at [350, 87] on input "Filter by keyword..." at bounding box center [392, 95] width 284 height 33
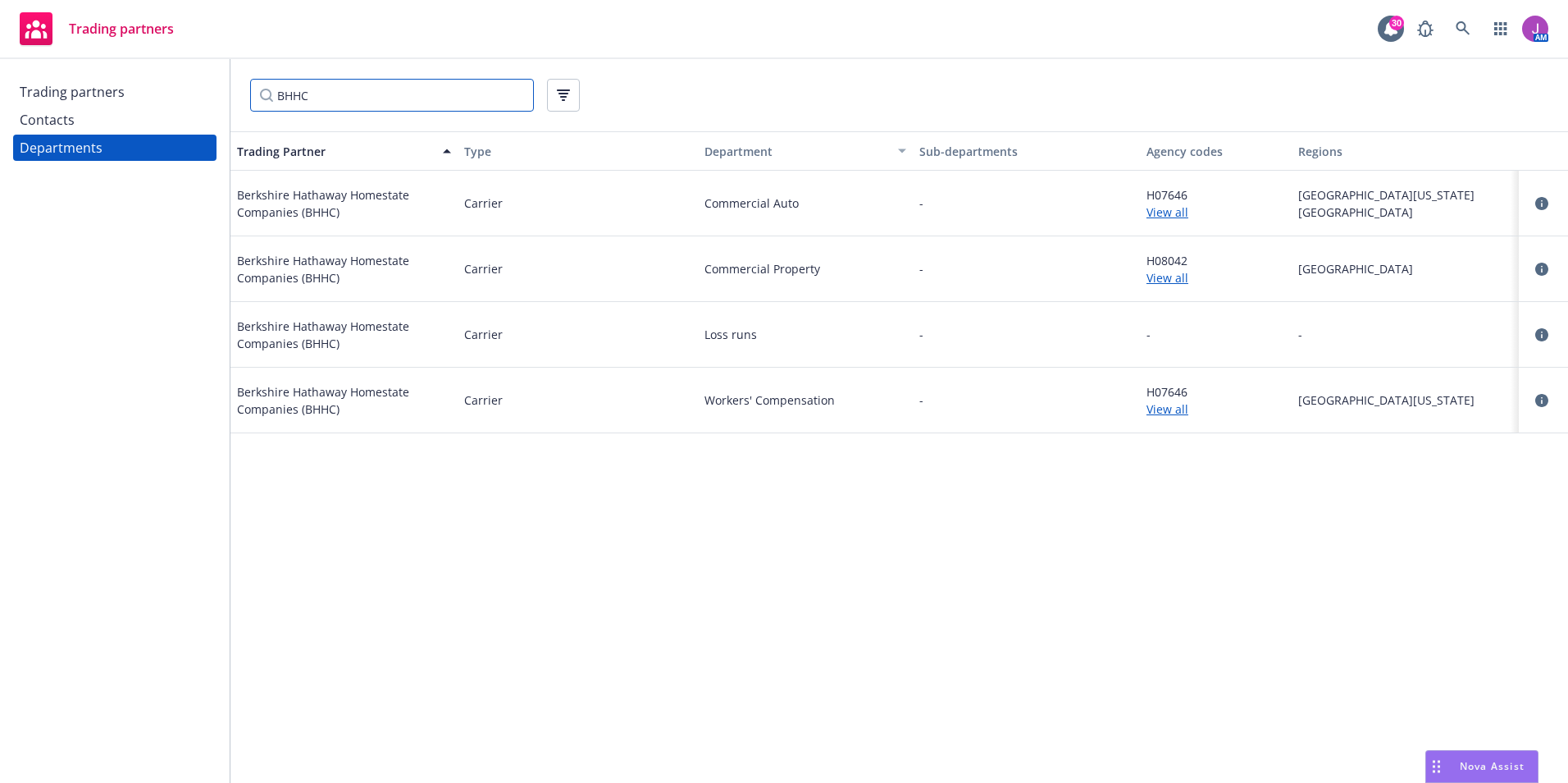
type input "BHHC"
click at [1174, 210] on link "View all" at bounding box center [1216, 212] width 138 height 17
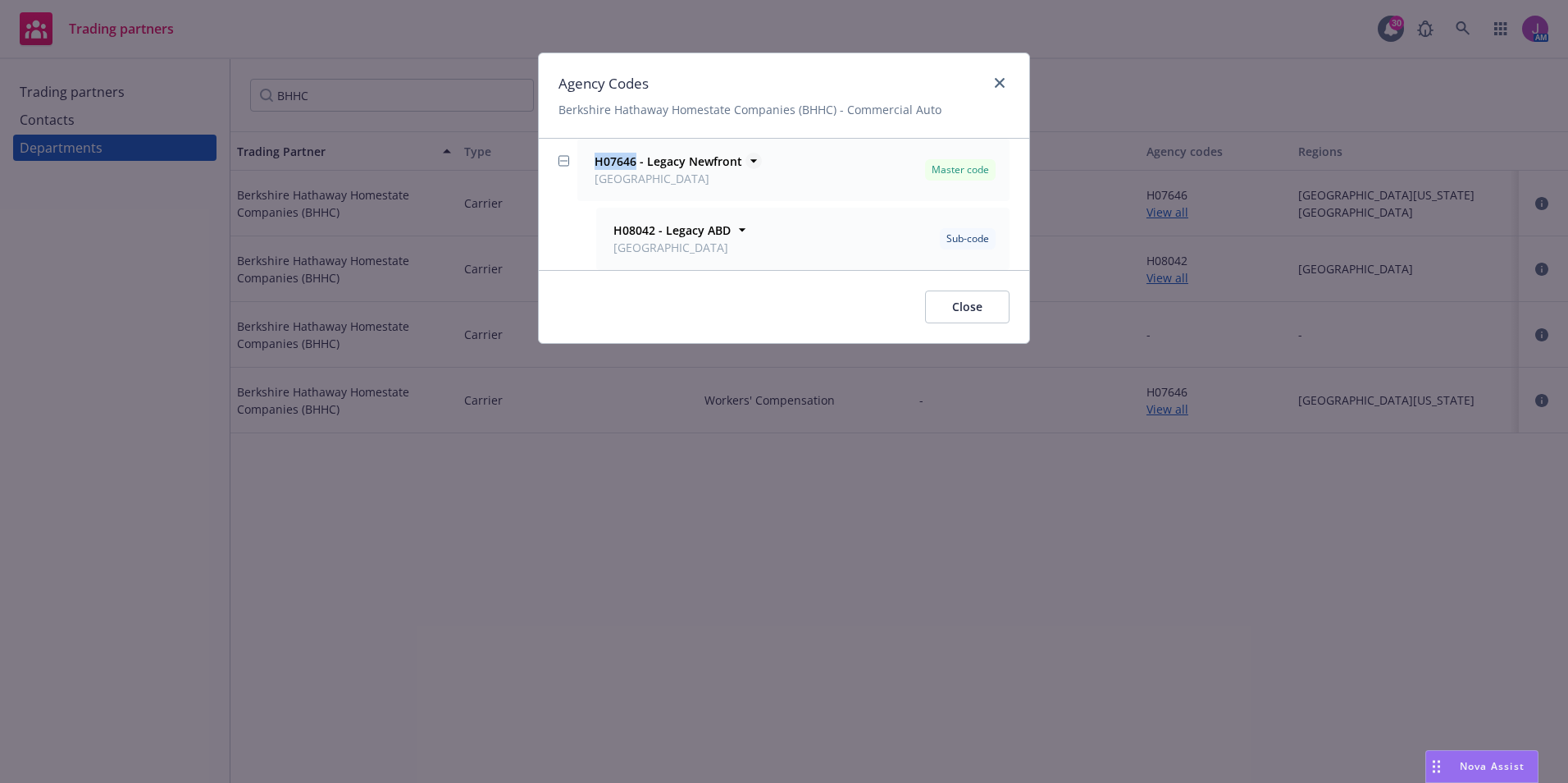
drag, startPoint x: 594, startPoint y: 160, endPoint x: 635, endPoint y: 161, distance: 41.0
click at [635, 161] on div "H07646 - Legacy Newfront [GEOGRAPHIC_DATA]" at bounding box center [666, 170] width 151 height 34
copy strong "H07646"
click at [961, 309] on span "Close" at bounding box center [968, 307] width 30 height 15
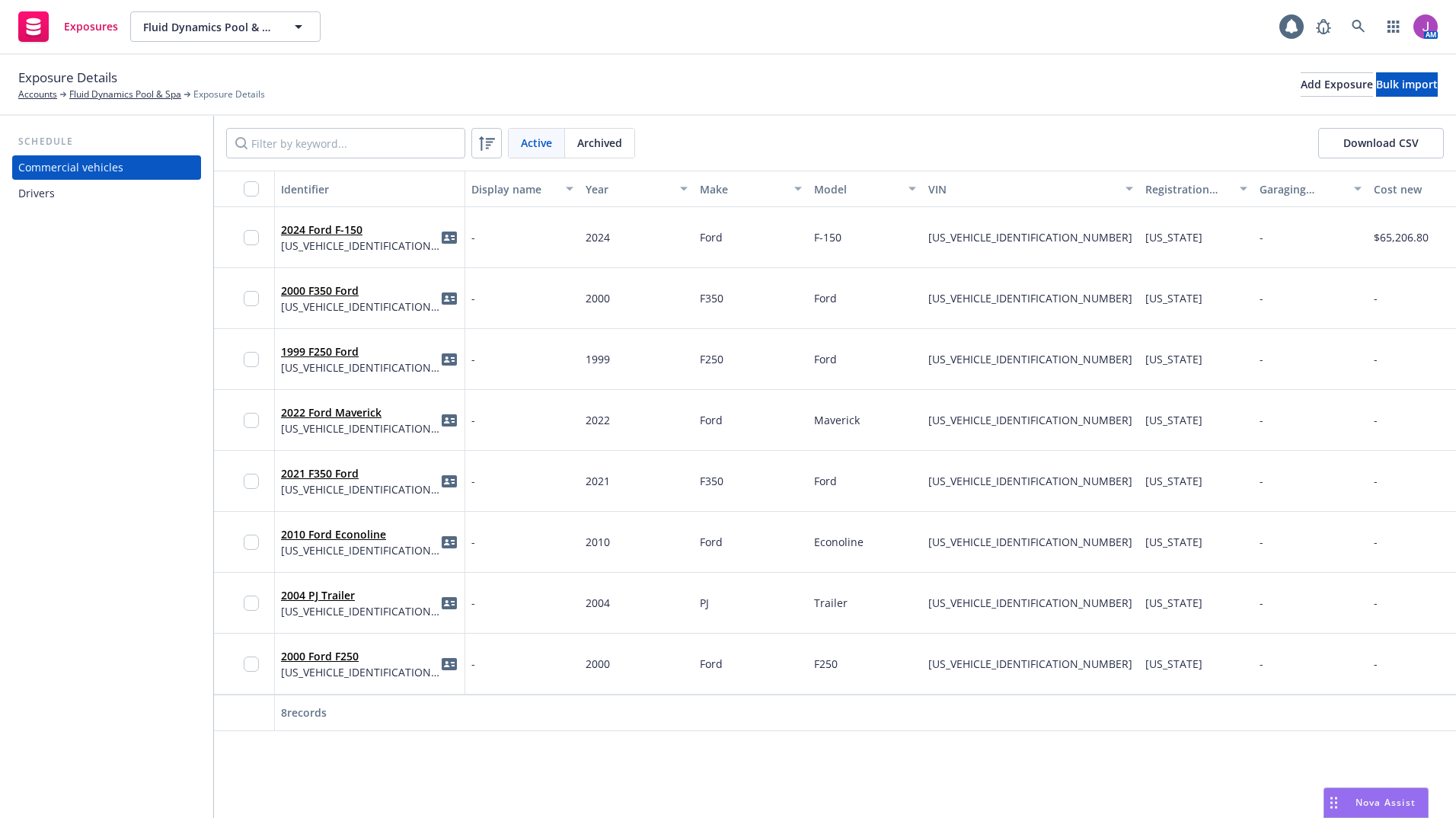
click at [79, 200] on div "Drivers" at bounding box center [107, 194] width 177 height 25
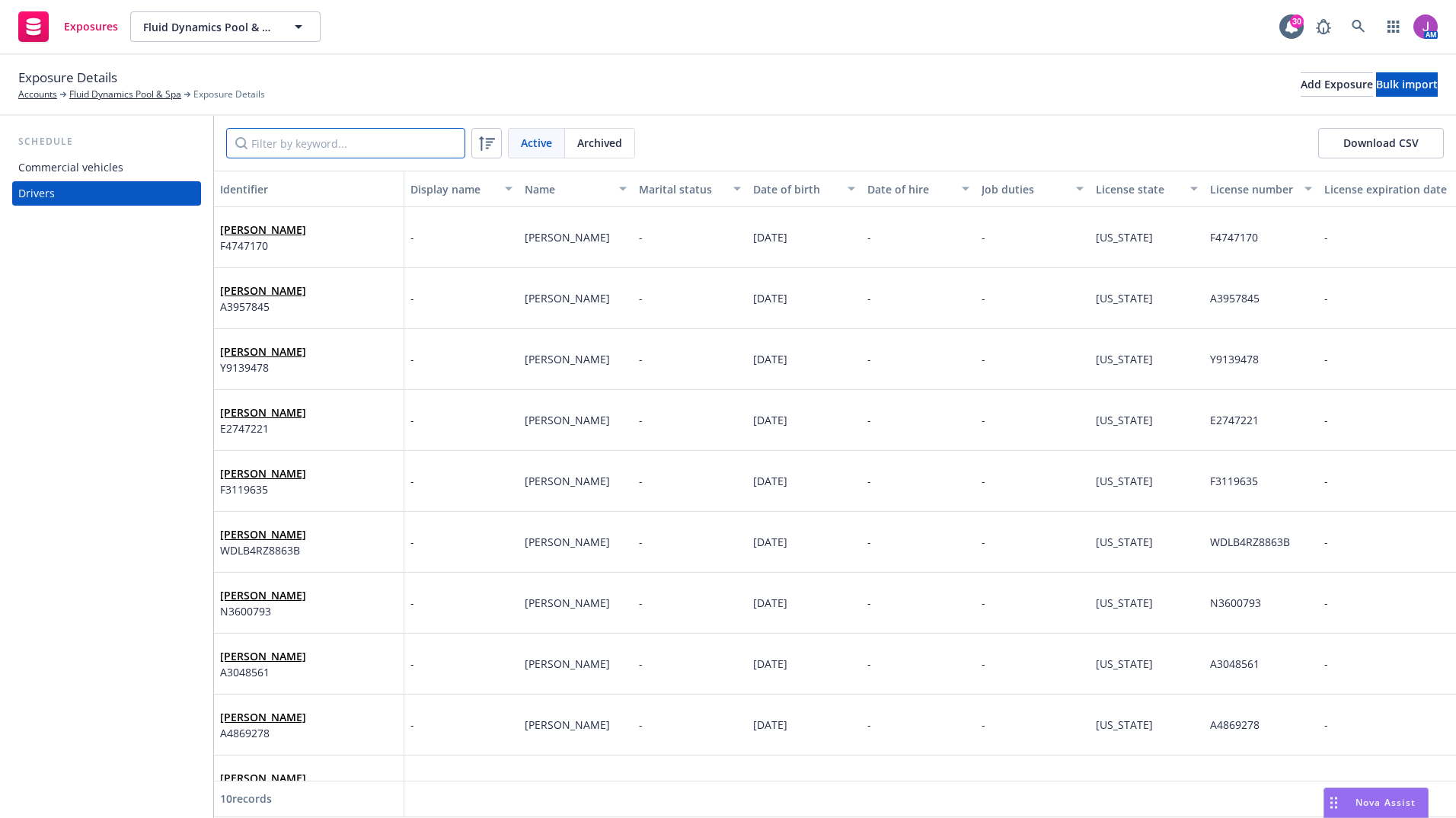
click at [305, 144] on input "Filter by keyword..." at bounding box center [346, 143] width 240 height 31
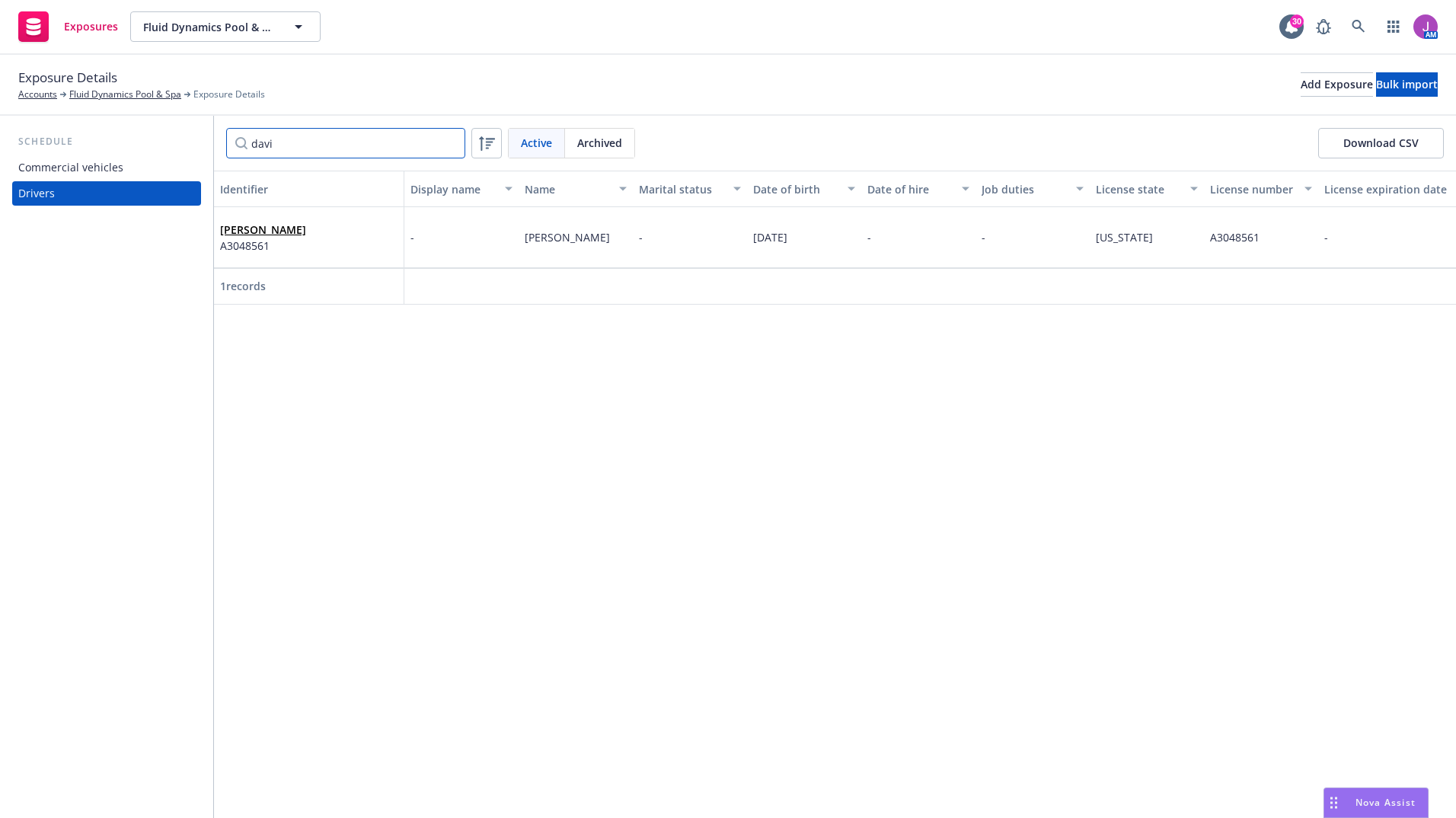
type input "davi"
drag, startPoint x: 750, startPoint y: 236, endPoint x: 815, endPoint y: 239, distance: 65.1
click at [815, 239] on div "05/13/1972" at bounding box center [804, 237] width 115 height 61
copy span "05/13/1972"
drag, startPoint x: 1214, startPoint y: 245, endPoint x: 1264, endPoint y: 246, distance: 50.0
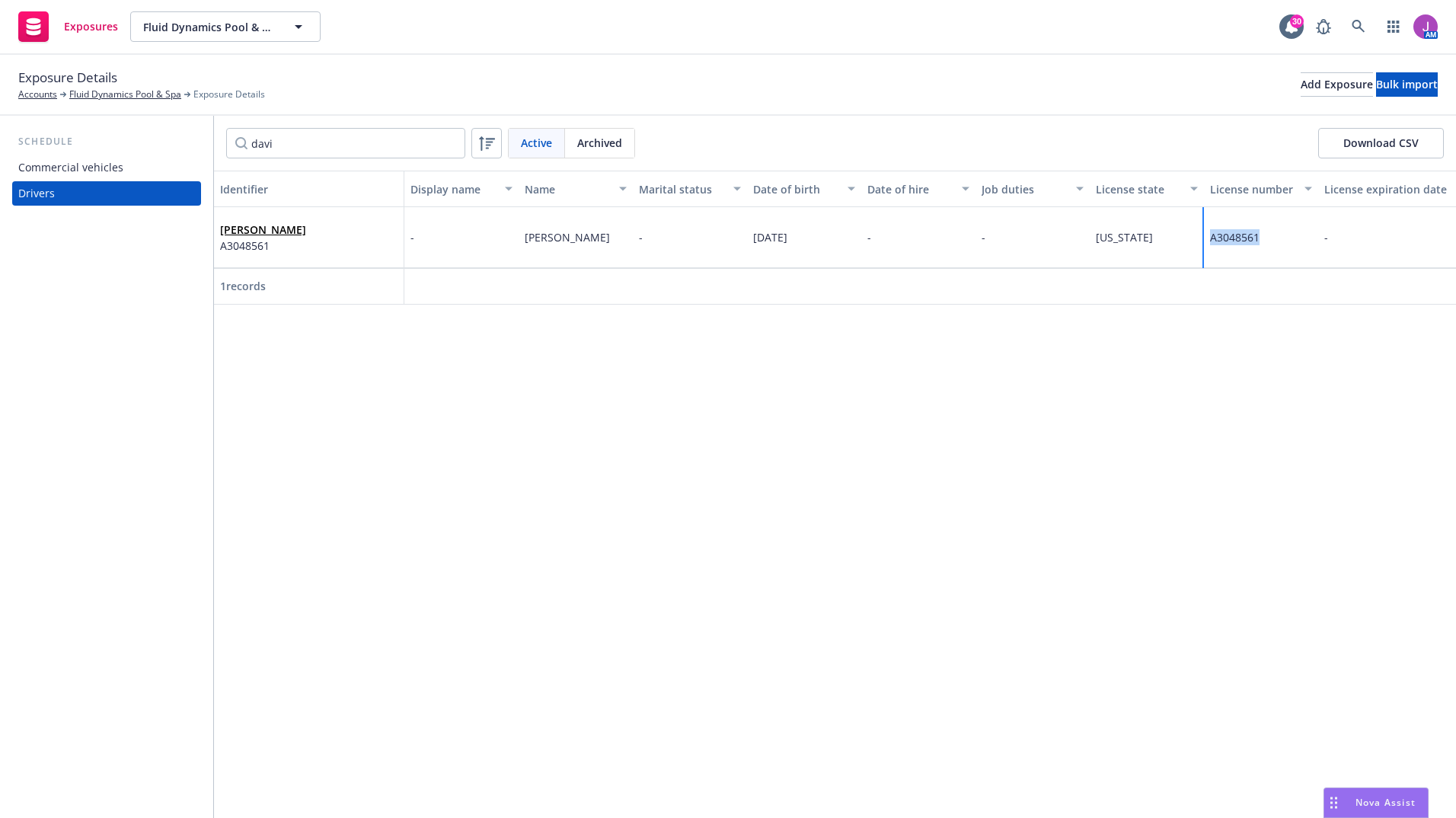
click at [1264, 246] on div "A3048561" at bounding box center [1261, 237] width 115 height 61
copy span "A3048561"
drag, startPoint x: 220, startPoint y: 232, endPoint x: 305, endPoint y: 227, distance: 85.1
click at [305, 227] on div "David Penton A3048561" at bounding box center [308, 238] width 177 height 42
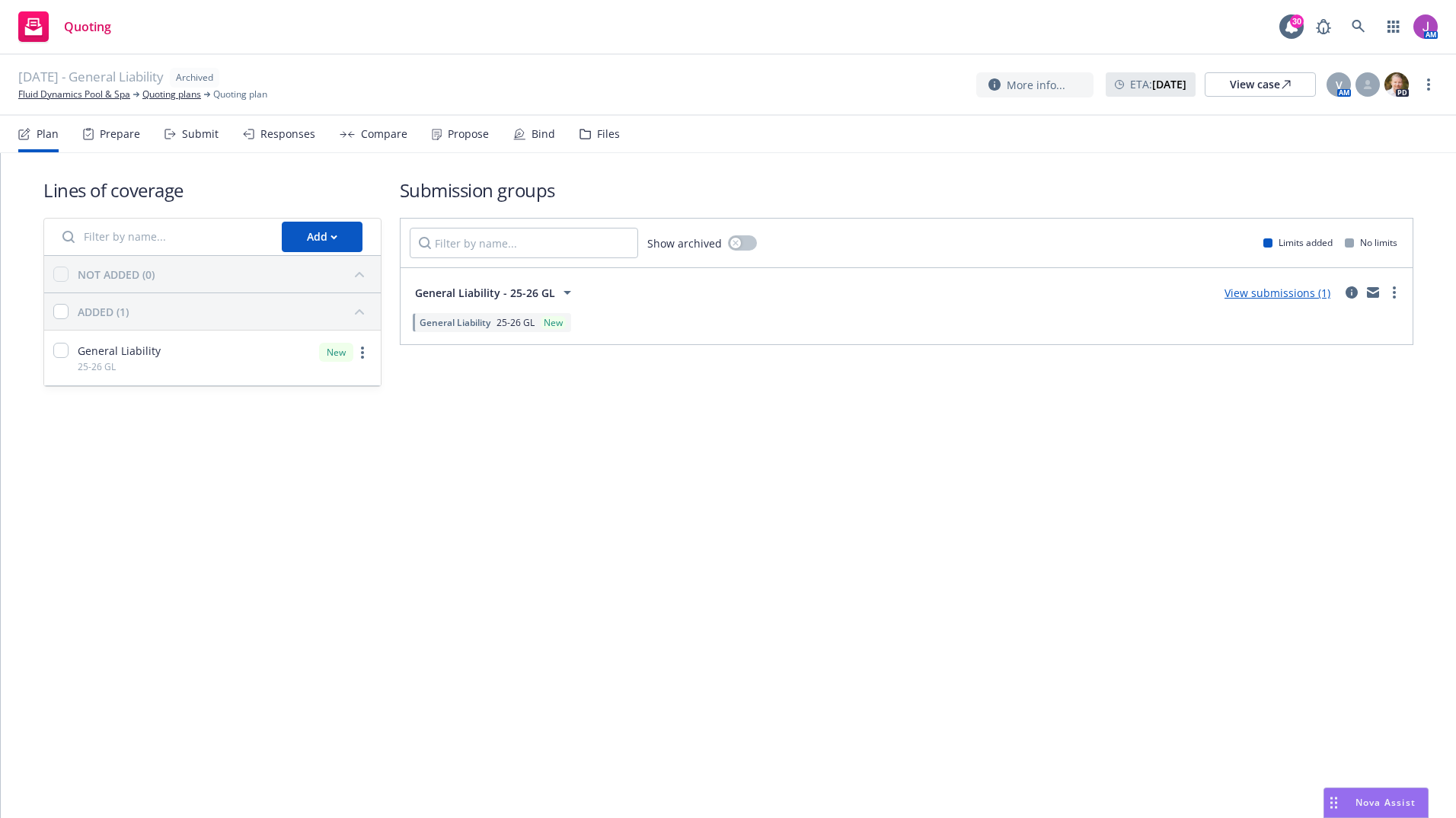
click at [599, 136] on div "Files" at bounding box center [609, 134] width 23 height 12
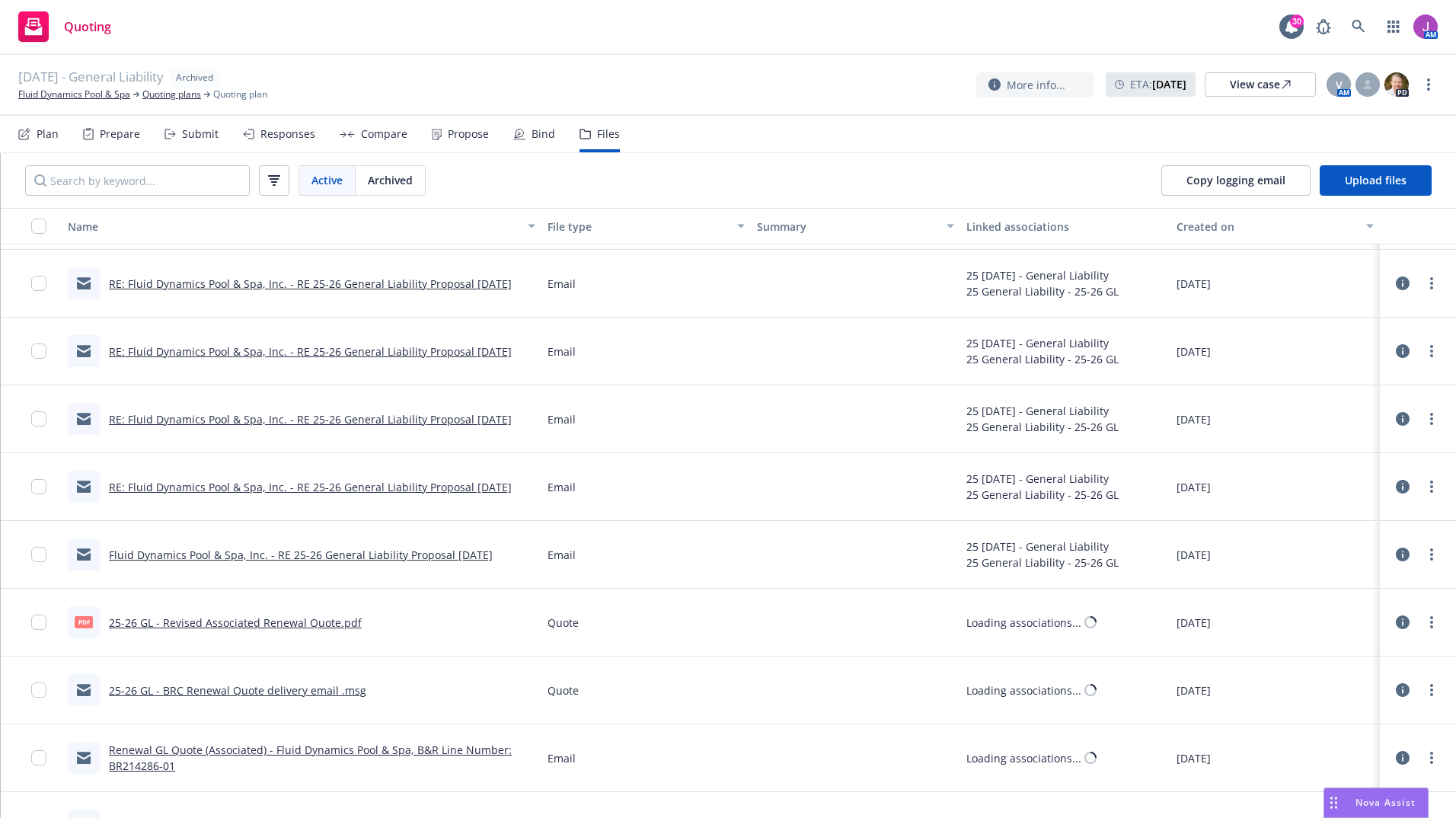
scroll to position [457, 0]
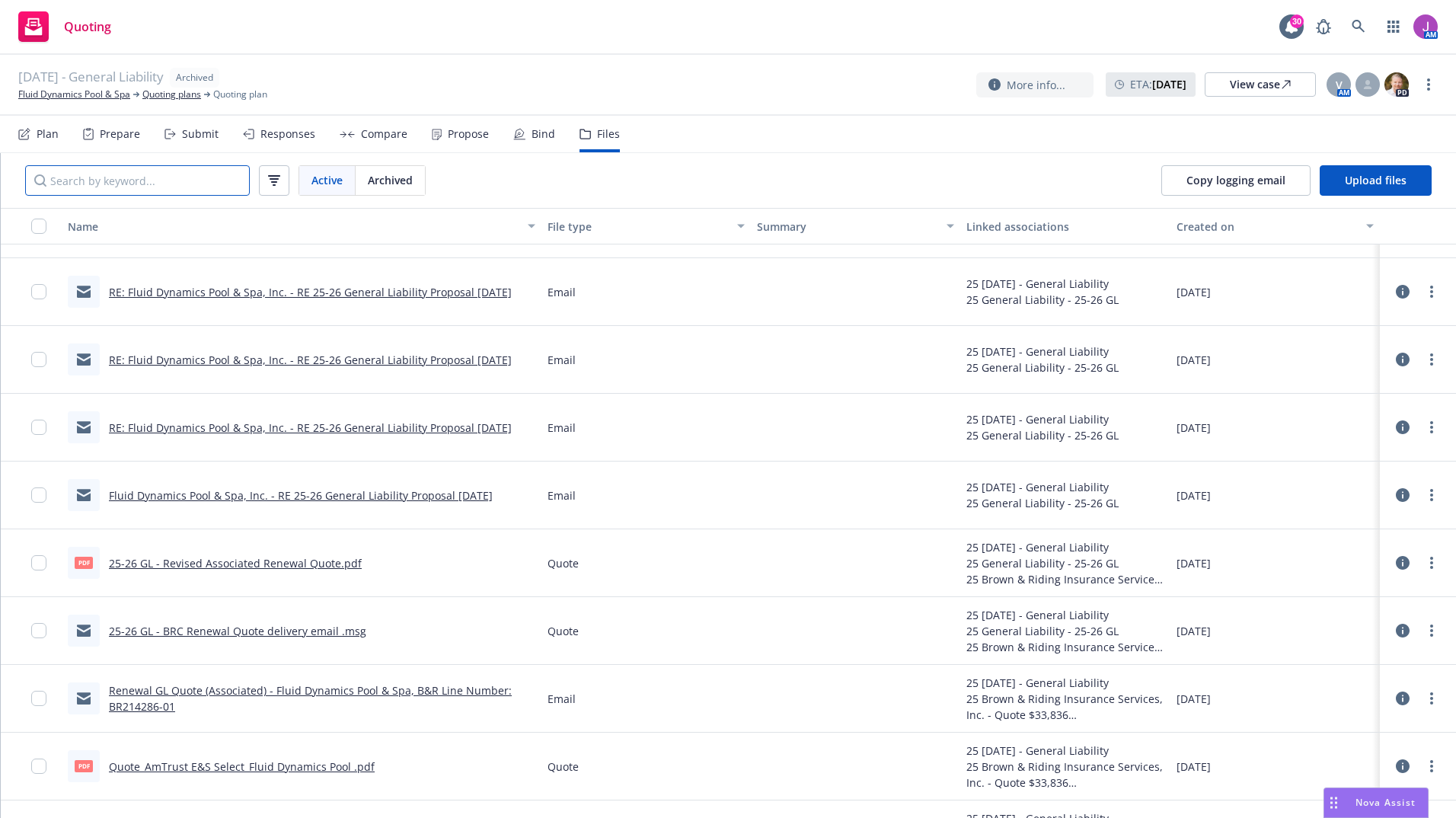
click at [128, 187] on input "Search by keyword..." at bounding box center [137, 181] width 225 height 31
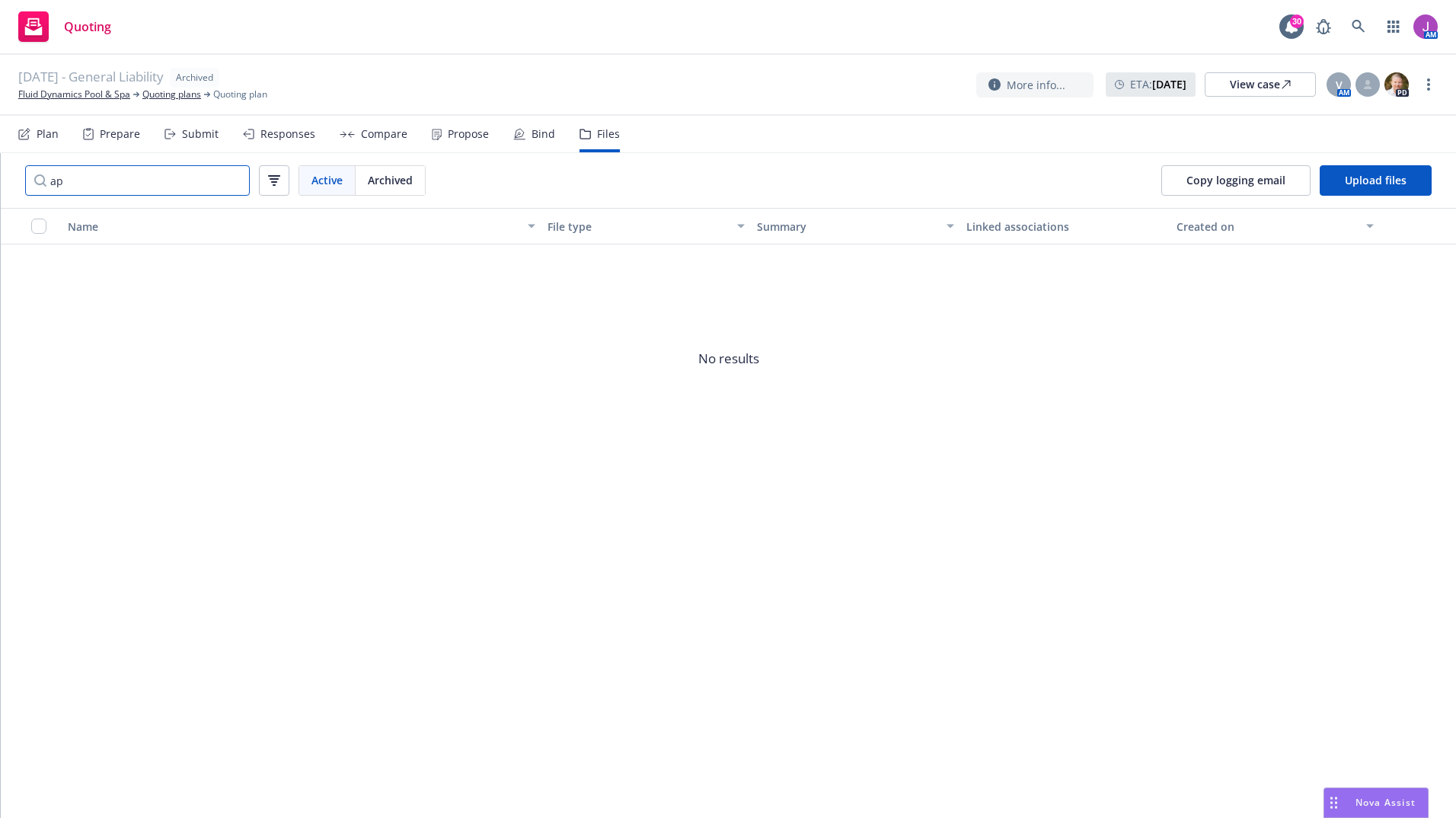
type input "a"
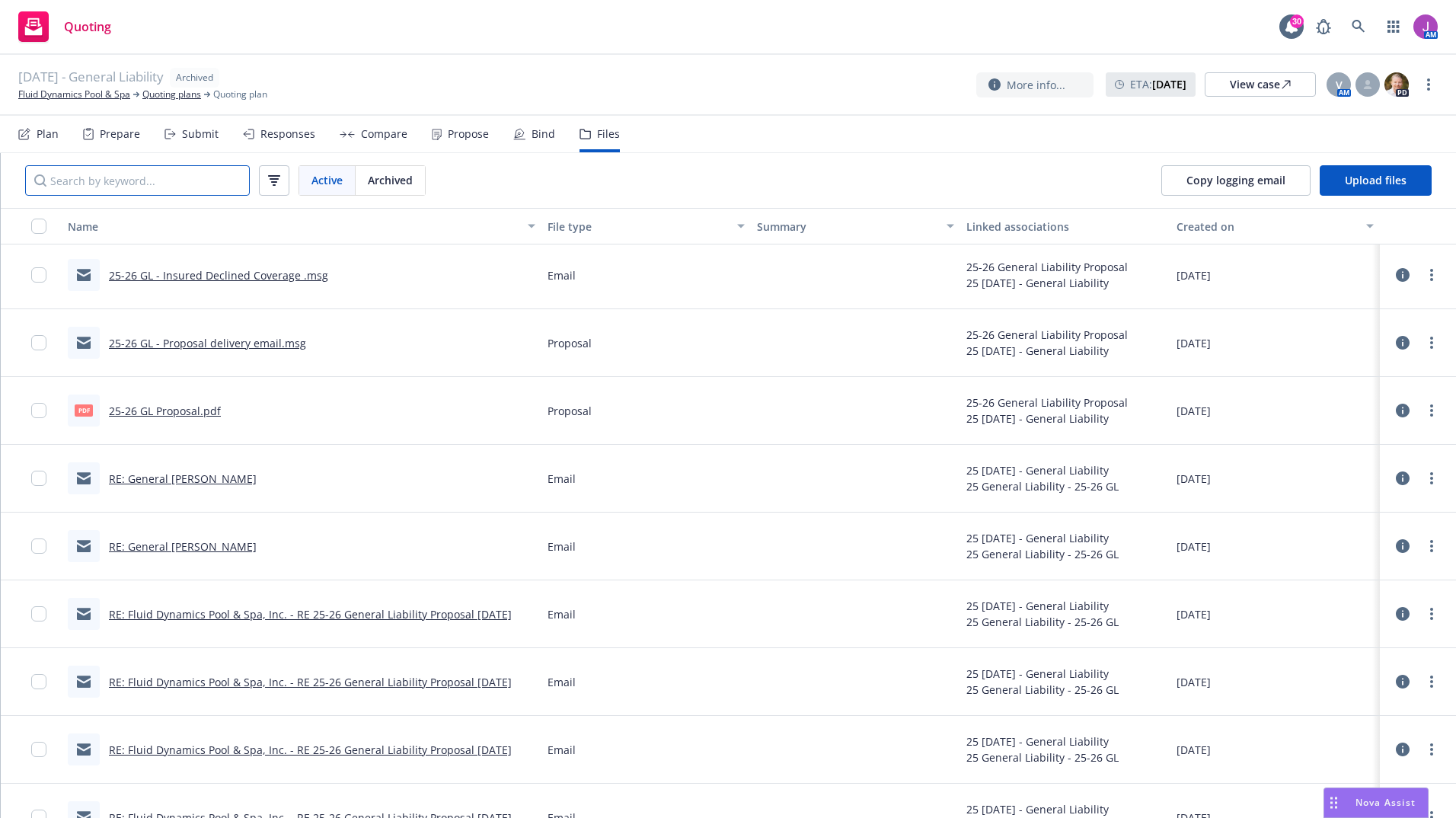
scroll to position [0, 0]
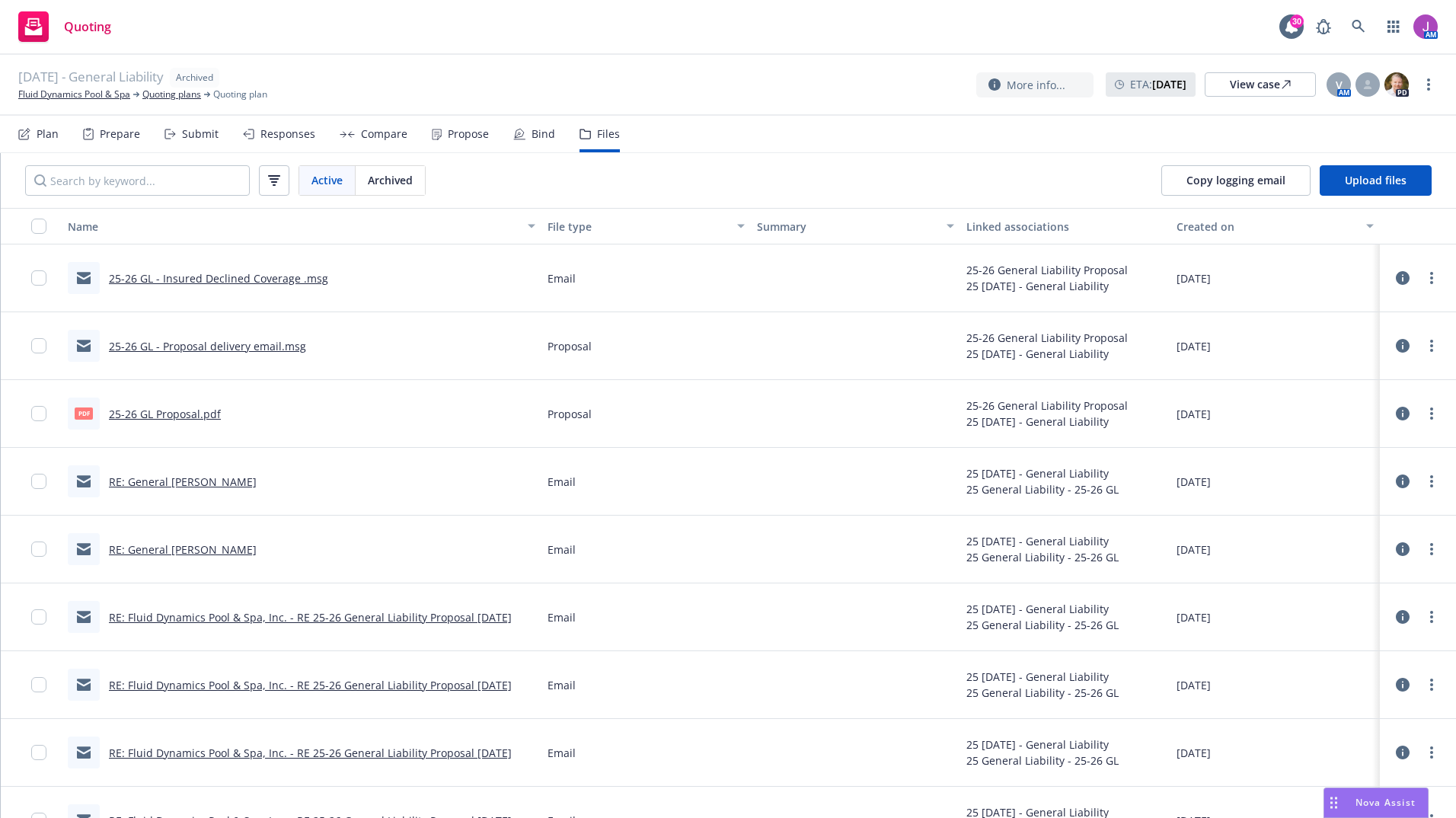
click at [175, 414] on link "25-26 GL Proposal.pdf" at bounding box center [165, 414] width 112 height 14
click at [194, 278] on link "25-26 GL - Insured Declined Coverage .msg" at bounding box center [218, 278] width 219 height 14
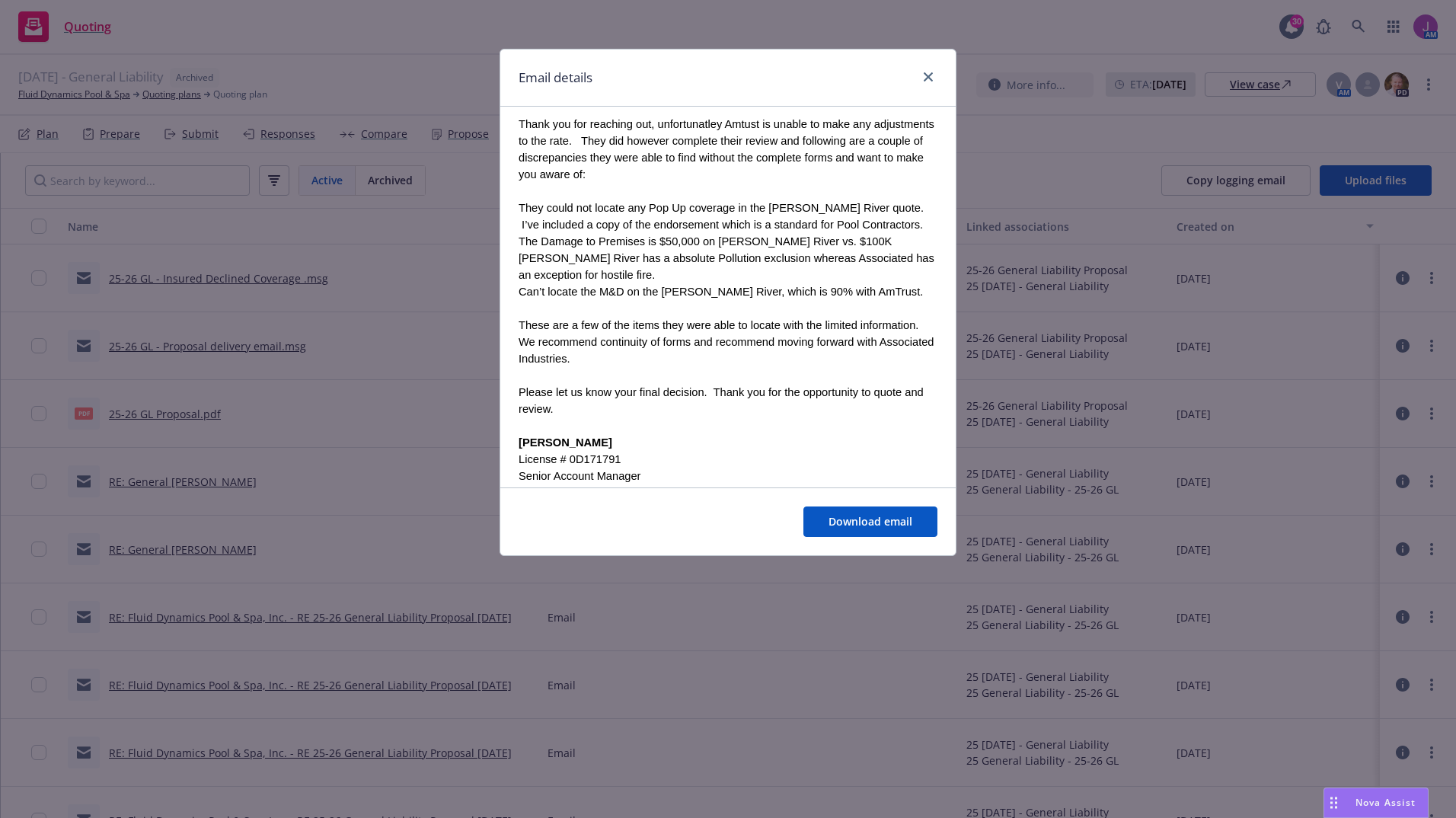
scroll to position [546, 0]
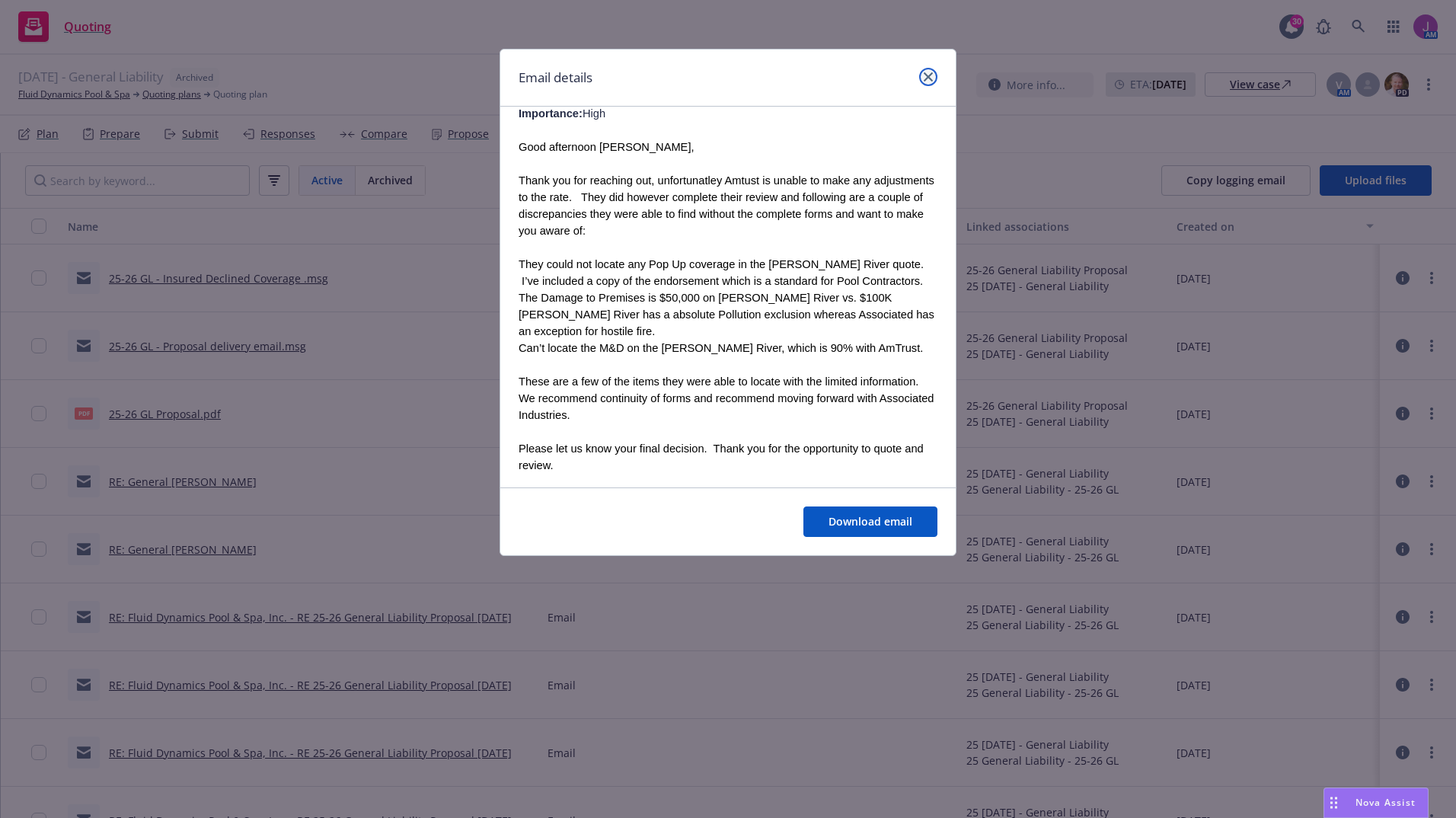
click at [927, 76] on icon "close" at bounding box center [928, 77] width 9 height 9
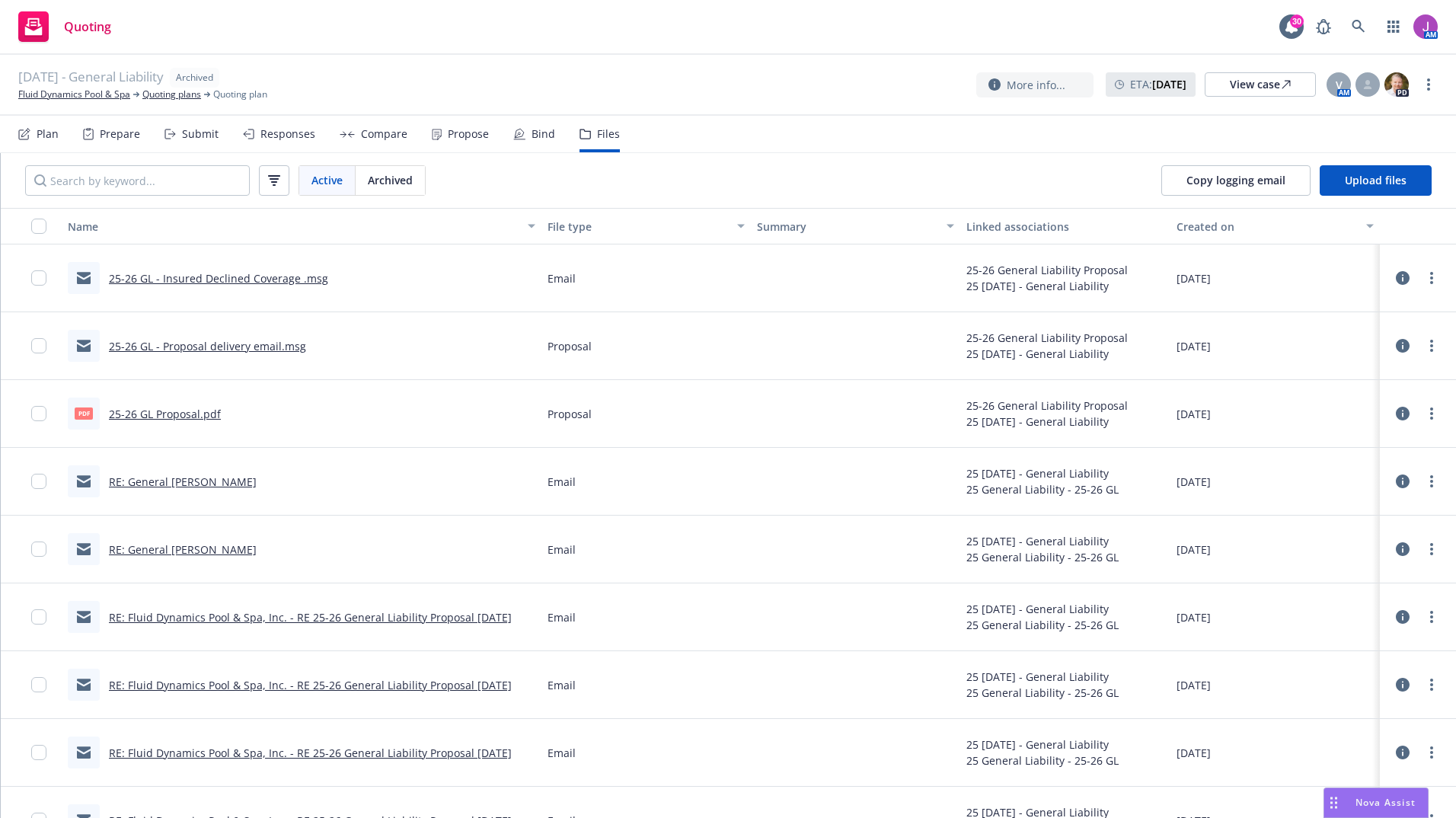
click at [63, 85] on span "04/10/2025 - General Liability" at bounding box center [91, 77] width 145 height 19
click at [66, 88] on link "Fluid Dynamics Pool & Spa" at bounding box center [74, 94] width 112 height 14
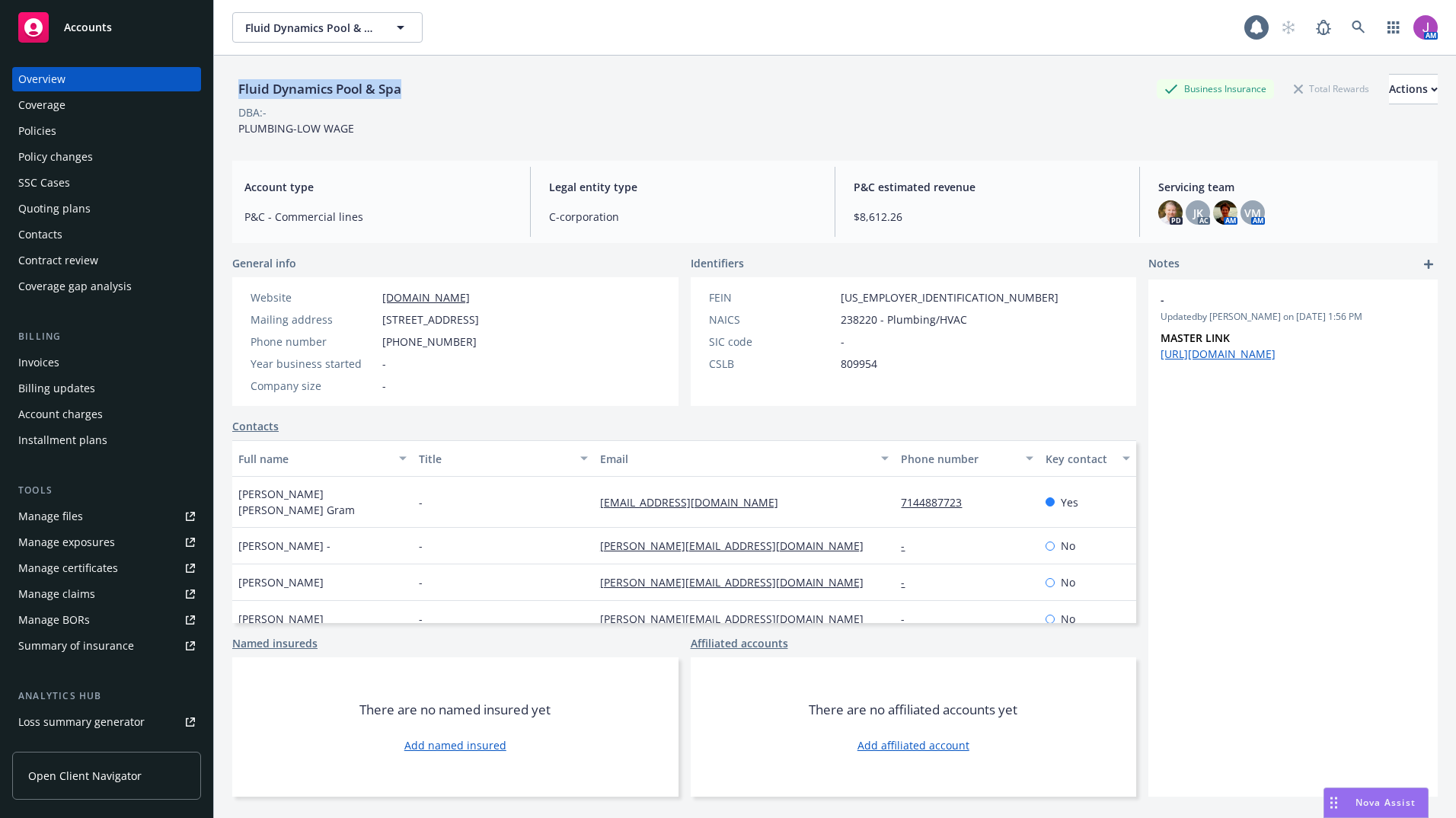
drag, startPoint x: 0, startPoint y: 0, endPoint x: 406, endPoint y: 84, distance: 414.6
click at [406, 84] on div "Fluid Dynamics Pool & Spa" at bounding box center [320, 89] width 175 height 19
copy div "Fluid Dynamics Pool & Spa"
drag, startPoint x: 373, startPoint y: 321, endPoint x: 618, endPoint y: 321, distance: 245.0
click at [498, 321] on div "Website fdpool.com Mailing address 720 E Walnut Ave Suite A, Fullerton, CA, 928…" at bounding box center [365, 342] width 265 height 129
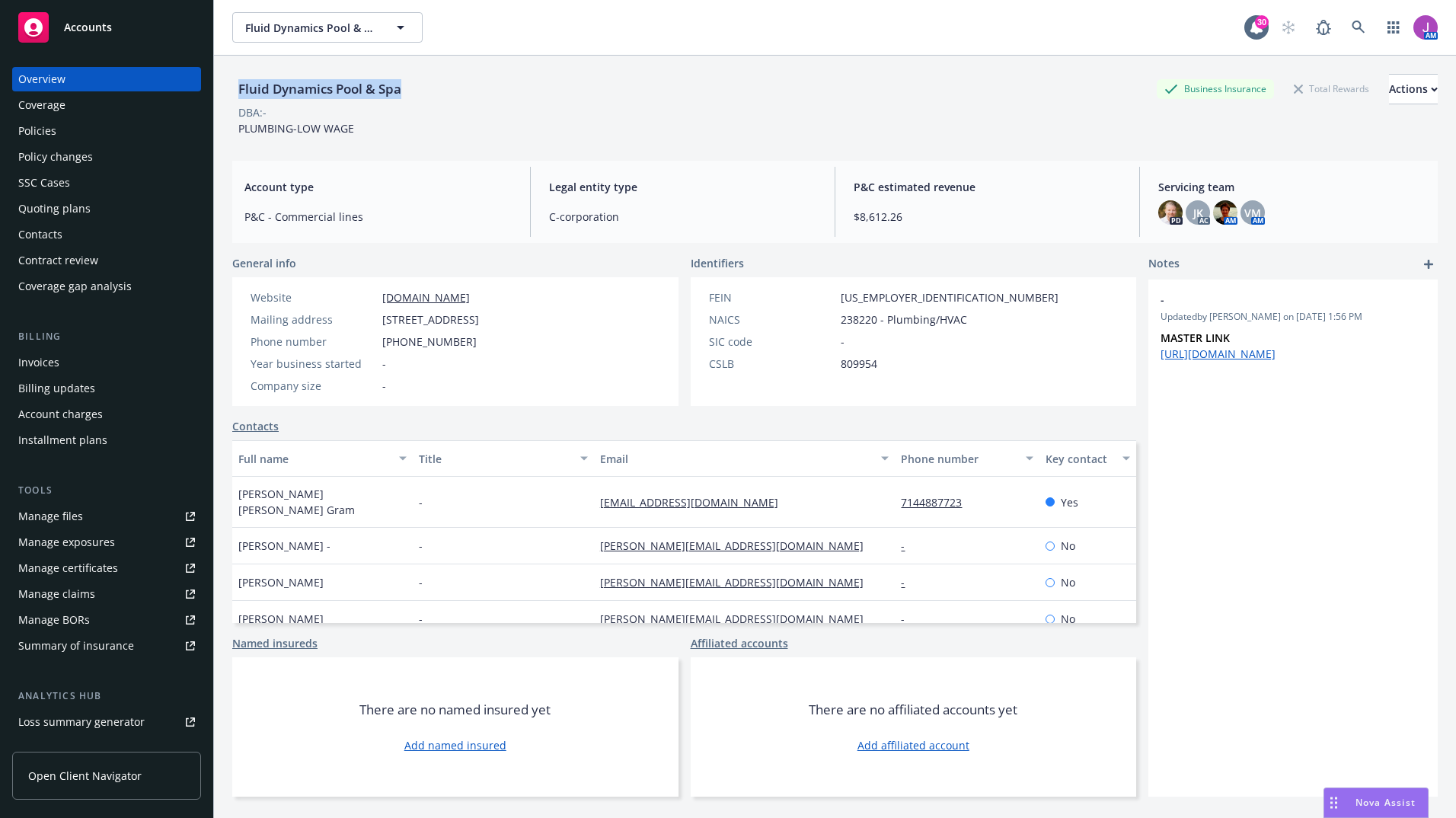
copy div "720 E Walnut Ave Suite A, Fullerton, CA, 92831"
click at [68, 229] on div "Contacts" at bounding box center [107, 235] width 177 height 25
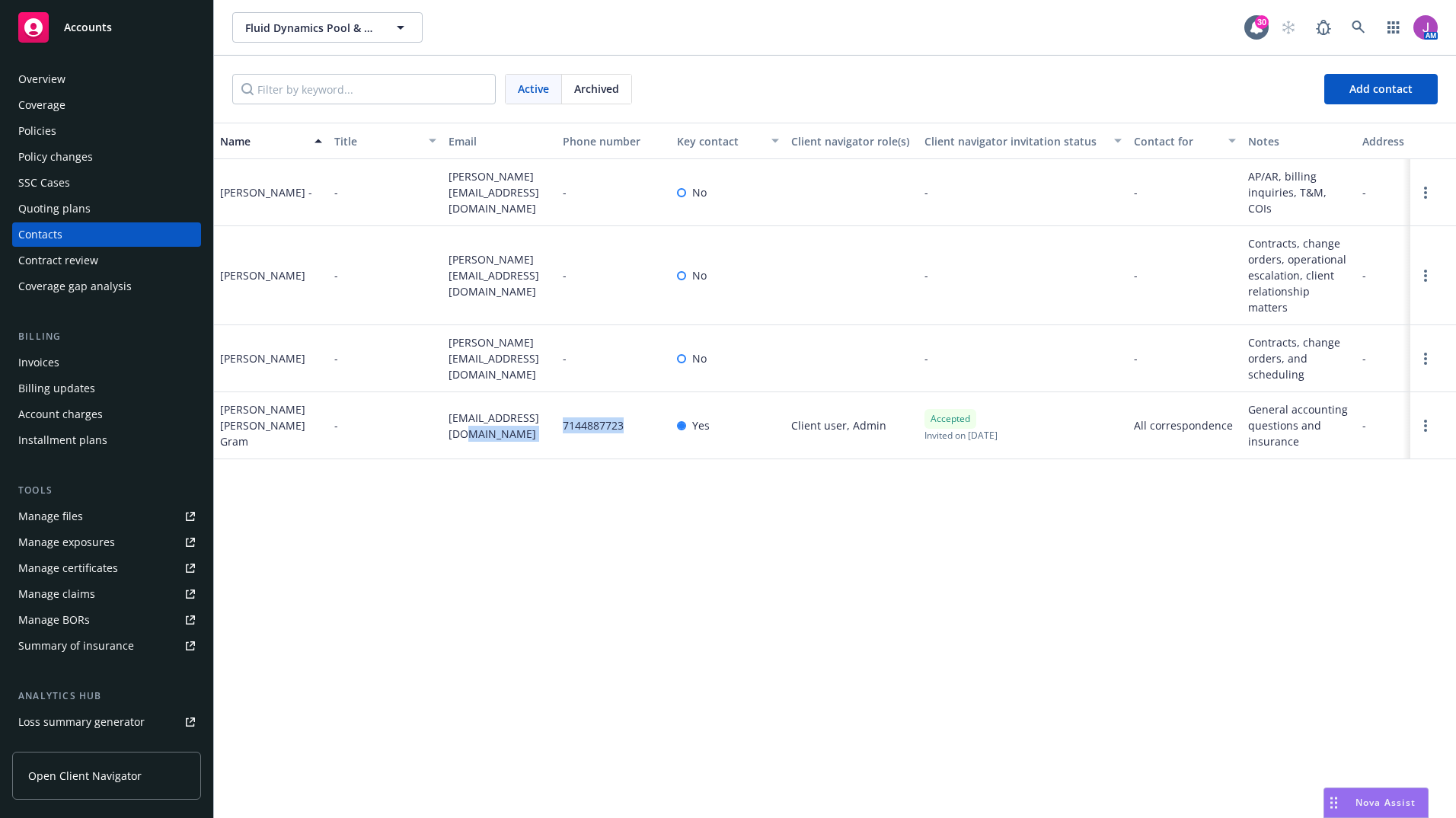
drag, startPoint x: 551, startPoint y: 400, endPoint x: 633, endPoint y: 402, distance: 82.0
click at [633, 402] on div "Mary Beth Gram - accounting@fdpool.com 7144887723 Yes Client user, Admin Accept…" at bounding box center [835, 425] width 1242 height 67
drag, startPoint x: 633, startPoint y: 402, endPoint x: 575, endPoint y: 431, distance: 64.8
click at [577, 445] on div "Name Title Email Phone number Key contact Client navigator role(s) Client navig…" at bounding box center [835, 469] width 1242 height 695
click at [562, 392] on div "7144887723" at bounding box center [614, 425] width 115 height 67
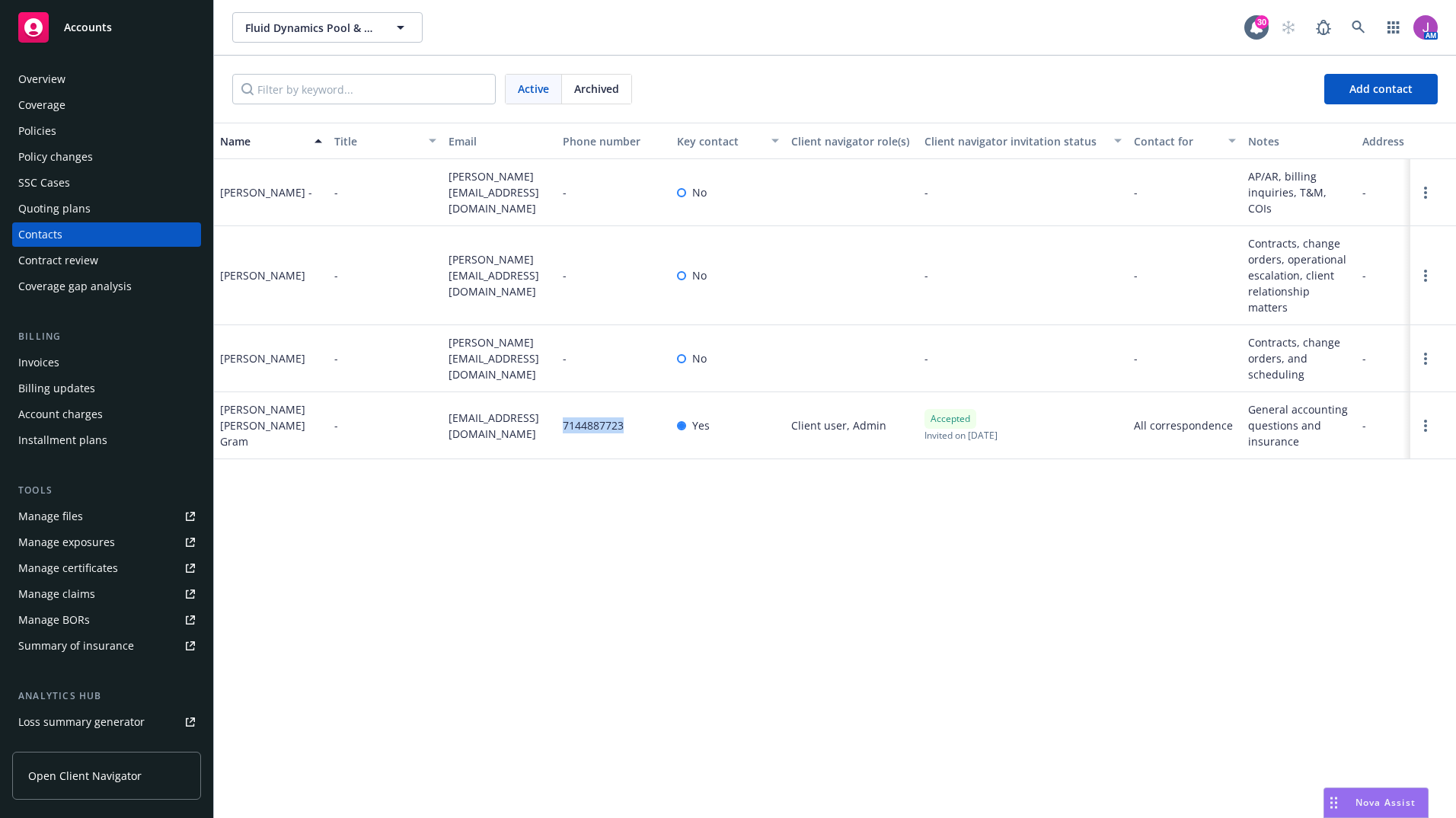
drag, startPoint x: 565, startPoint y: 408, endPoint x: 667, endPoint y: 414, distance: 102.2
click at [667, 414] on div "7144887723" at bounding box center [614, 425] width 115 height 67
copy span "7144887723"
click at [620, 480] on div "Name Title Email Phone number Key contact Client navigator role(s) Client navig…" at bounding box center [835, 469] width 1242 height 695
click at [588, 417] on div "7144887723" at bounding box center [614, 425] width 115 height 67
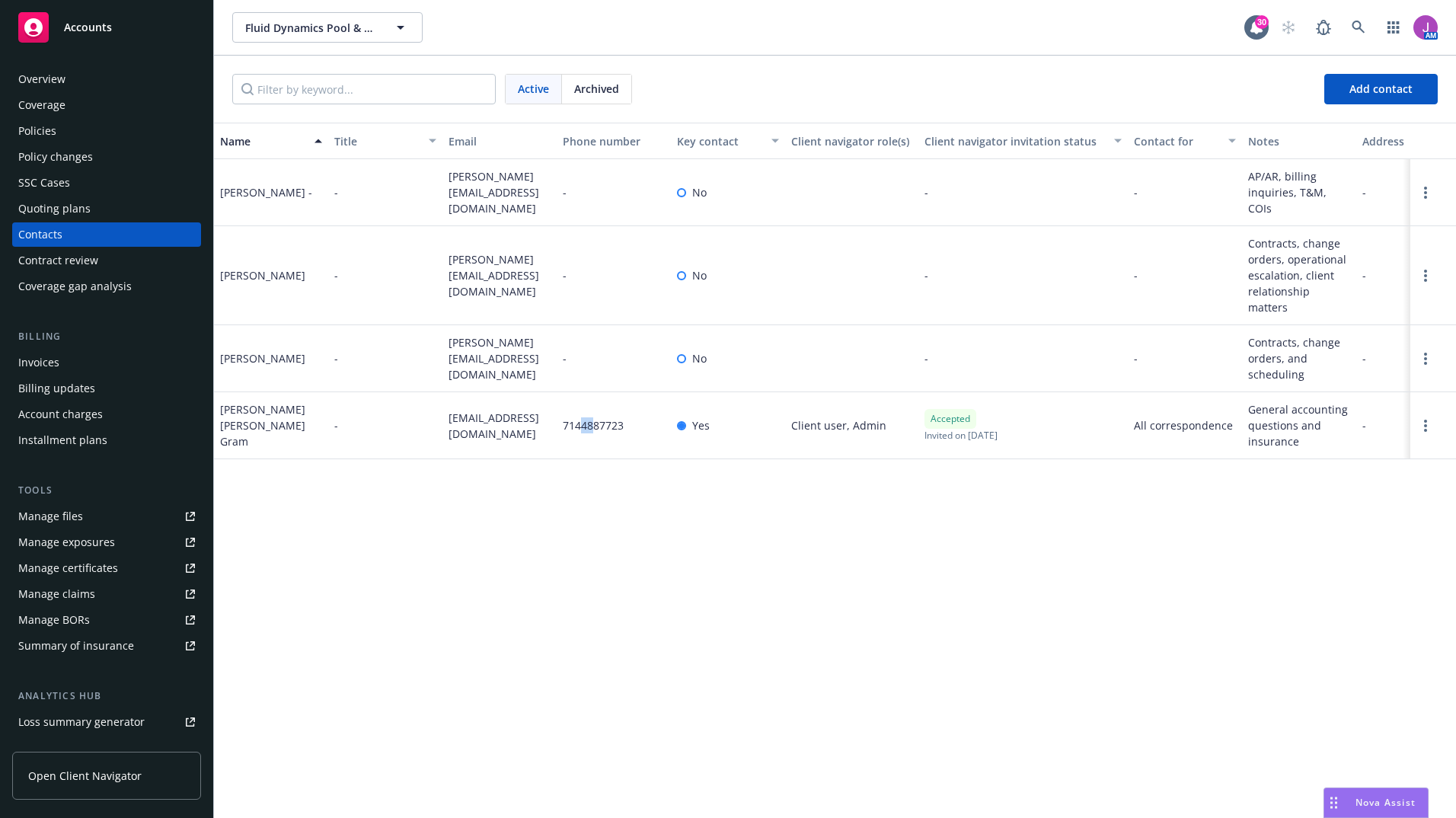
drag, startPoint x: 583, startPoint y: 398, endPoint x: 595, endPoint y: 409, distance: 16.3
click at [595, 417] on span "7144887723" at bounding box center [593, 425] width 61 height 16
click at [36, 87] on div "Overview" at bounding box center [42, 79] width 48 height 25
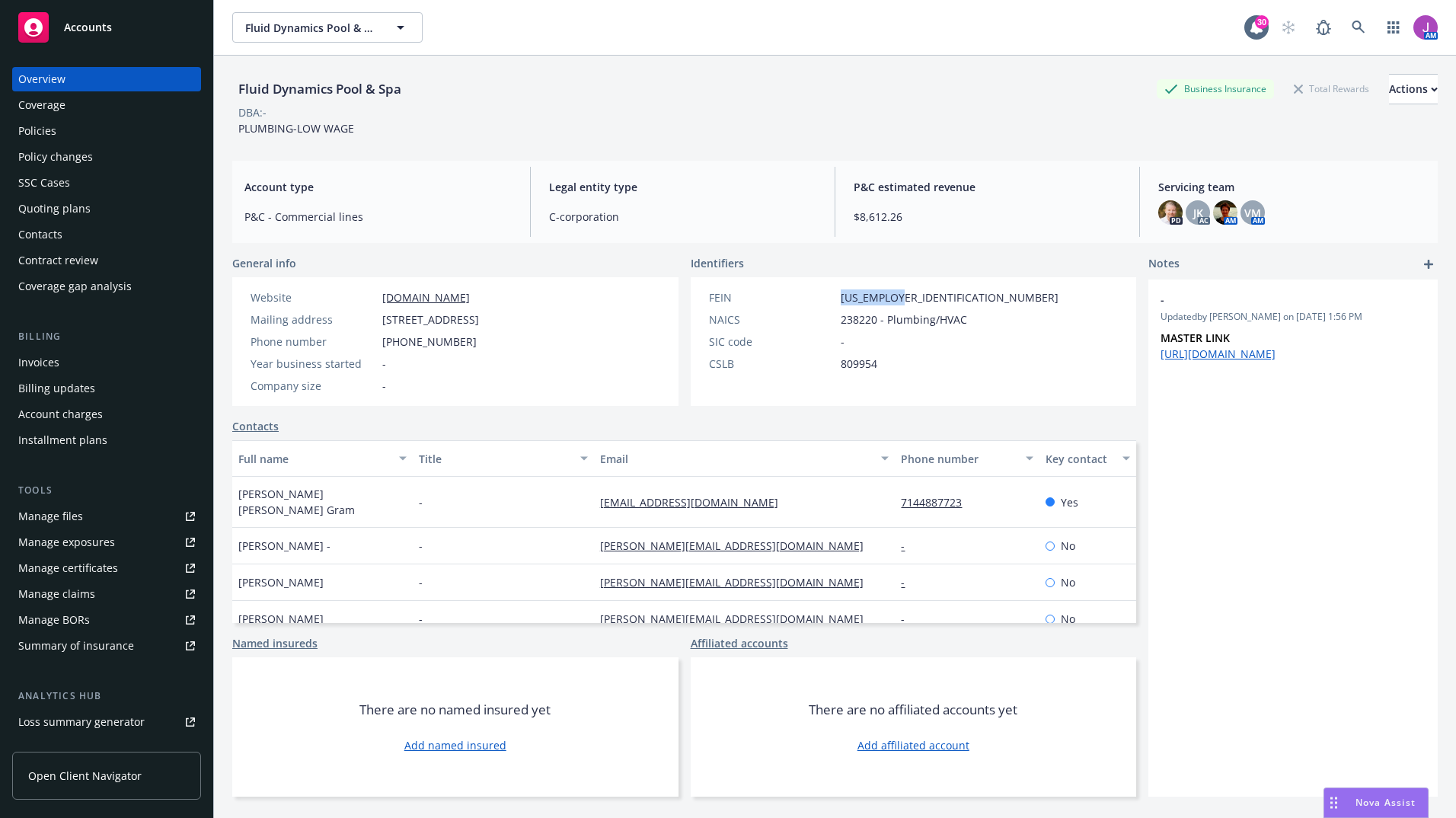
drag, startPoint x: 831, startPoint y: 301, endPoint x: 898, endPoint y: 301, distance: 67.0
click at [898, 301] on div "FEIN 24-2739647" at bounding box center [883, 298] width 362 height 16
copy span "24-2739647"
click at [41, 240] on div "Contacts" at bounding box center [41, 235] width 44 height 25
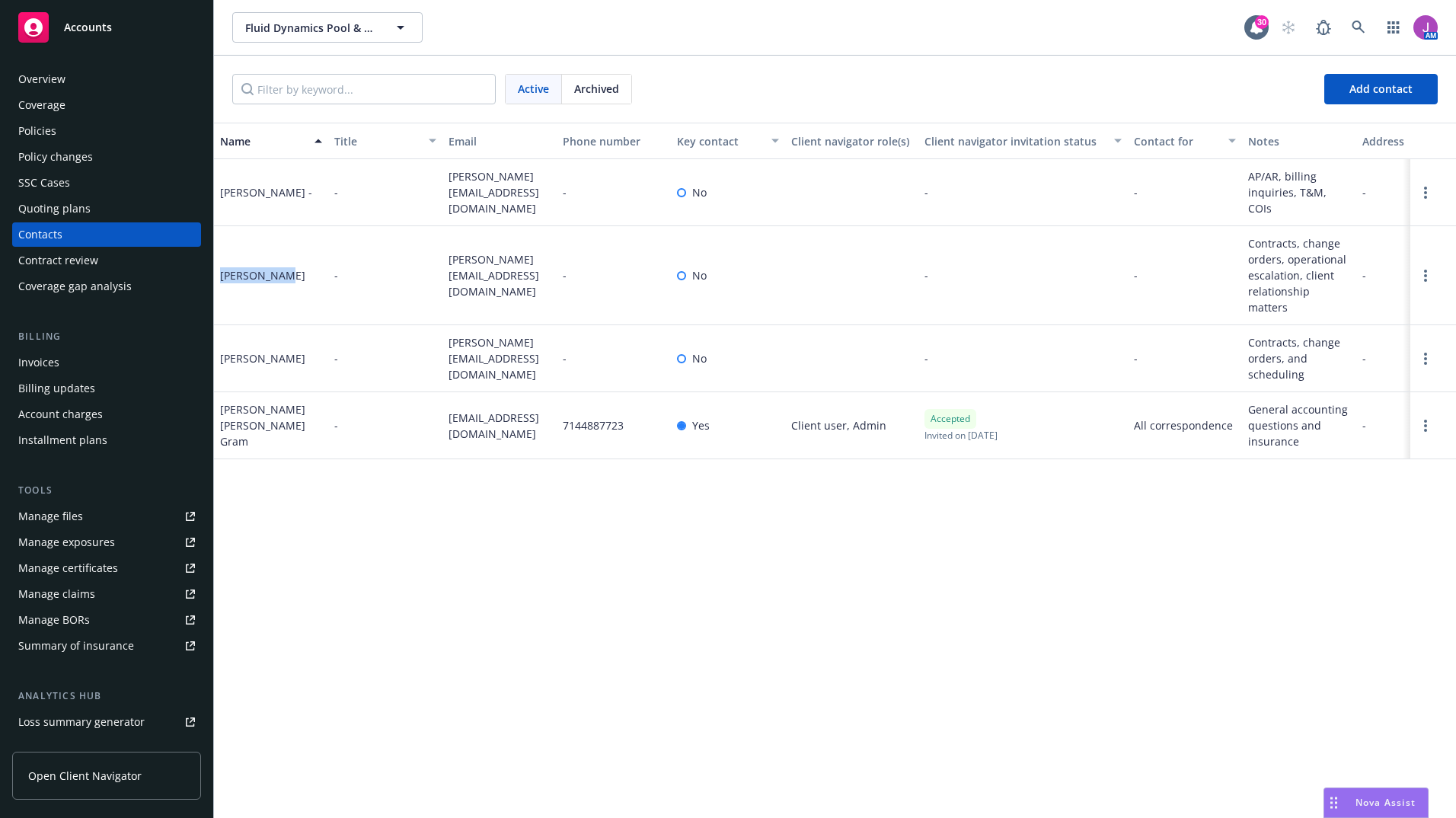
drag, startPoint x: 222, startPoint y: 263, endPoint x: 309, endPoint y: 263, distance: 87.0
click at [309, 263] on div "Dave Penton" at bounding box center [271, 276] width 115 height 99
copy div "Dave Penton"
click at [31, 82] on div "Overview" at bounding box center [42, 79] width 48 height 25
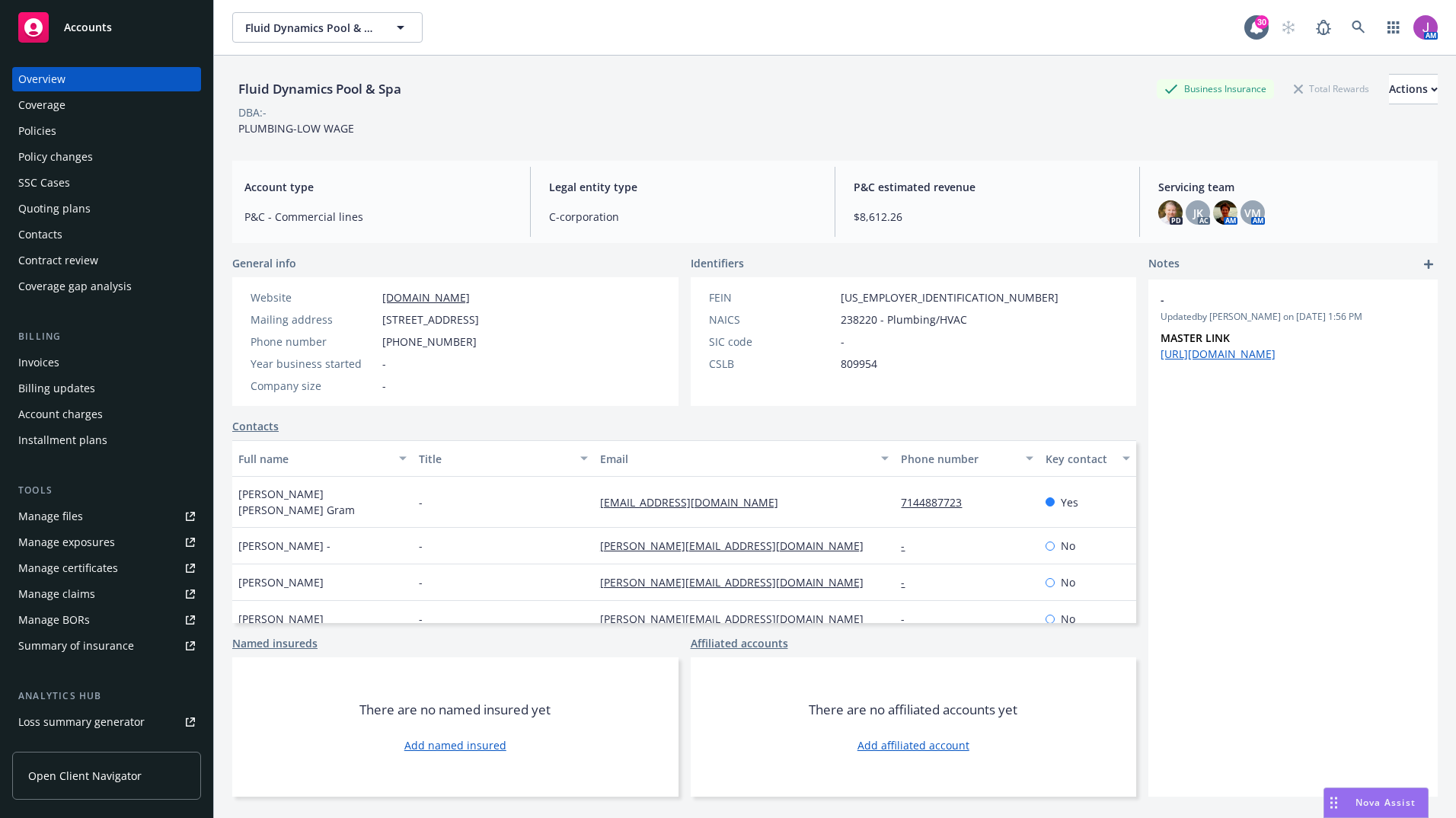
drag, startPoint x: 379, startPoint y: 323, endPoint x: 507, endPoint y: 323, distance: 128.0
click at [485, 323] on div "Mailing address 720 E Walnut Ave Suite A, Fullerton, CA, 92831" at bounding box center [365, 320] width 240 height 16
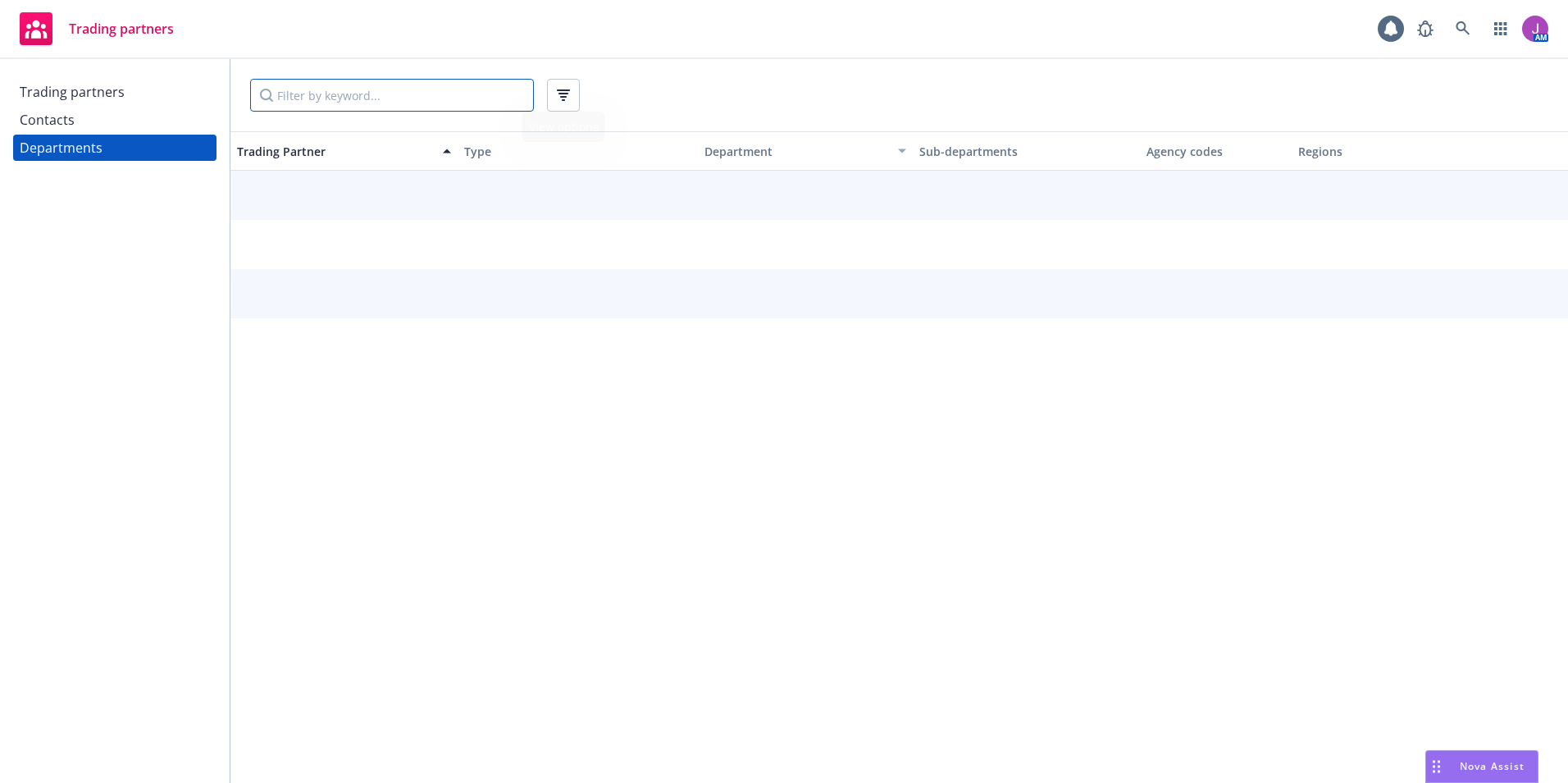
click at [330, 85] on input "Filter by keyword..." at bounding box center [392, 95] width 284 height 33
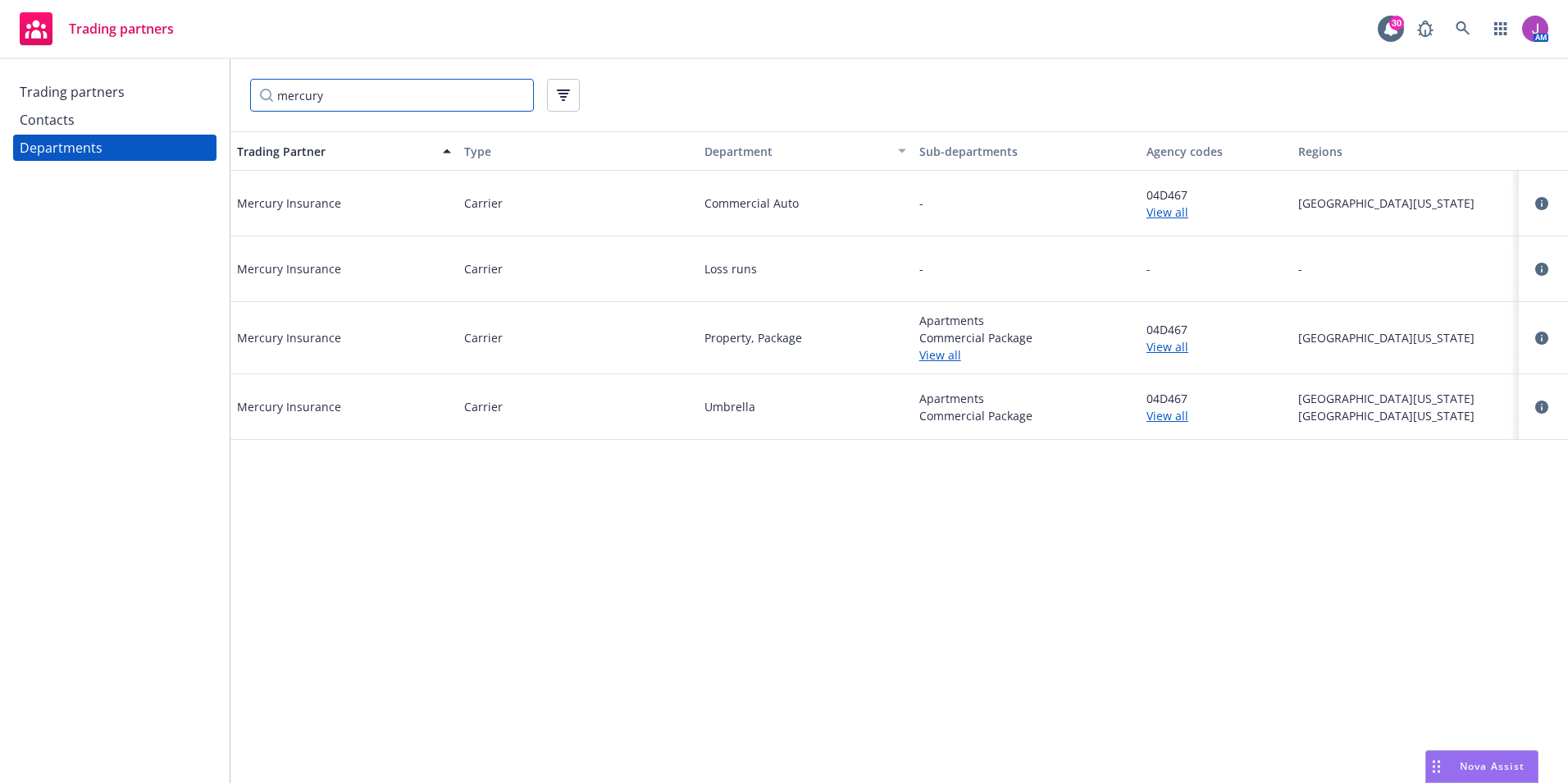
type input "mercury"
click at [1168, 214] on link "View all" at bounding box center [1216, 212] width 138 height 17
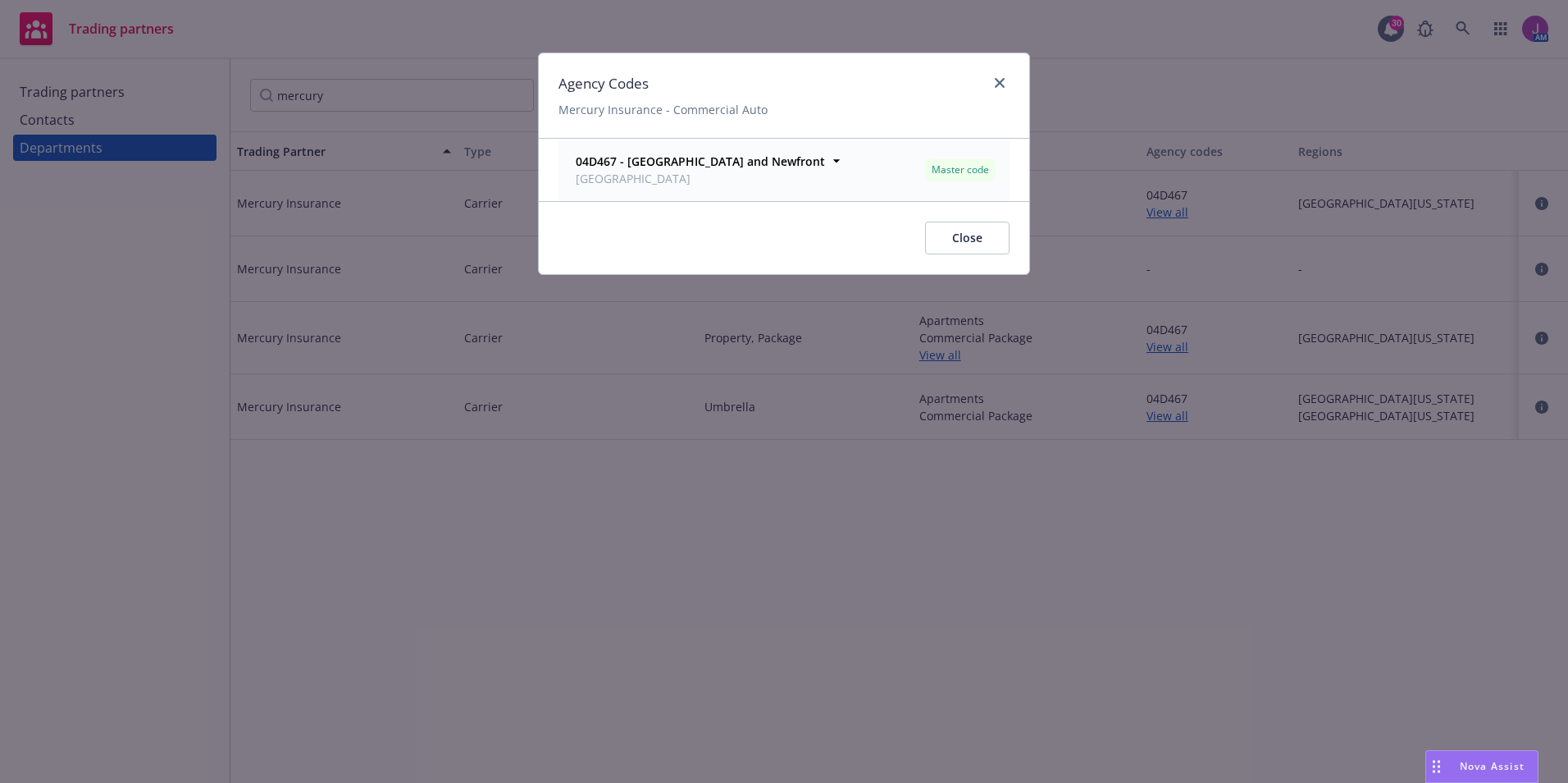
drag, startPoint x: 1146, startPoint y: 196, endPoint x: 1202, endPoint y: 196, distance: 56.0
click at [1202, 196] on div "Agency Codes Mercury Insurance - Commercial Auto 04D467 - [GEOGRAPHIC_DATA] Mas…" at bounding box center [784, 391] width 1568 height 783
click at [986, 234] on button "Close" at bounding box center [967, 237] width 84 height 33
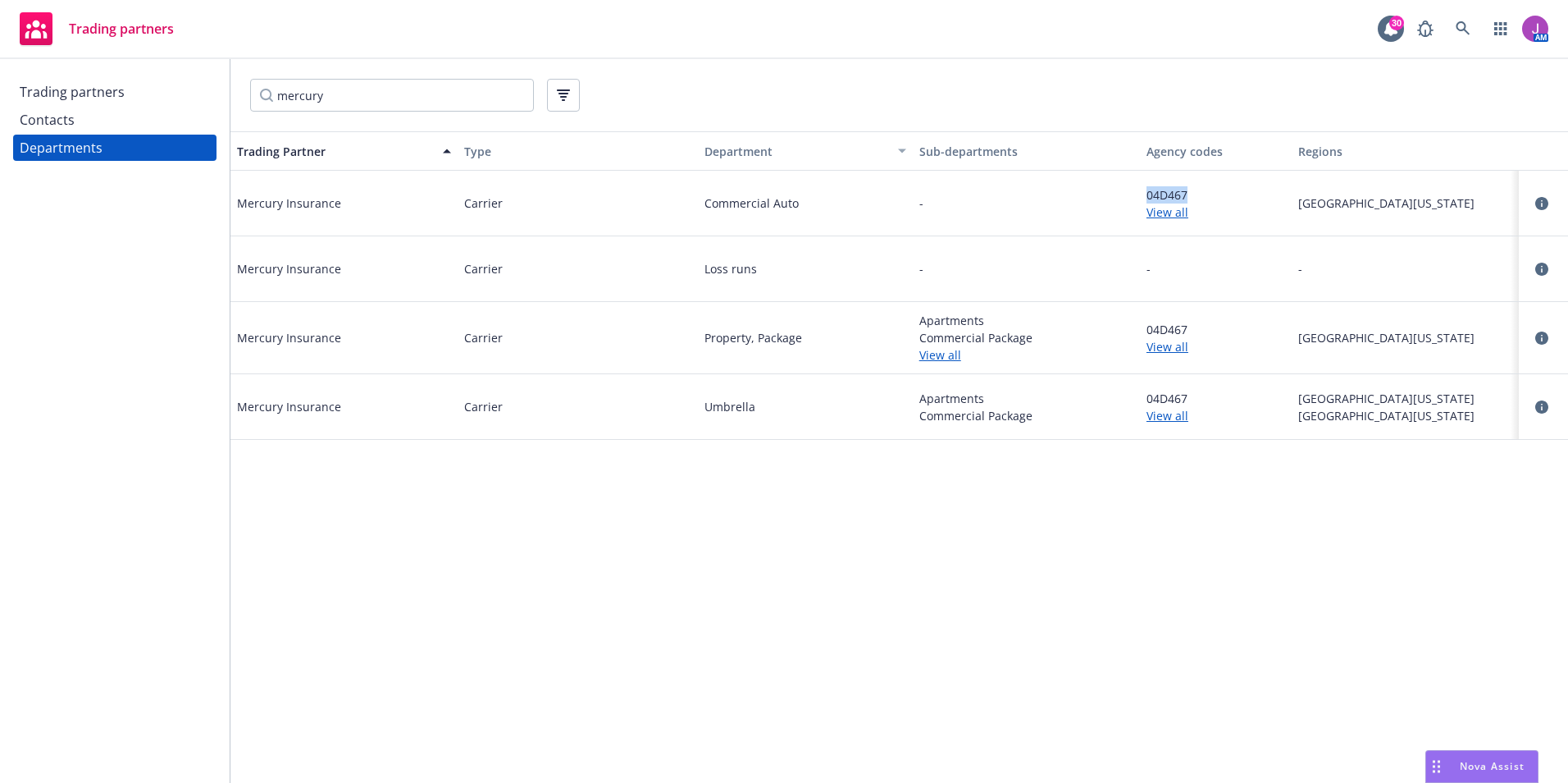
drag, startPoint x: 1137, startPoint y: 196, endPoint x: 1210, endPoint y: 196, distance: 73.0
click at [1210, 196] on div "Mercury Insurance Carrier Commercial Auto - 04D467 View all [GEOGRAPHIC_DATA][U…" at bounding box center [899, 203] width 1337 height 65
copy div "04D467"
